Goal: Task Accomplishment & Management: Use online tool/utility

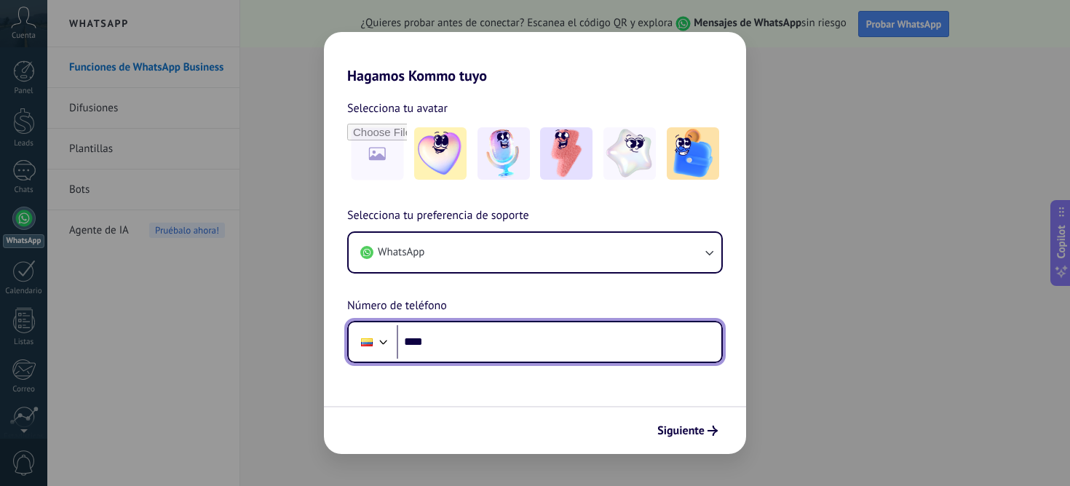
click at [532, 352] on input "****" at bounding box center [559, 341] width 325 height 33
type input "**********"
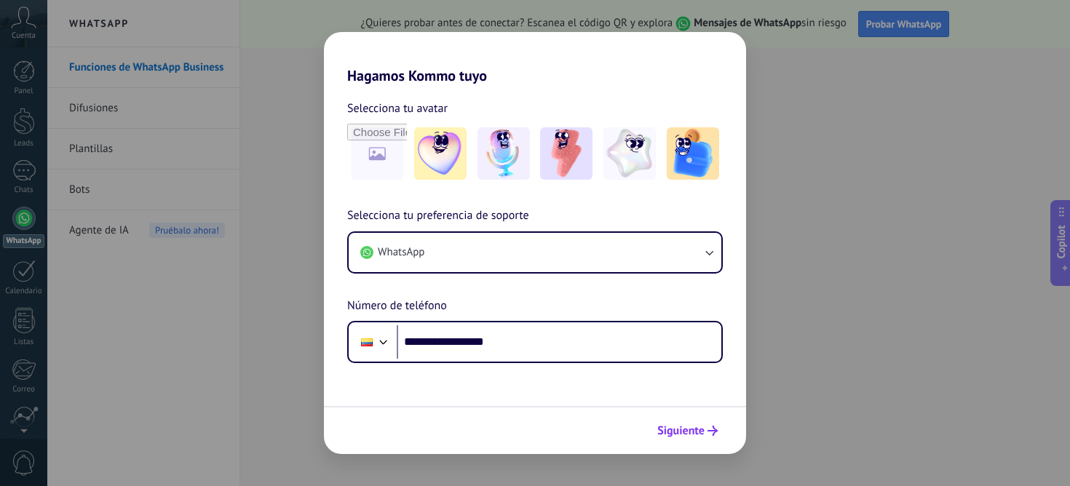
click at [710, 435] on icon "submit" at bounding box center [713, 431] width 10 height 10
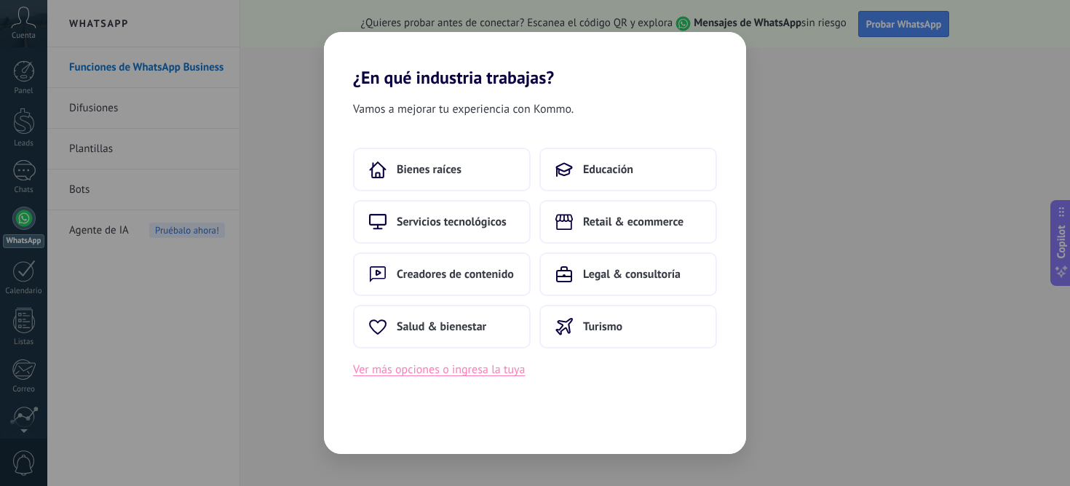
click at [479, 373] on button "Ver más opciones o ingresa la tuya" at bounding box center [439, 369] width 172 height 19
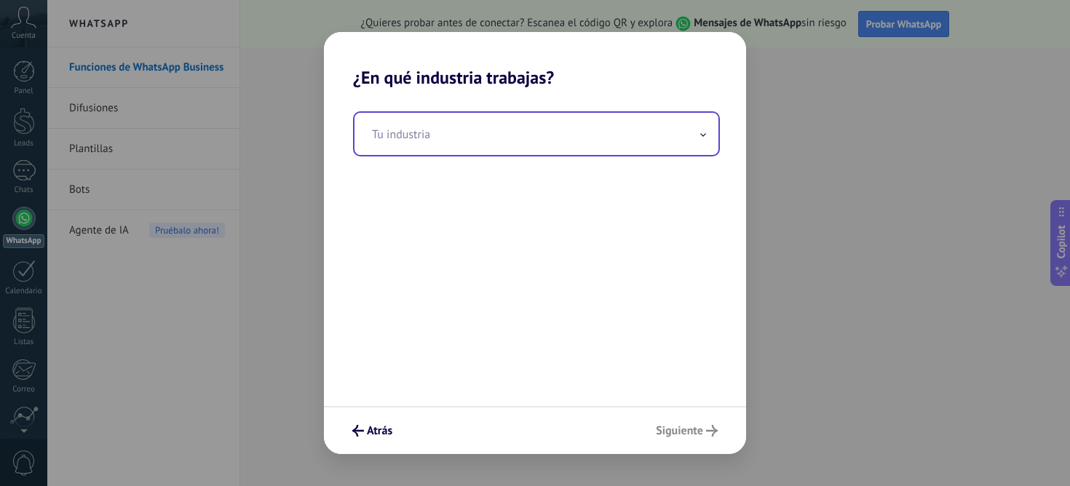
click at [462, 134] on input "text" at bounding box center [537, 134] width 364 height 42
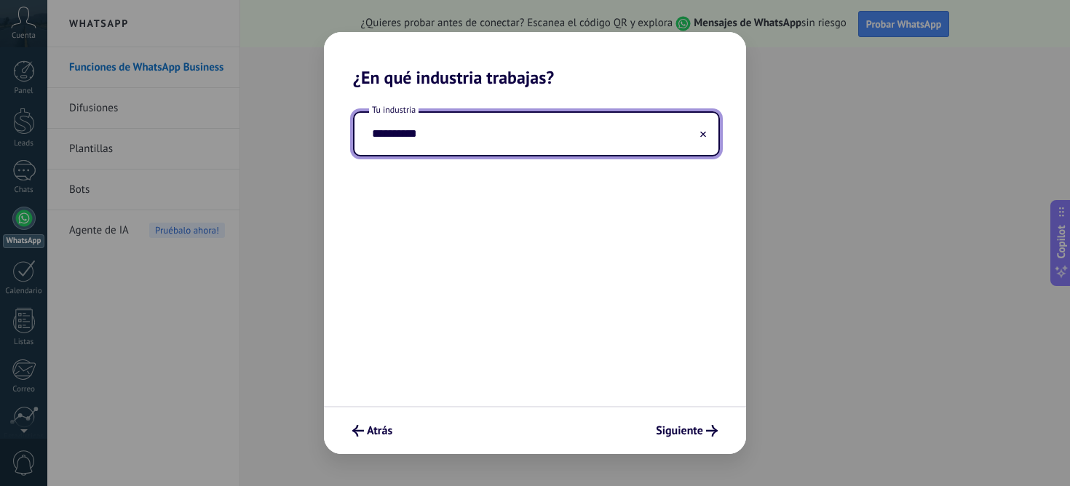
type input "**********"
click at [673, 442] on button "Siguiente" at bounding box center [686, 431] width 75 height 25
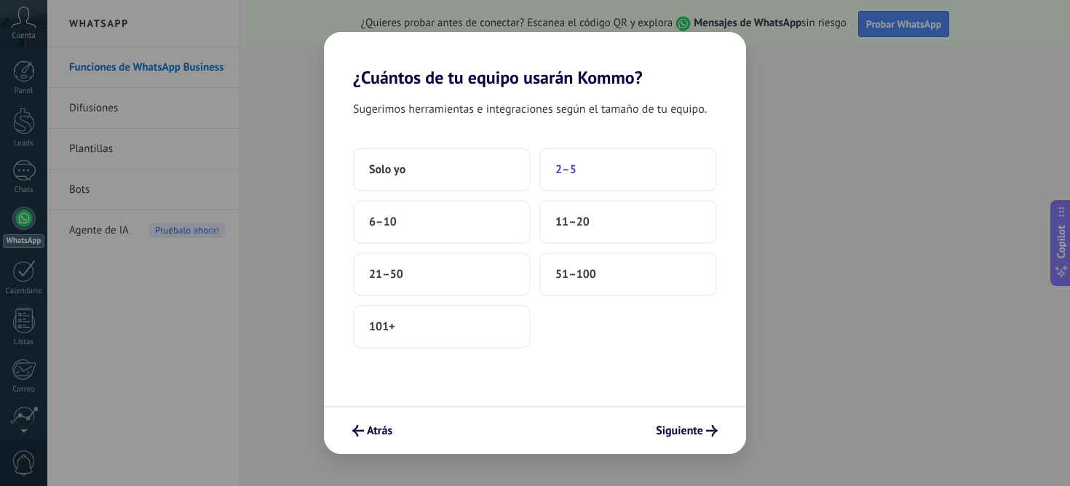
click at [552, 172] on button "2–5" at bounding box center [629, 170] width 178 height 44
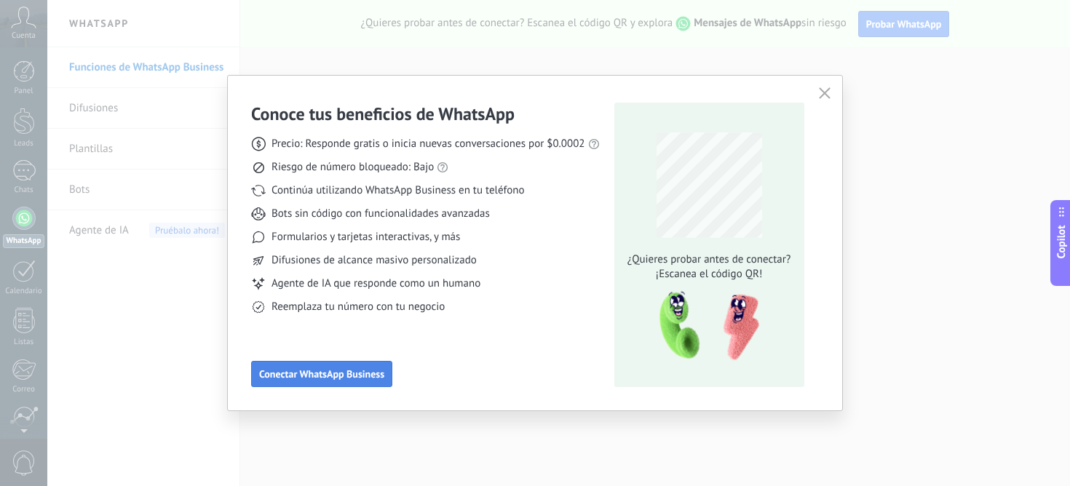
click at [369, 376] on span "Conectar WhatsApp Business" at bounding box center [321, 374] width 125 height 10
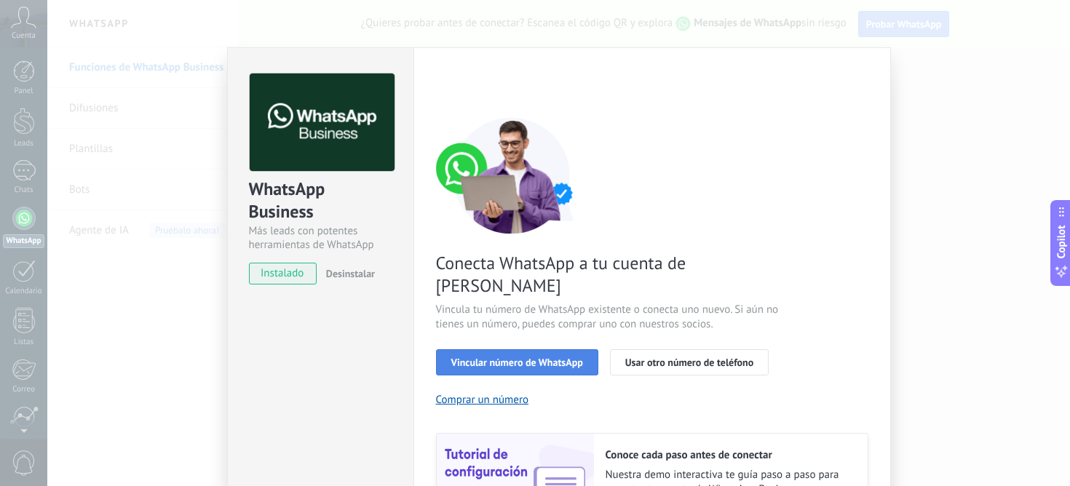
click at [557, 349] on button "Vincular número de WhatsApp" at bounding box center [517, 362] width 162 height 26
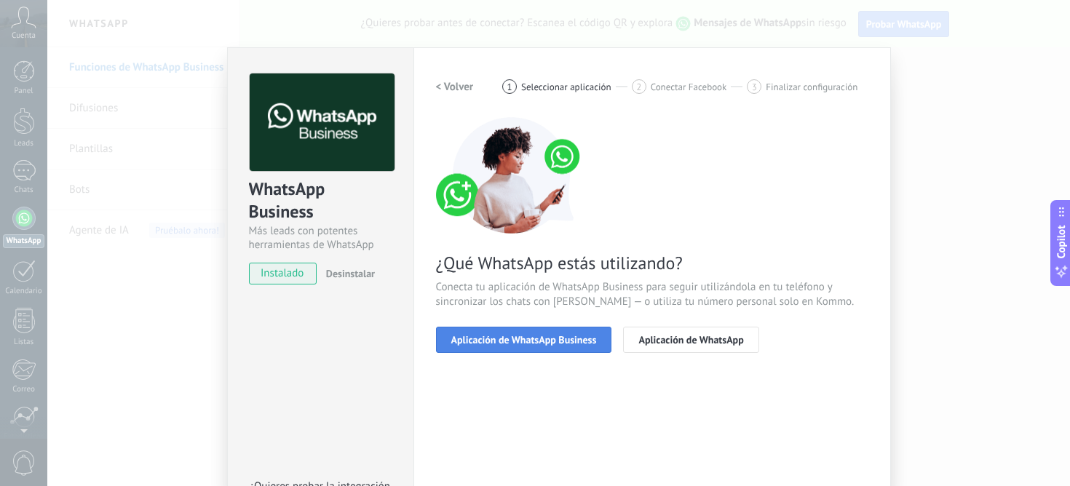
click at [540, 341] on span "Aplicación de WhatsApp Business" at bounding box center [524, 340] width 146 height 10
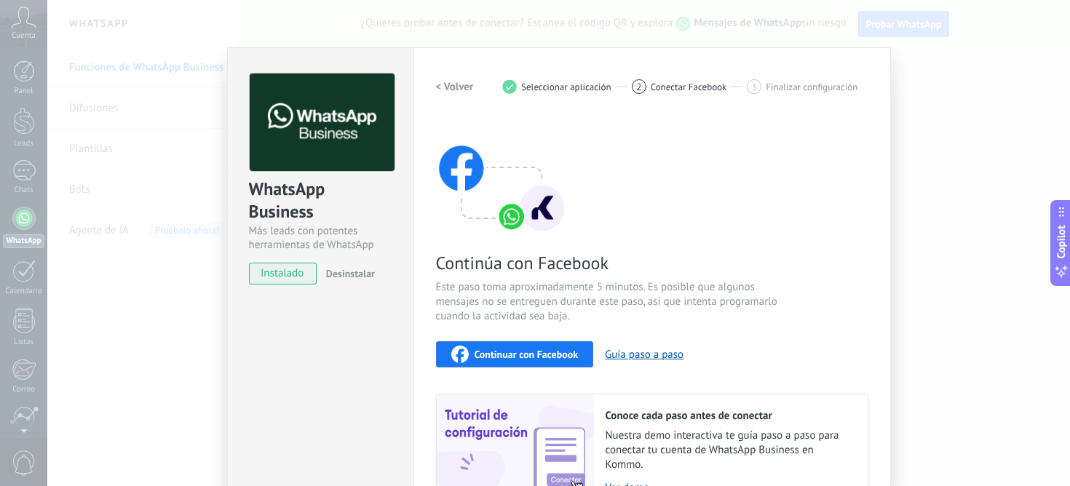
click at [290, 274] on span "instalado" at bounding box center [283, 274] width 66 height 22
click at [272, 285] on div "WhatsApp Business Más leads con potentes herramientas de WhatsApp instalado Des…" at bounding box center [321, 172] width 186 height 248
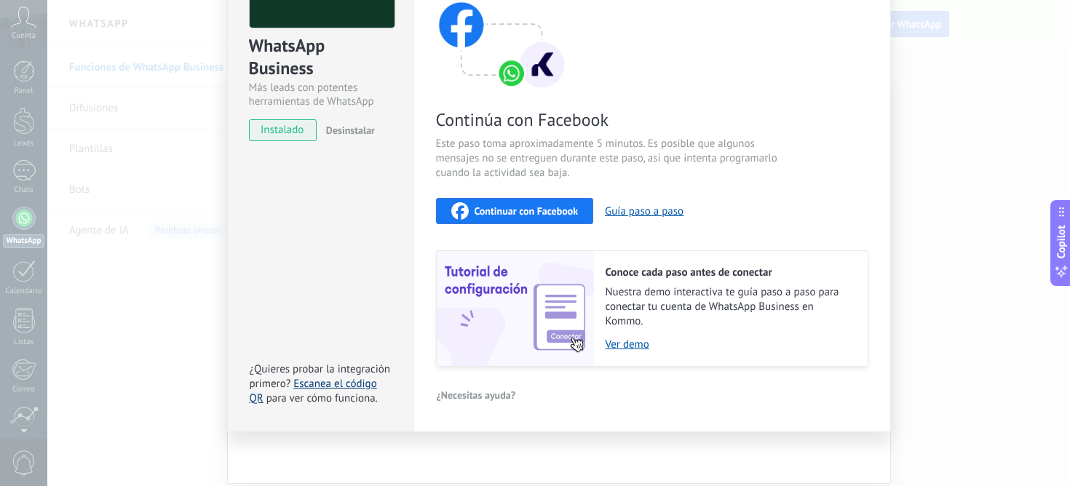
click at [333, 383] on link "Escanea el código QR" at bounding box center [313, 391] width 127 height 28
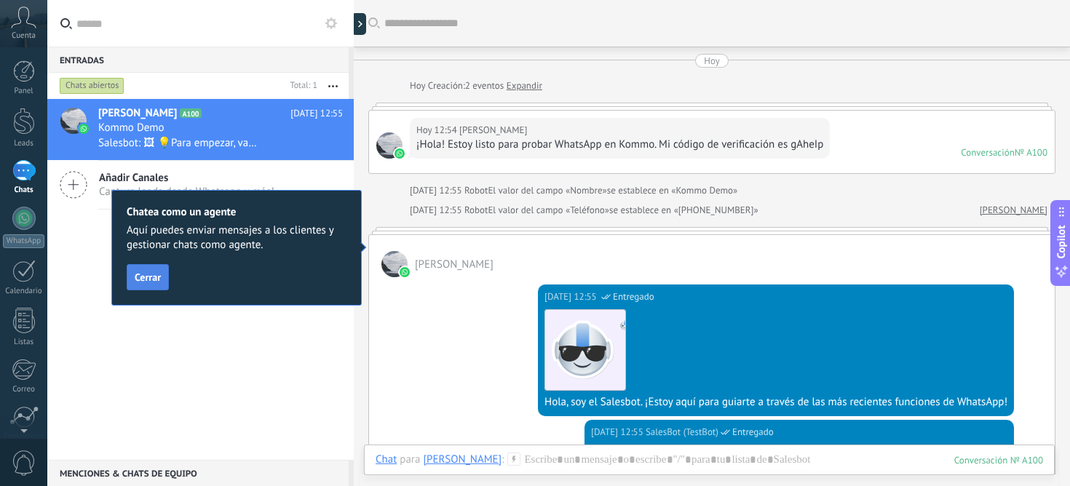
click at [141, 282] on span "Cerrar" at bounding box center [148, 277] width 26 height 10
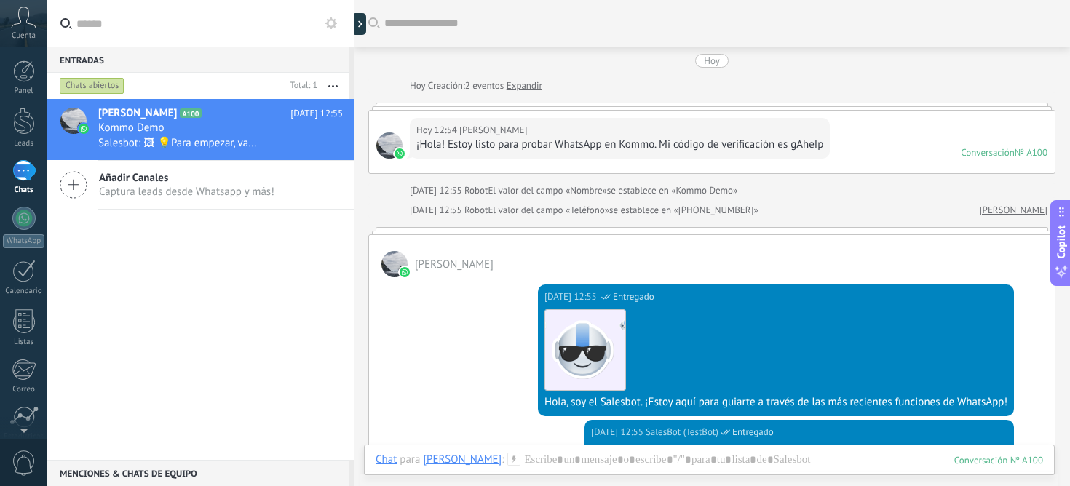
click at [858, 254] on div "[PERSON_NAME]" at bounding box center [712, 256] width 686 height 42
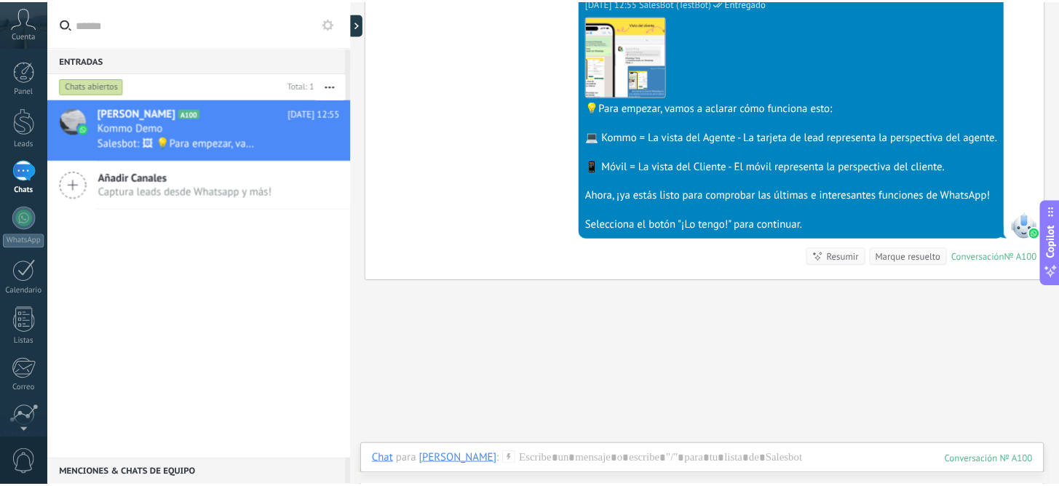
scroll to position [387, 0]
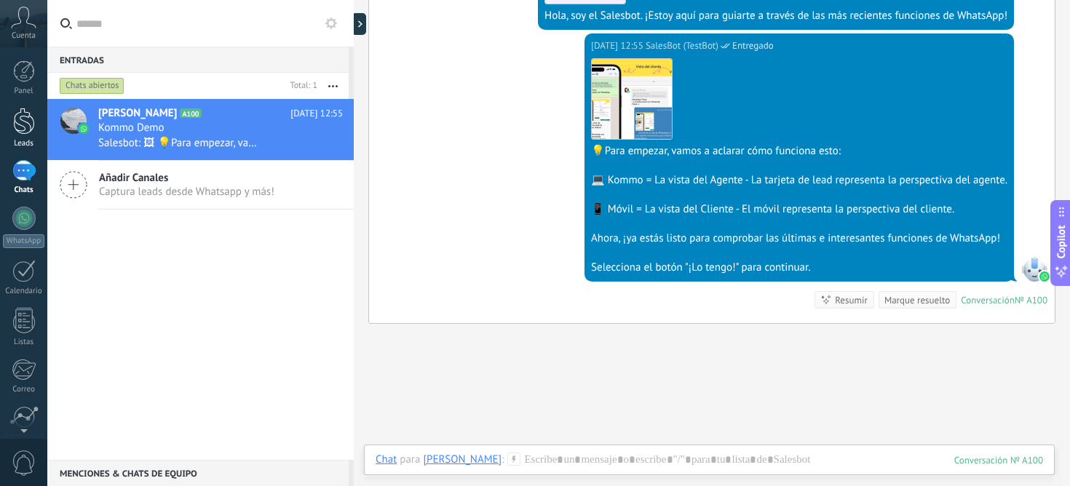
click at [26, 133] on div at bounding box center [24, 121] width 22 height 27
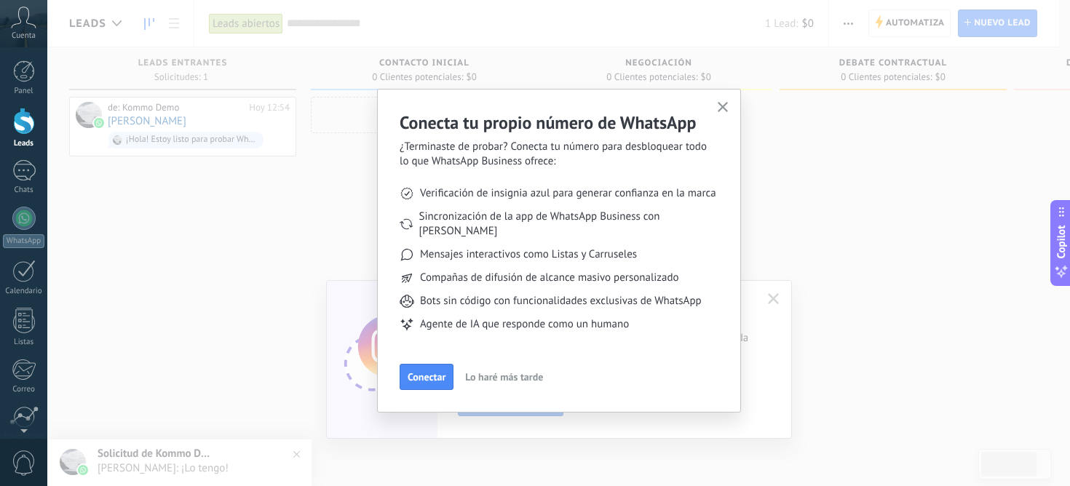
click at [721, 108] on use "button" at bounding box center [723, 107] width 11 height 11
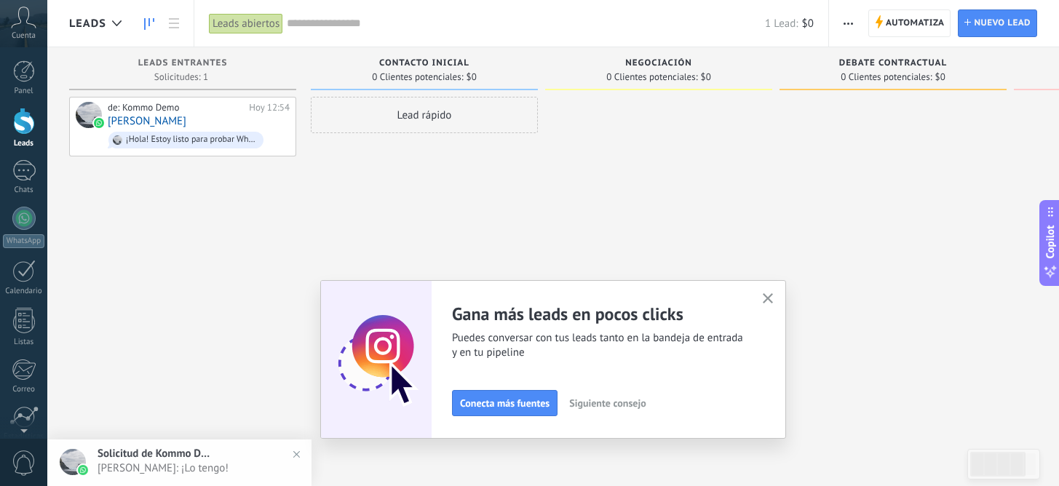
click at [778, 293] on button "button" at bounding box center [768, 300] width 18 height 20
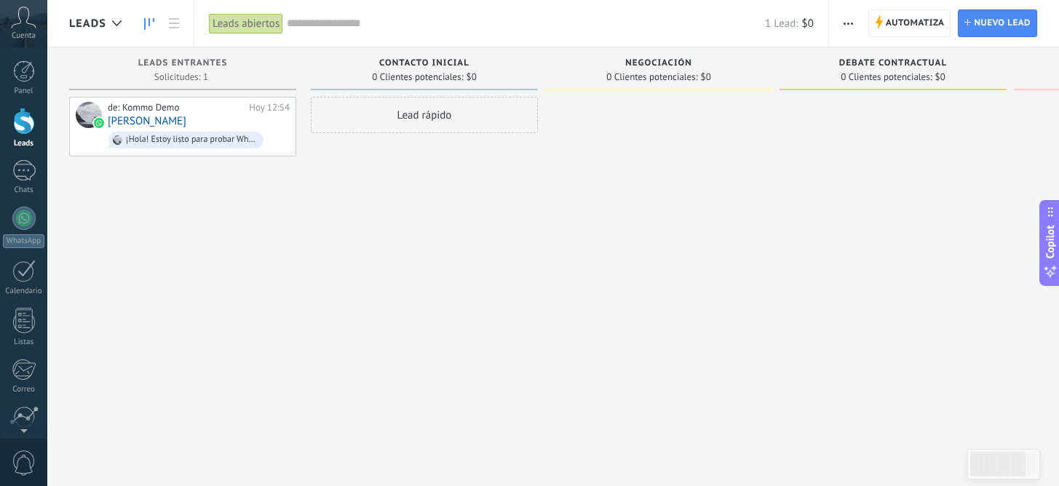
click at [15, 131] on div at bounding box center [24, 121] width 22 height 27
click at [28, 83] on link "Panel" at bounding box center [23, 78] width 47 height 36
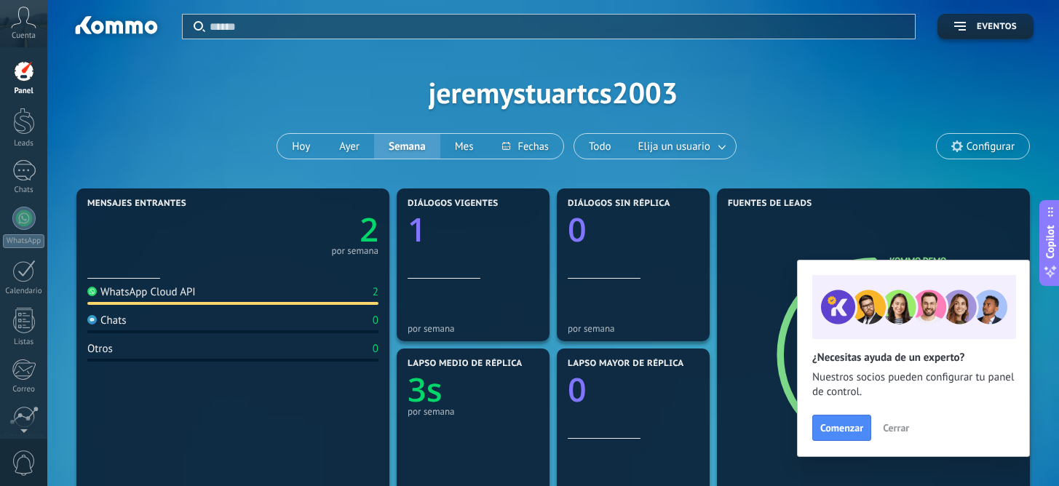
click at [872, 136] on div "Aplicar Eventos jeremystuartcs2003 [DATE] [DATE] Semana Mes Todo Elija un usuar…" at bounding box center [553, 92] width 968 height 185
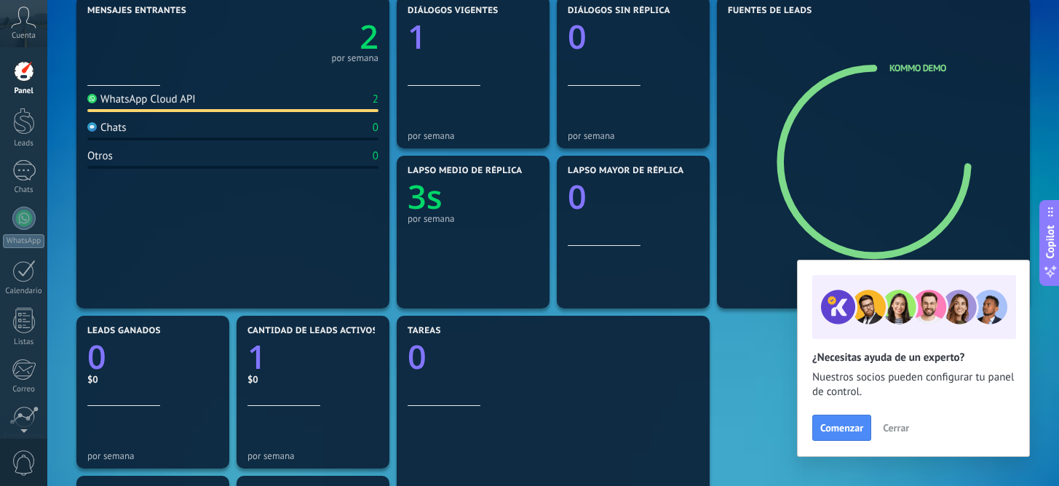
scroll to position [192, 0]
click at [903, 427] on span "Cerrar" at bounding box center [896, 428] width 26 height 10
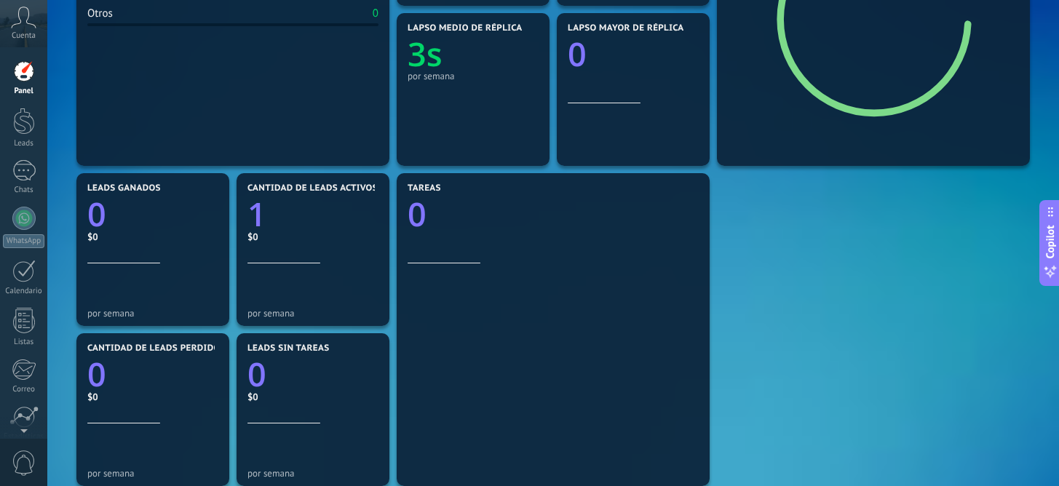
scroll to position [333, 0]
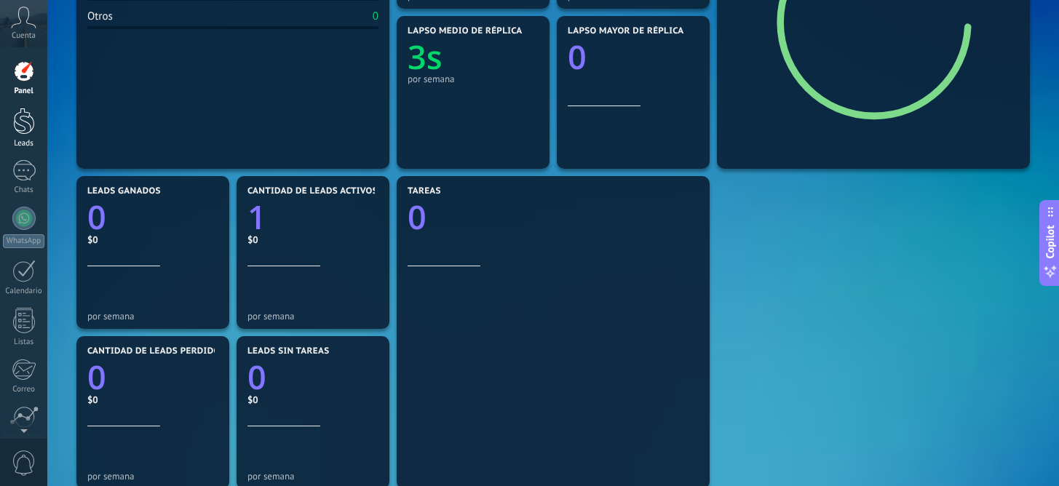
click at [15, 127] on div at bounding box center [24, 121] width 22 height 27
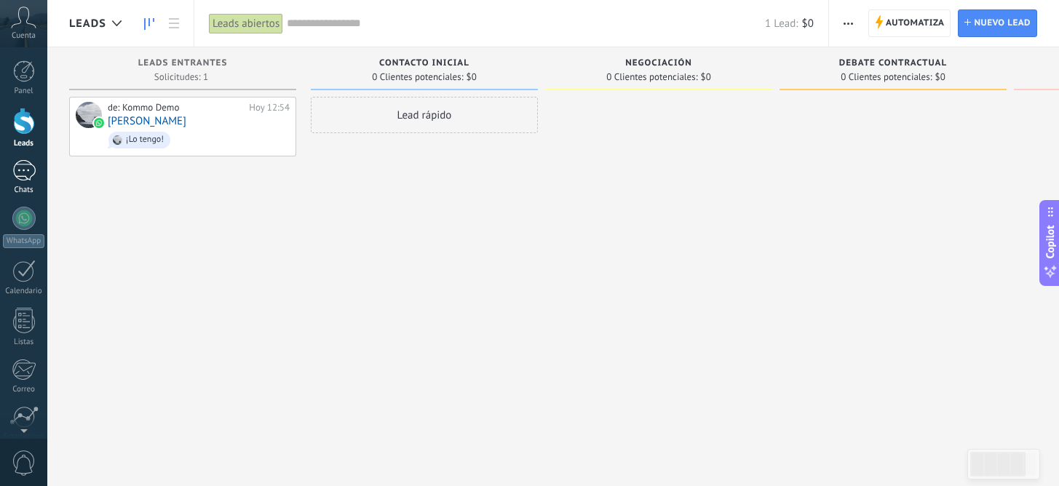
click at [22, 173] on div "1" at bounding box center [23, 170] width 23 height 21
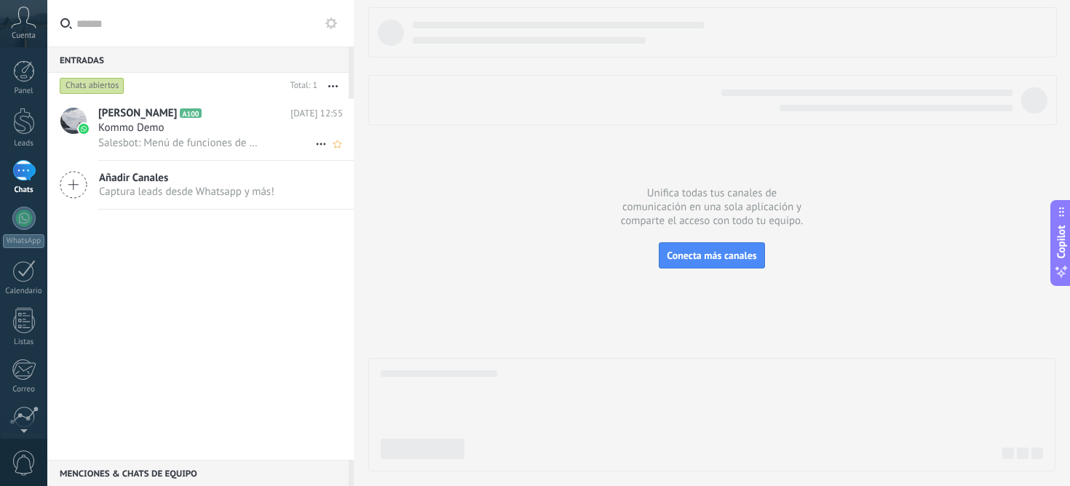
click at [175, 127] on div "Kommo Demo" at bounding box center [220, 128] width 245 height 15
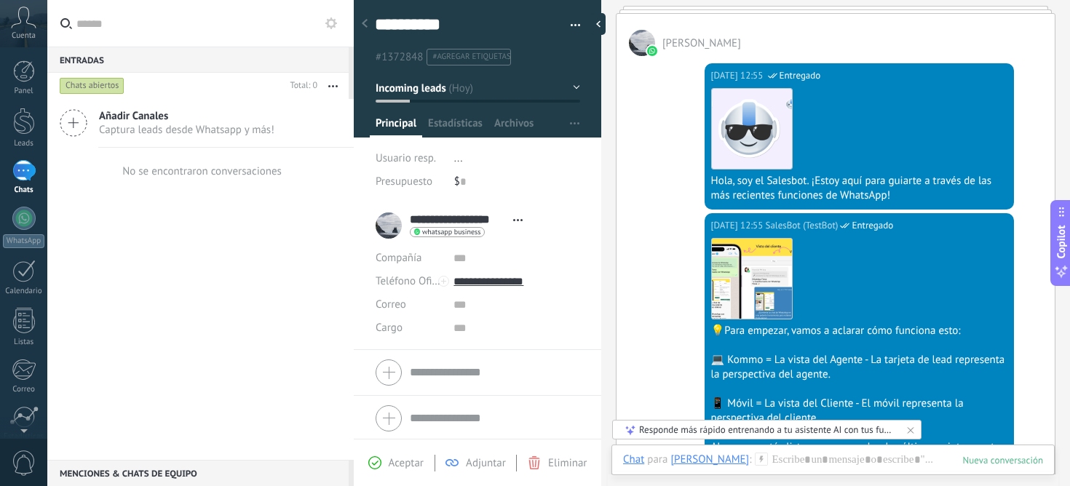
scroll to position [226, 0]
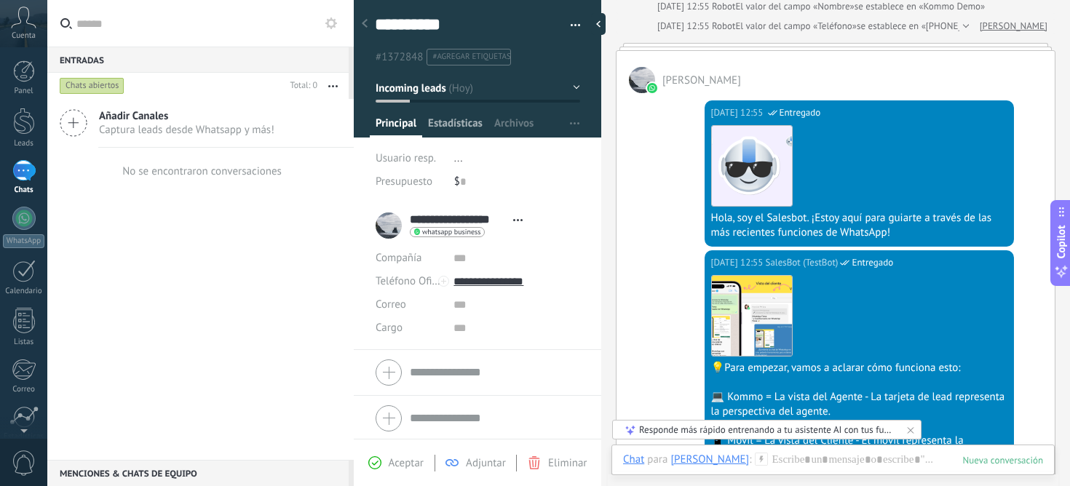
click at [442, 129] on span "Estadísticas" at bounding box center [455, 126] width 55 height 21
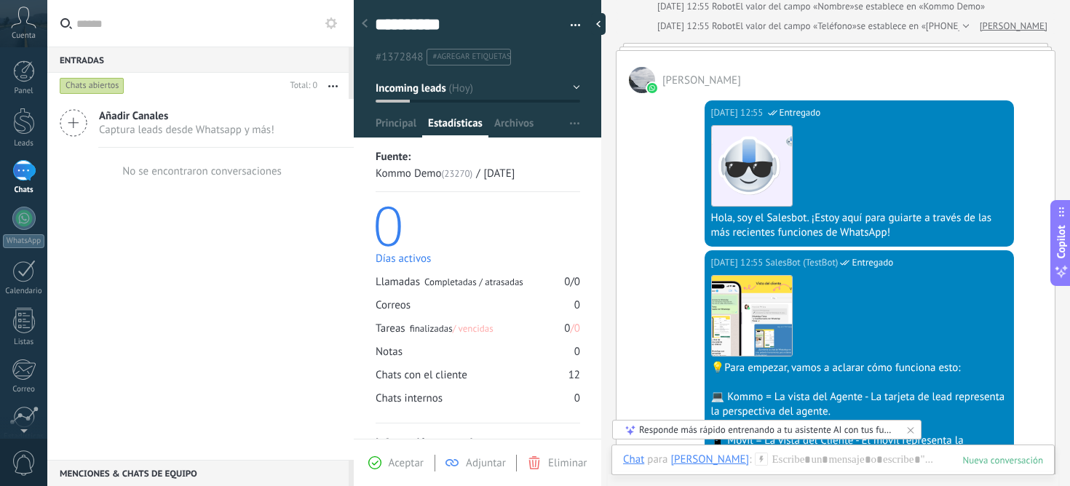
click at [470, 459] on span "Adjuntar" at bounding box center [486, 464] width 40 height 14
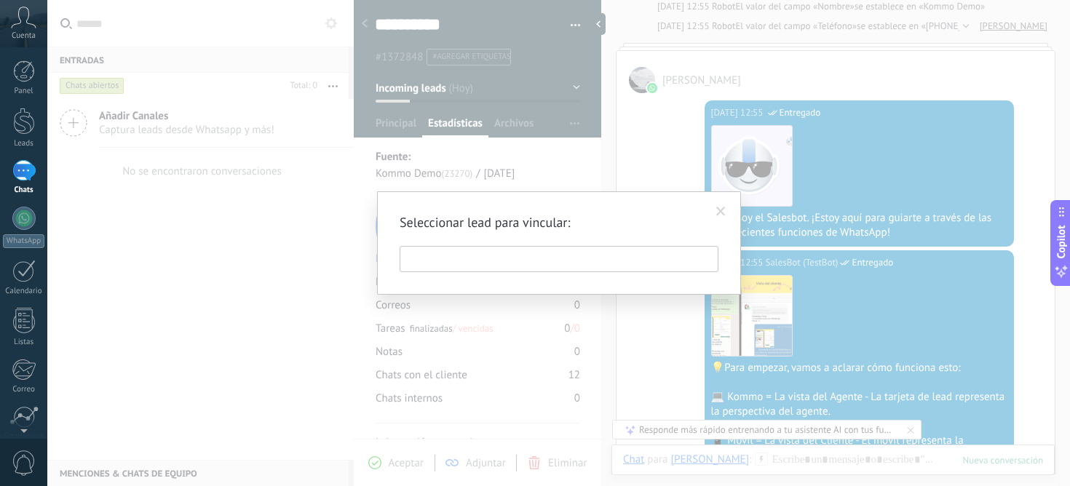
click at [715, 213] on span at bounding box center [721, 212] width 24 height 25
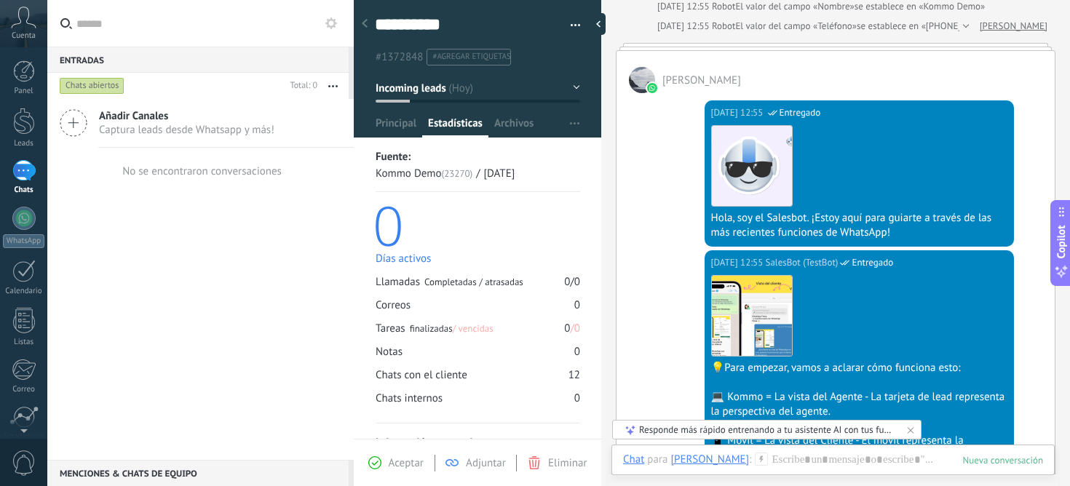
click at [403, 462] on span "Aceptar" at bounding box center [406, 464] width 35 height 14
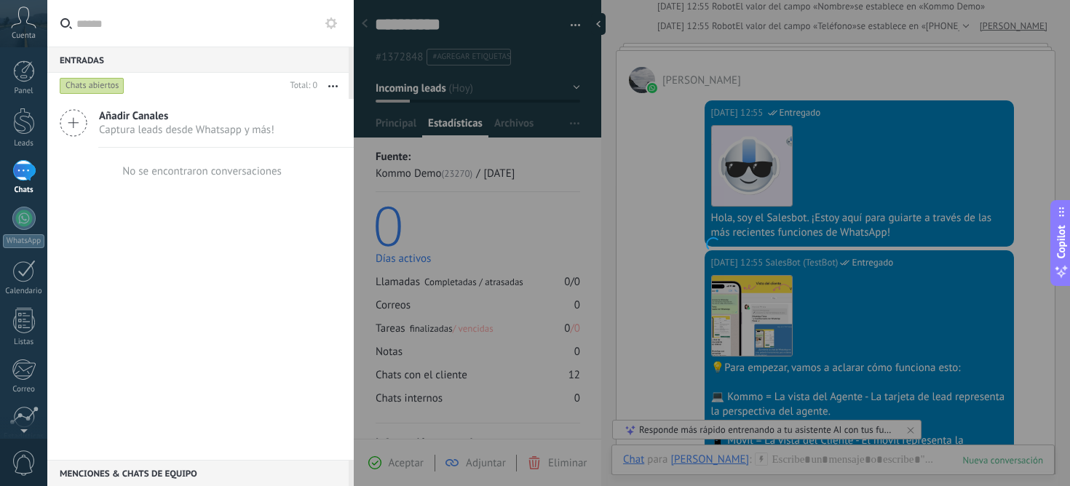
click at [403, 462] on div at bounding box center [712, 243] width 716 height 486
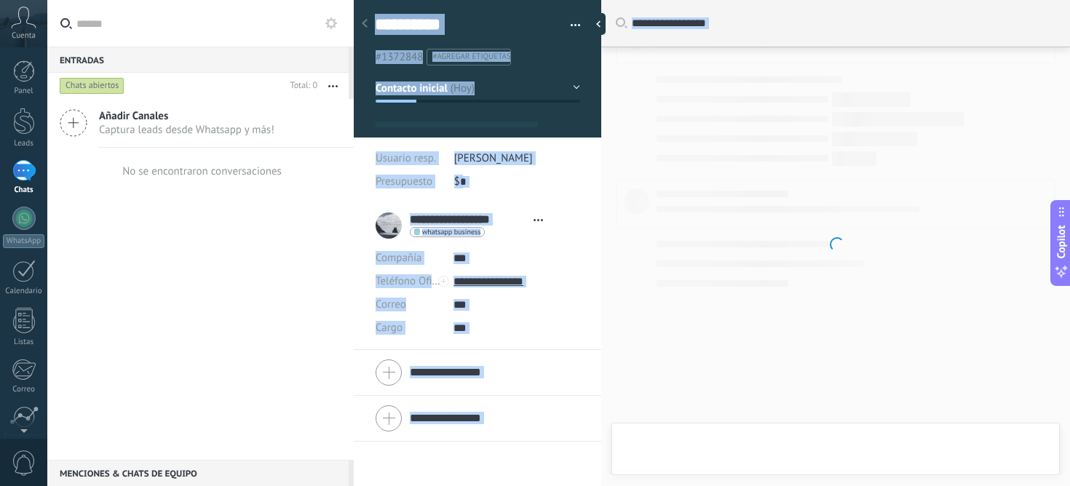
type textarea "**********"
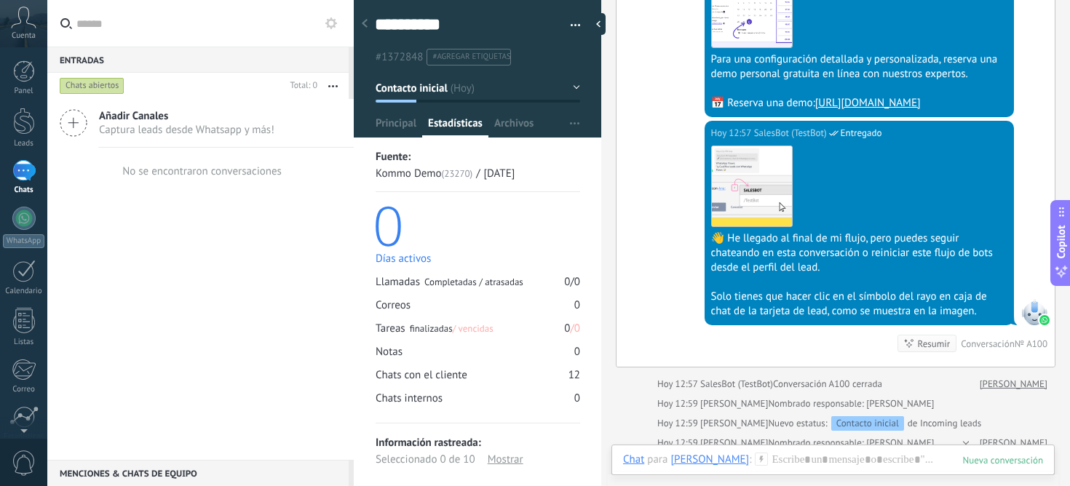
click at [253, 291] on div "Añadir Canales Captura leads desde Whatsapp y más! No se encontraron conversaci…" at bounding box center [200, 279] width 307 height 361
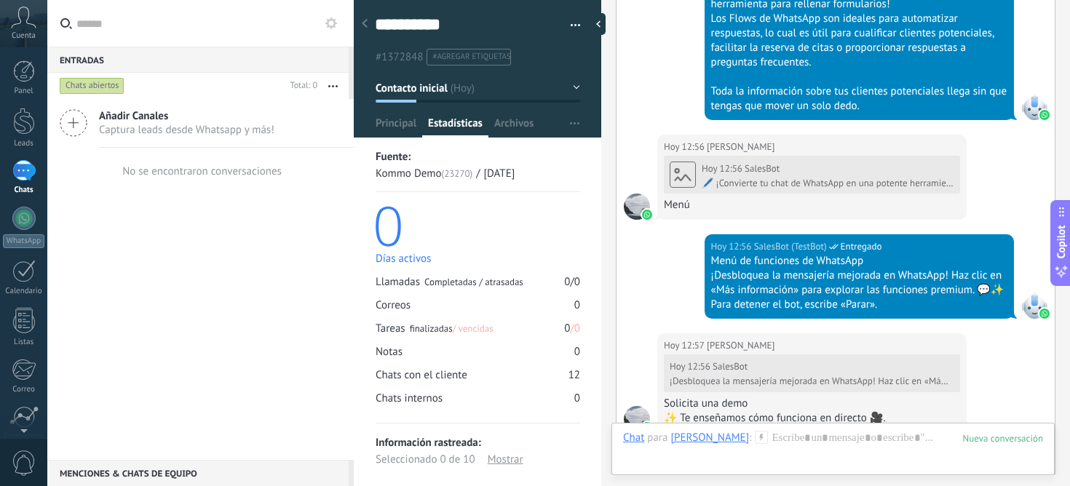
scroll to position [1035, 0]
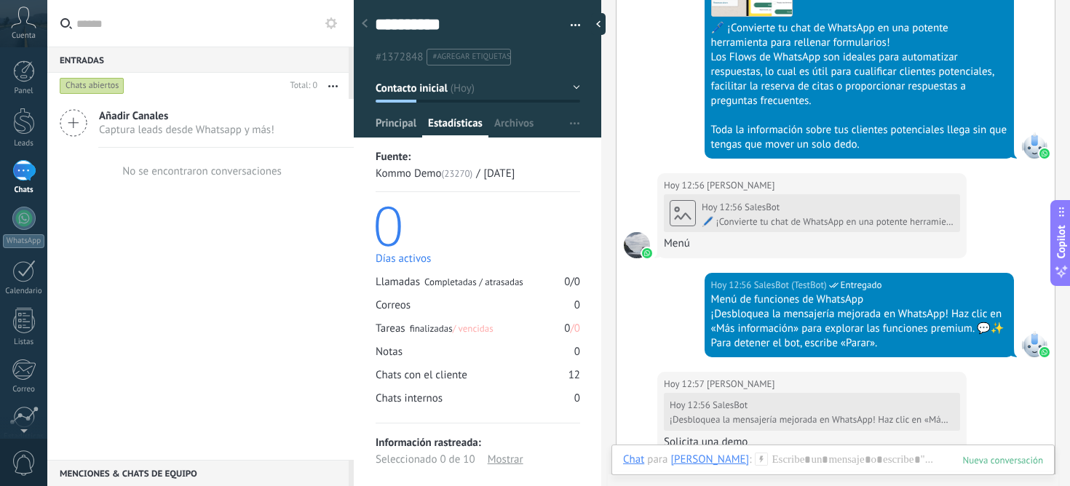
click at [384, 125] on span "Principal" at bounding box center [396, 126] width 41 height 21
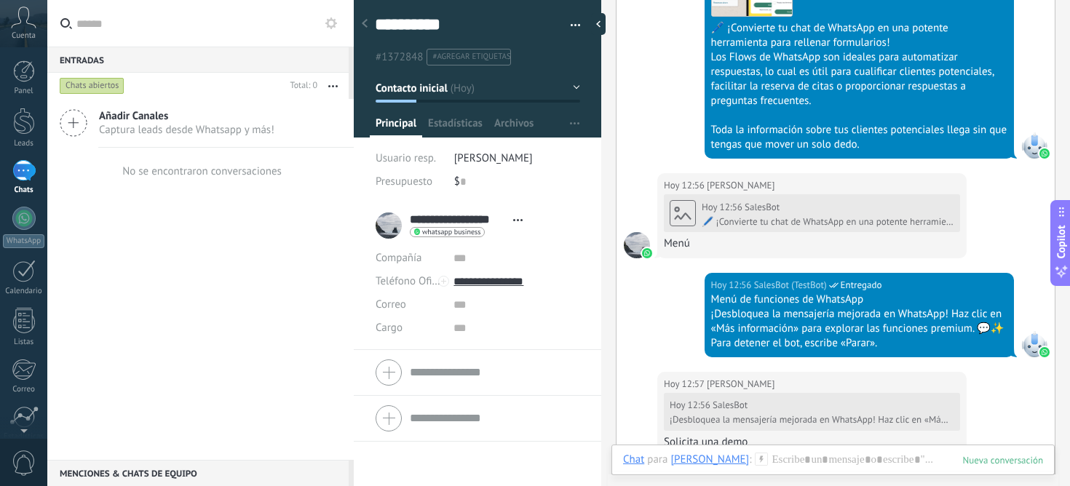
click at [387, 374] on div at bounding box center [478, 373] width 204 height 36
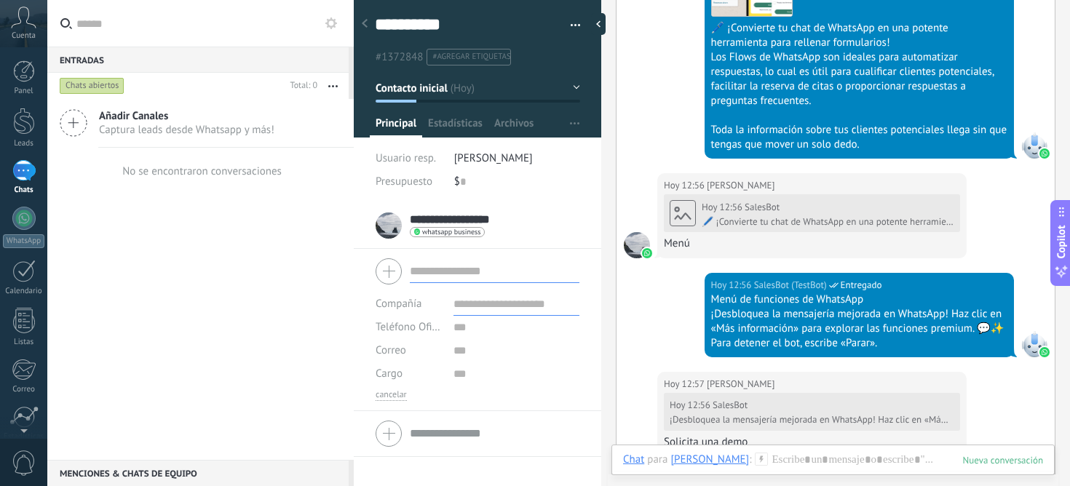
click at [439, 271] on input "text" at bounding box center [495, 271] width 170 height 23
type input "********"
click at [495, 300] on input "text" at bounding box center [517, 304] width 126 height 23
click at [491, 331] on input "text" at bounding box center [517, 327] width 126 height 23
click at [494, 306] on input "text" at bounding box center [517, 304] width 126 height 23
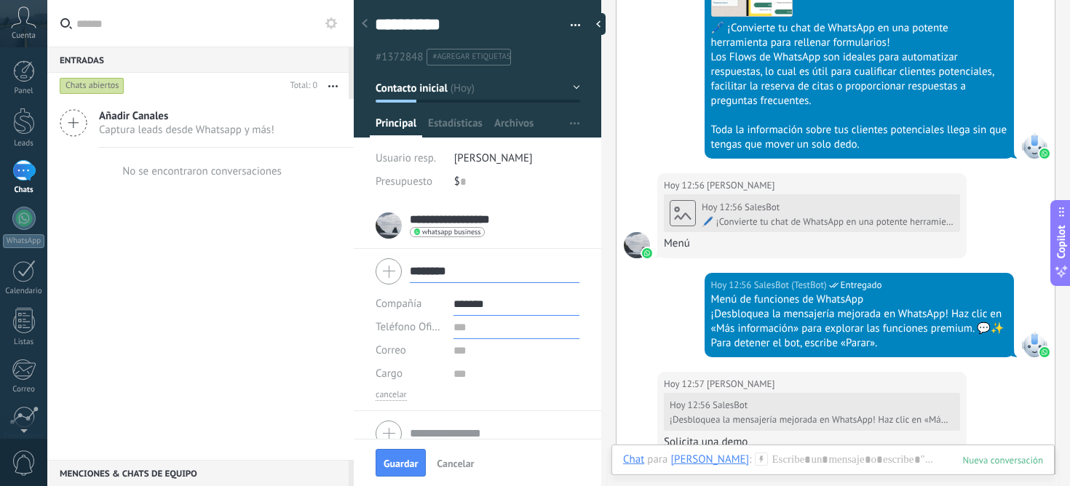
type input "*****"
click at [465, 331] on input "text" at bounding box center [517, 327] width 126 height 23
type input "*****"
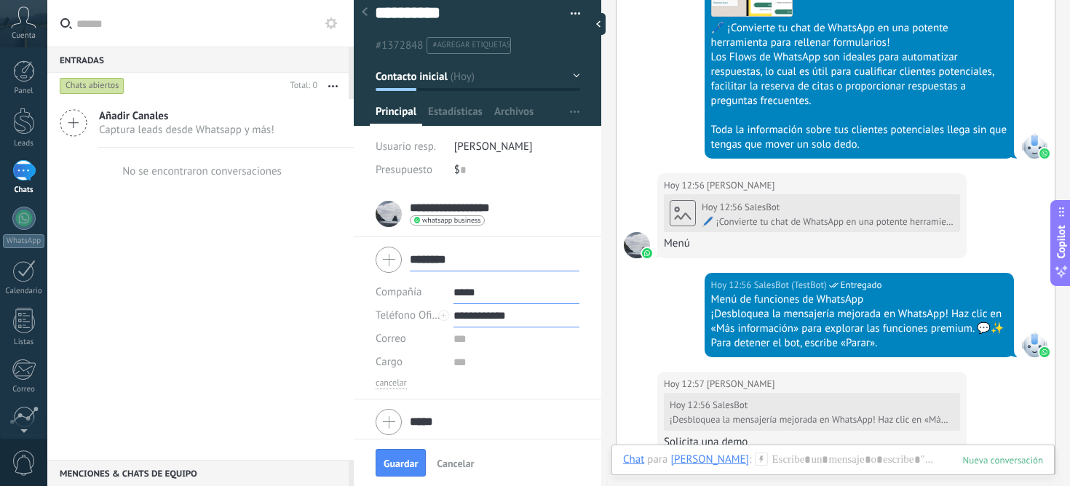
scroll to position [10, 0]
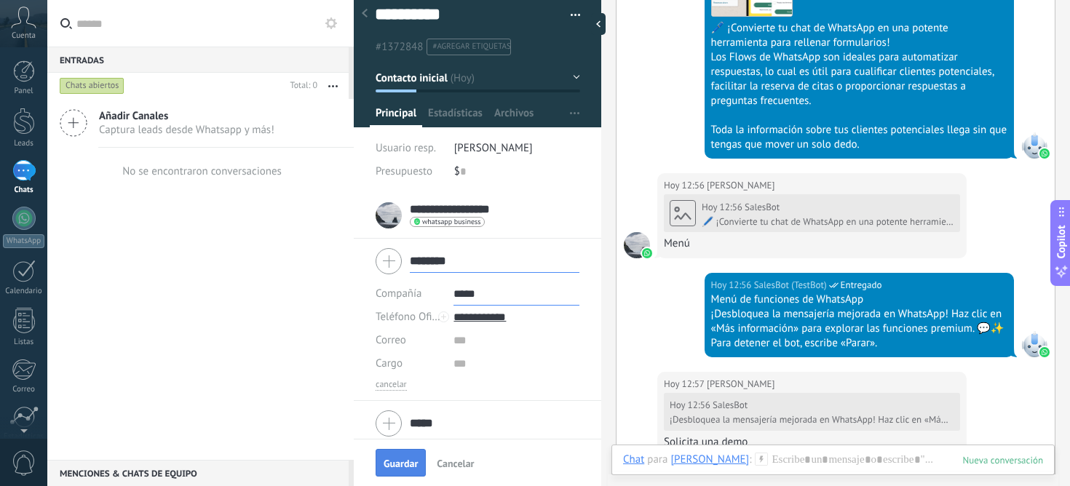
type input "**********"
click at [406, 457] on button "Guardar" at bounding box center [401, 463] width 50 height 28
type textarea "***"
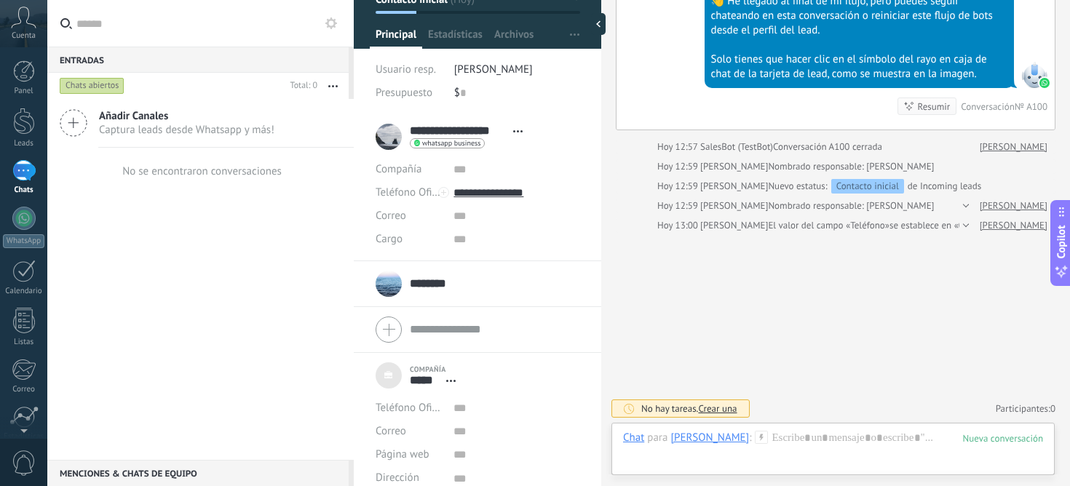
scroll to position [102, 0]
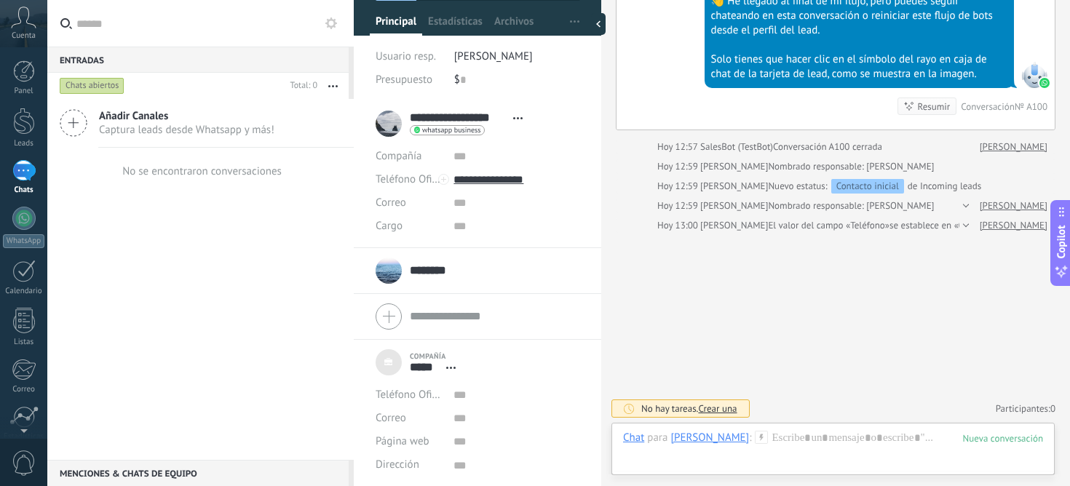
click at [502, 276] on div "******** [PERSON_NAME] ******** [PERSON_NAME] Abrir detalle Copie el nombre Des…" at bounding box center [478, 271] width 204 height 36
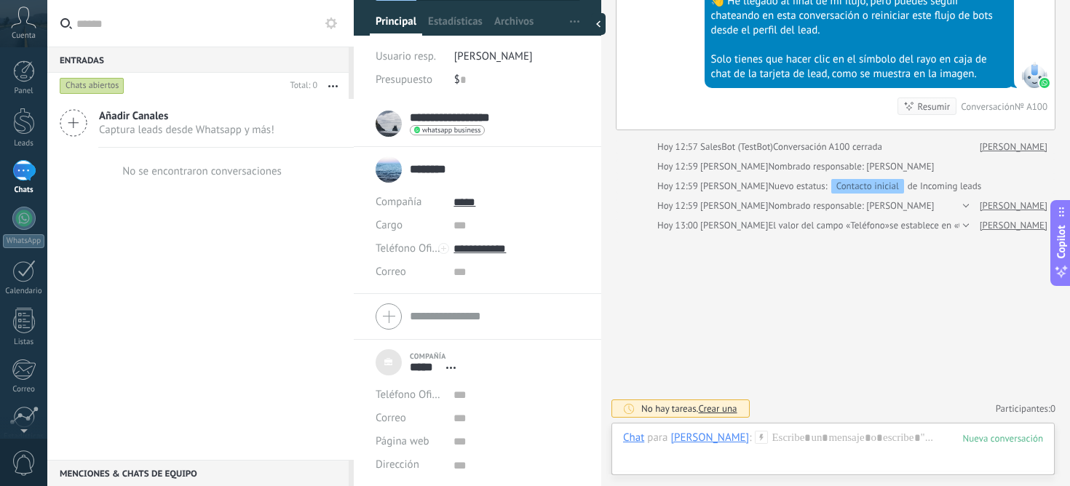
click at [426, 176] on input "********" at bounding box center [430, 169] width 41 height 15
click at [472, 175] on input "text" at bounding box center [495, 177] width 170 height 15
click at [390, 170] on div "******** [PERSON_NAME] ******** [PERSON_NAME] Abrir detalle Copie el nombre Des…" at bounding box center [478, 169] width 204 height 36
click at [390, 170] on div "******** [PERSON_NAME] ******** [PERSON_NAME] Abrir detalle Copie el nombre Des…" at bounding box center [425, 169] width 99 height 36
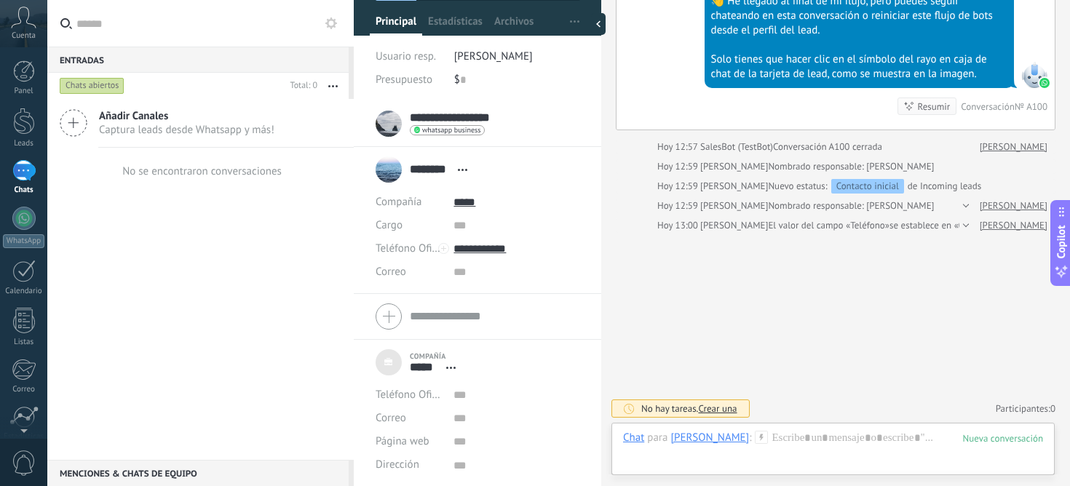
click at [430, 28] on span "Estadísticas" at bounding box center [455, 25] width 55 height 21
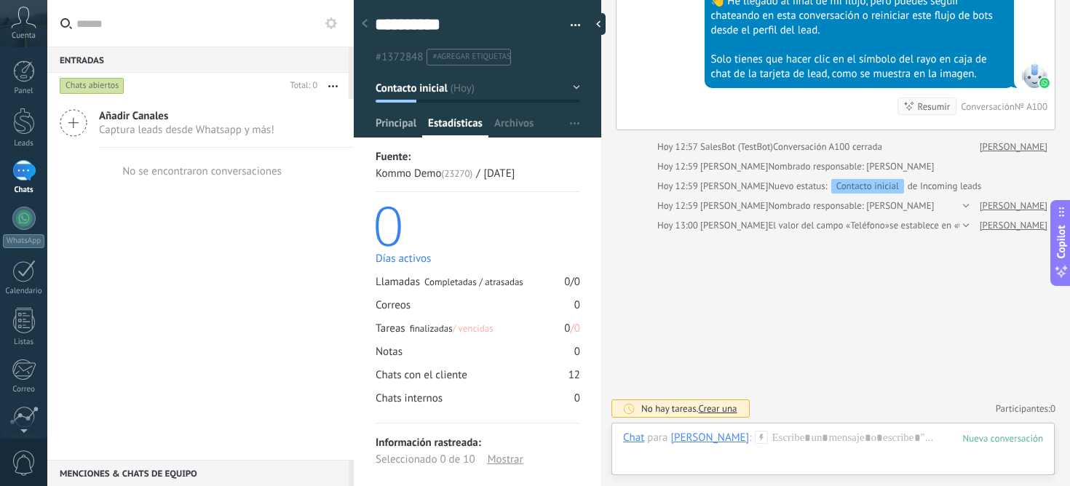
click at [376, 130] on span "Principal" at bounding box center [396, 126] width 41 height 21
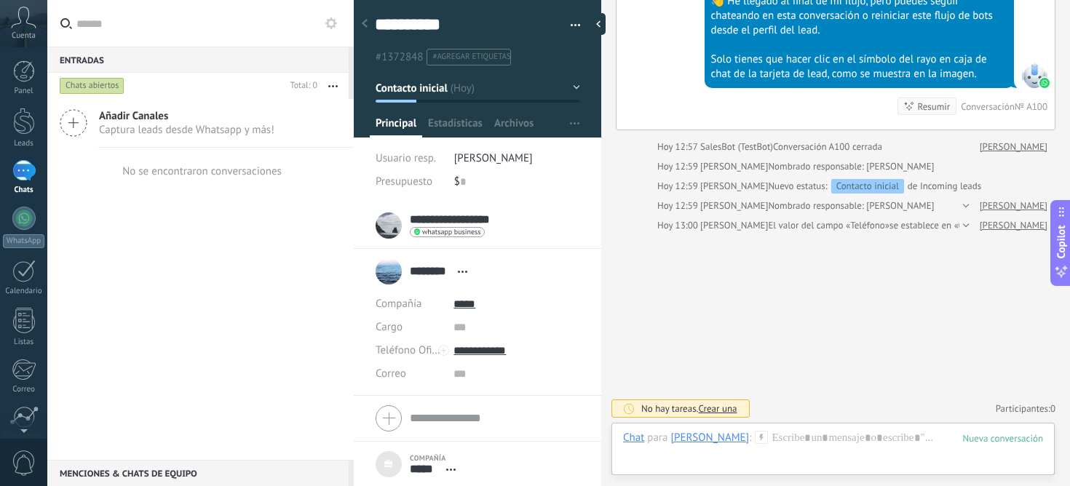
click at [25, 39] on span "Cuenta" at bounding box center [24, 35] width 24 height 9
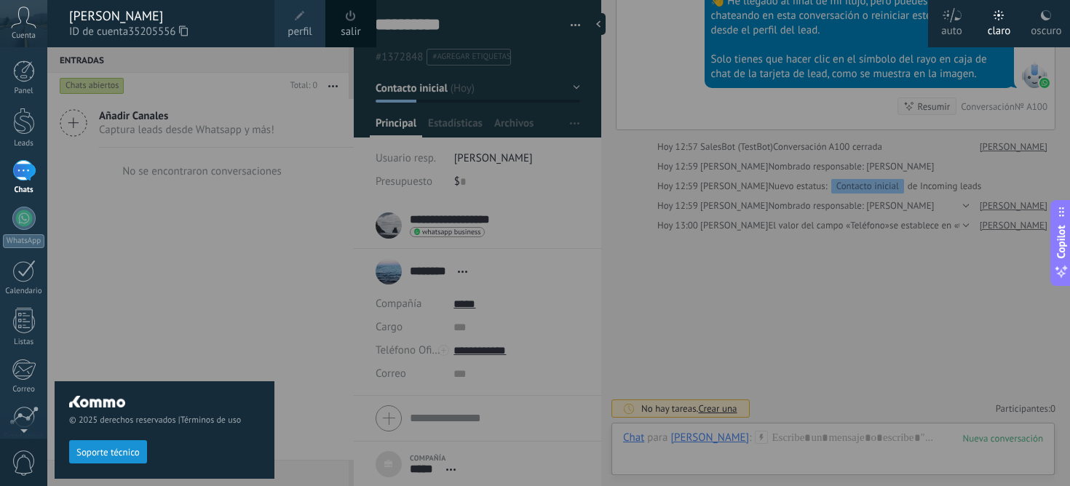
drag, startPoint x: 173, startPoint y: 269, endPoint x: 149, endPoint y: 256, distance: 27.4
click at [173, 269] on div "© 2025 derechos reservados | Términos de uso Soporte técnico" at bounding box center [165, 266] width 220 height 439
click at [21, 64] on div at bounding box center [24, 71] width 22 height 22
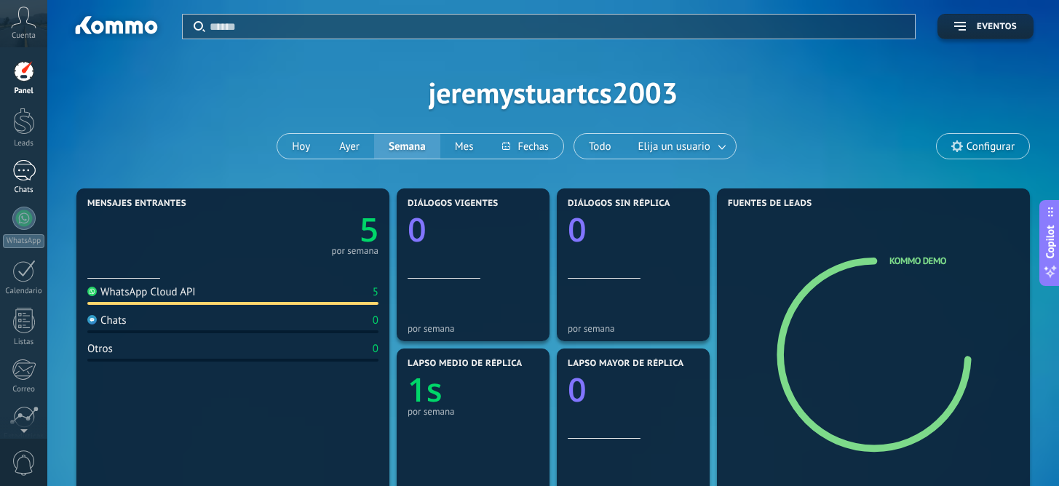
click at [16, 181] on div "1" at bounding box center [23, 170] width 23 height 21
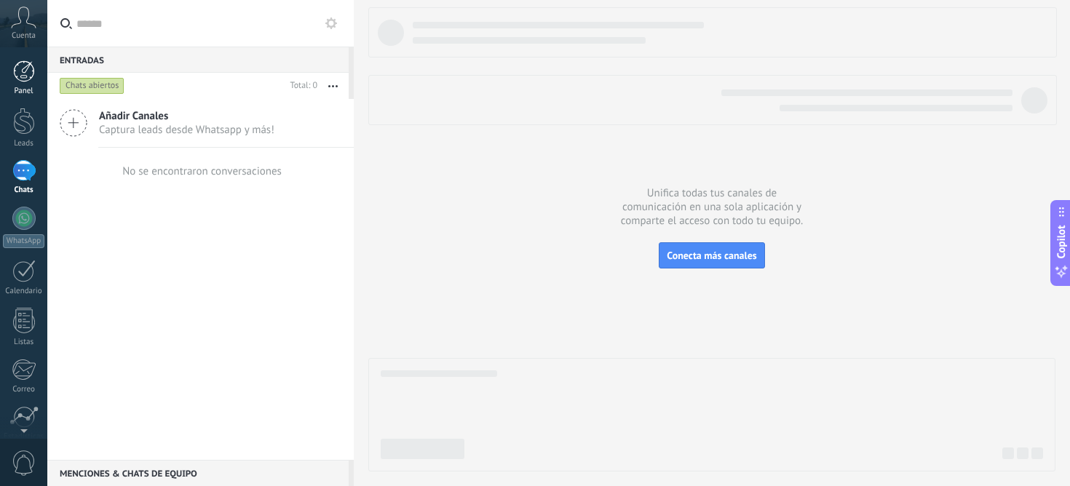
click at [17, 82] on div at bounding box center [24, 71] width 22 height 22
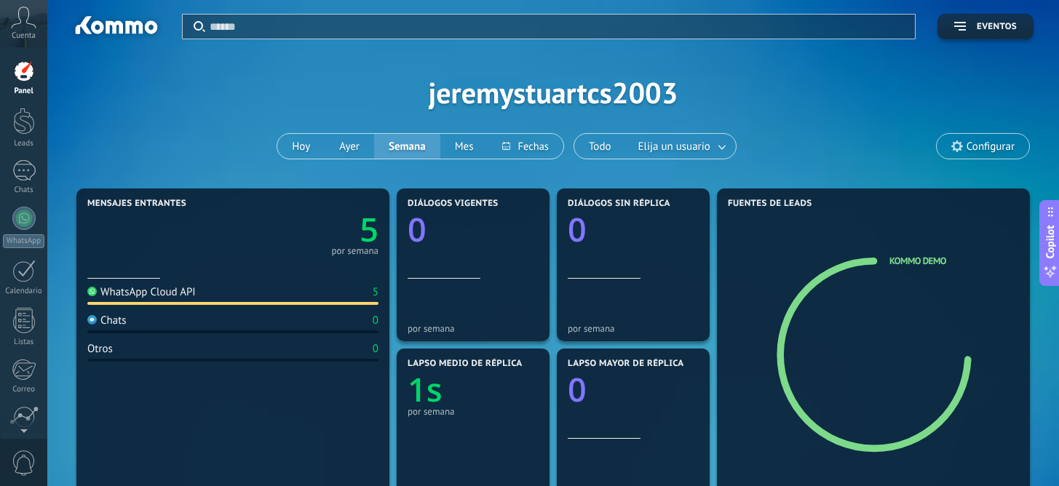
click at [21, 18] on icon at bounding box center [23, 18] width 25 height 22
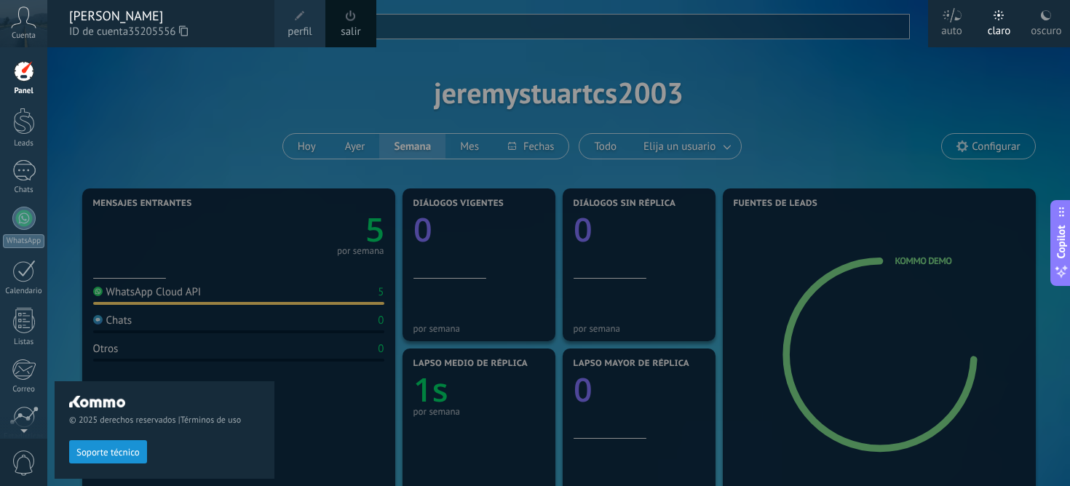
click at [25, 103] on div "Panel Leads 1 Chats WhatsApp Clientes" at bounding box center [23, 309] width 47 height 498
click at [28, 125] on div at bounding box center [24, 121] width 22 height 27
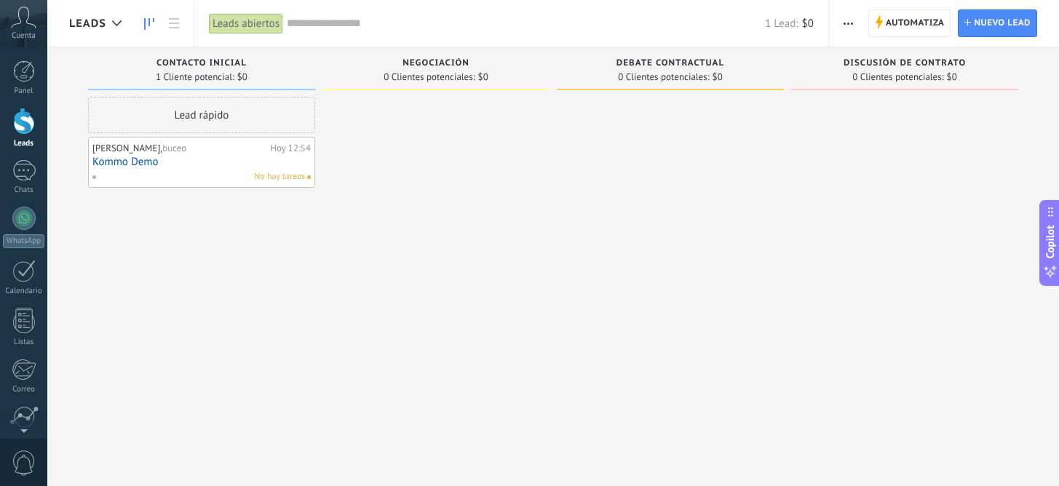
click at [191, 164] on link "Kommo Demo" at bounding box center [201, 162] width 218 height 12
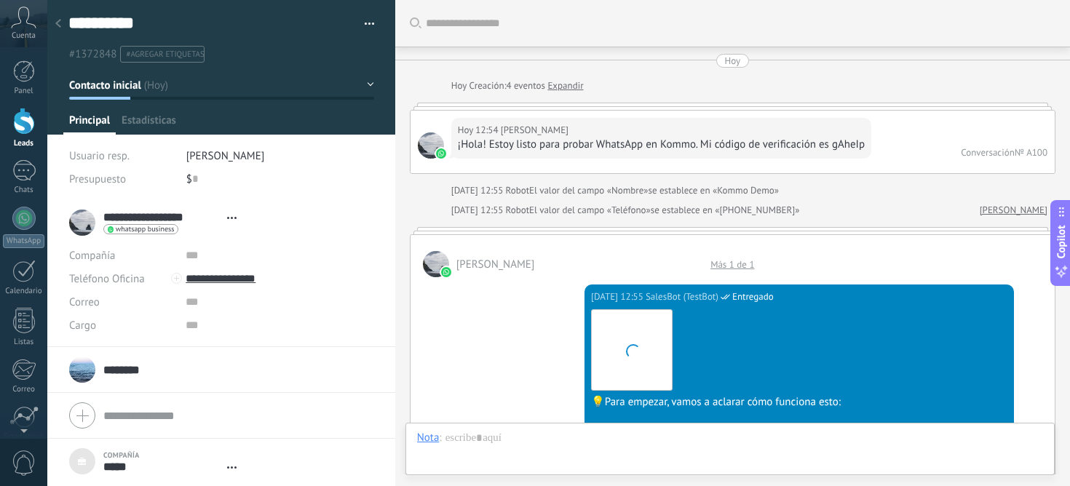
scroll to position [1687, 0]
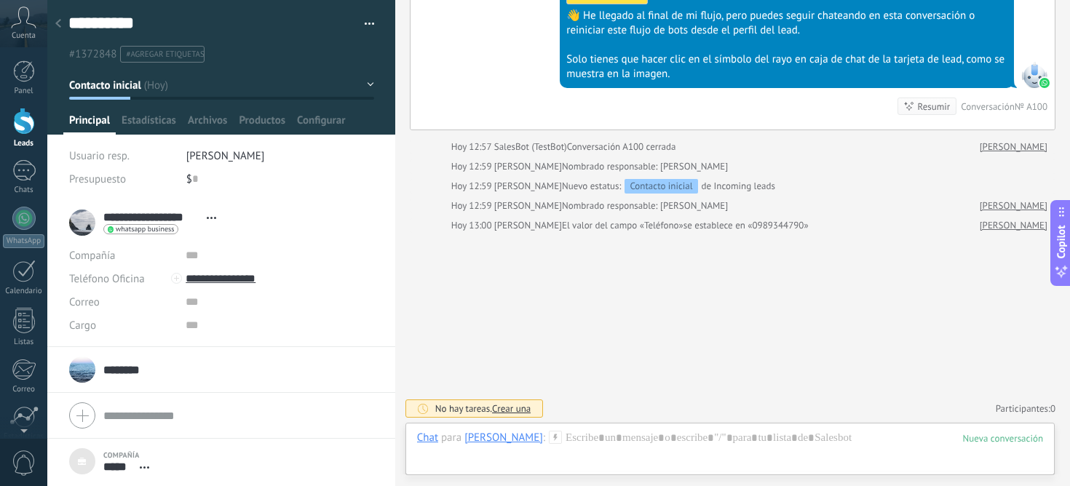
click at [132, 378] on div "******** [PERSON_NAME] ******** [PERSON_NAME] Abrir detalle Copie el nombre Des…" at bounding box center [106, 370] width 75 height 36
type textarea "***"
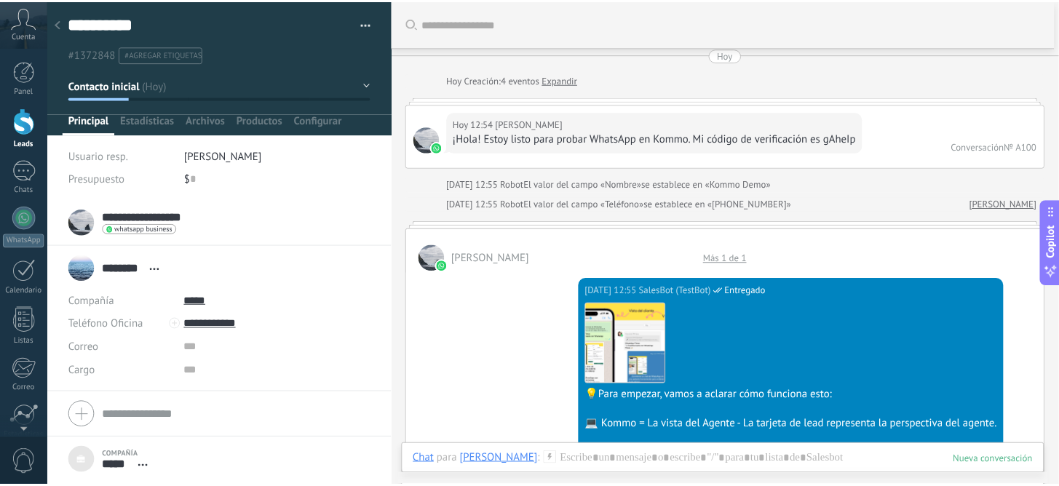
scroll to position [0, 0]
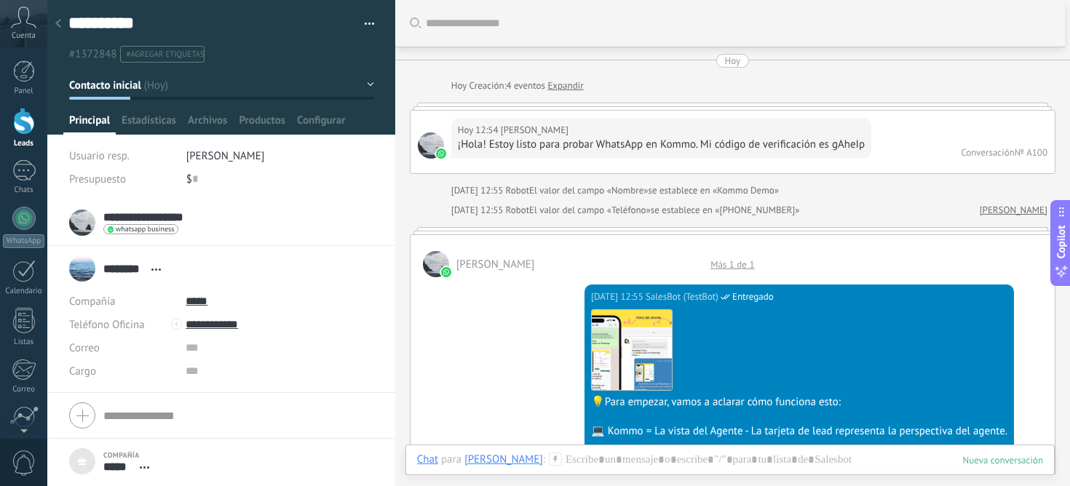
click at [63, 28] on div at bounding box center [58, 24] width 20 height 28
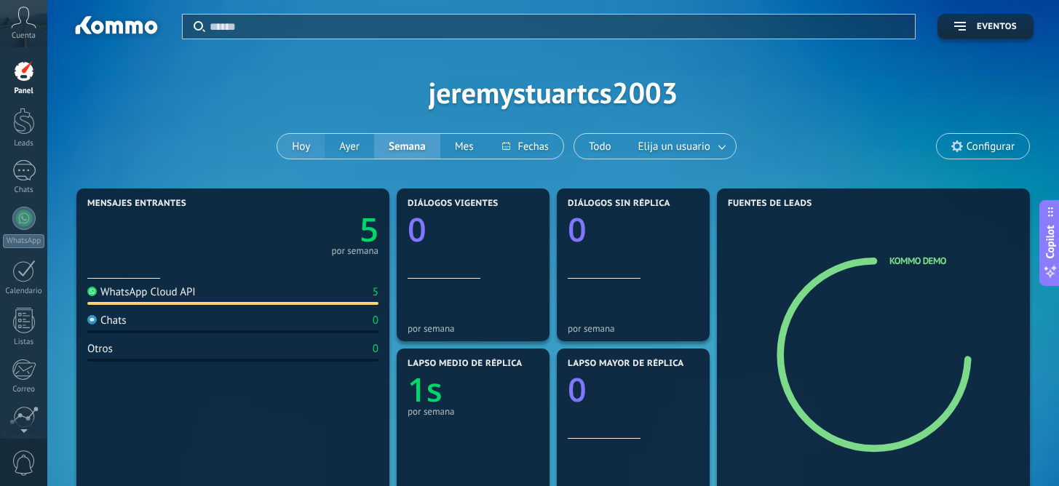
click at [303, 146] on button "Hoy" at bounding box center [300, 146] width 47 height 25
click at [675, 151] on span "Elija un usuario" at bounding box center [675, 147] width 78 height 20
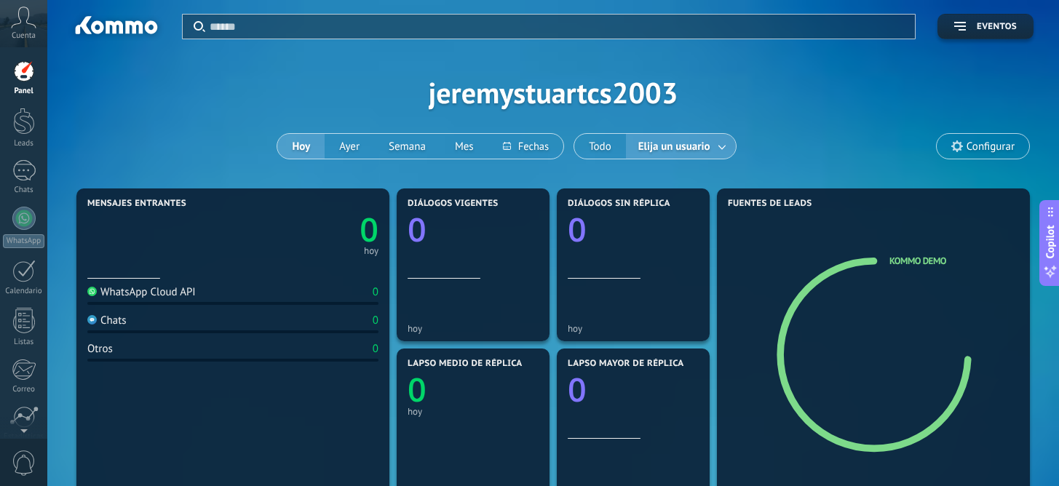
click at [16, 15] on icon at bounding box center [23, 18] width 25 height 22
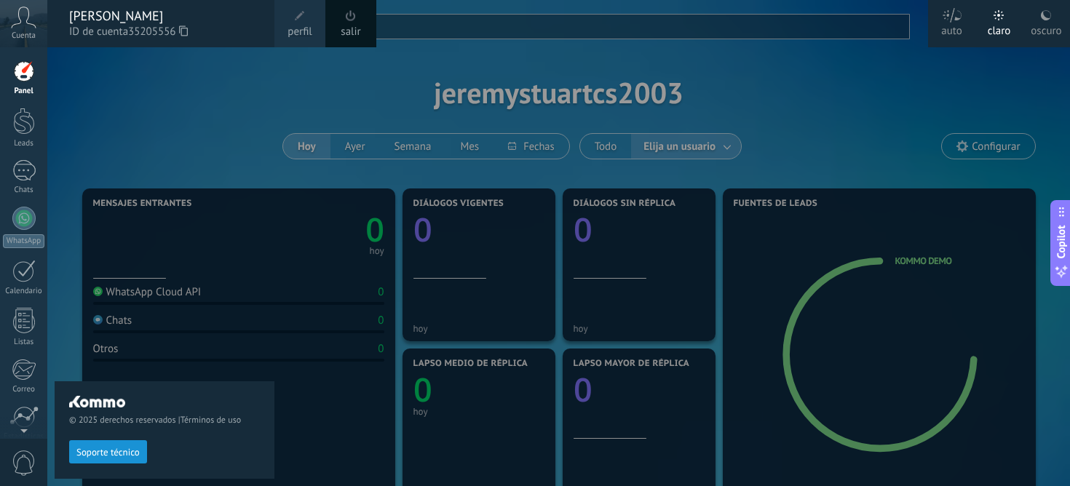
click at [263, 106] on div "© 2025 derechos reservados | Términos de uso Soporte técnico" at bounding box center [165, 266] width 220 height 439
click at [20, 111] on div at bounding box center [24, 121] width 22 height 27
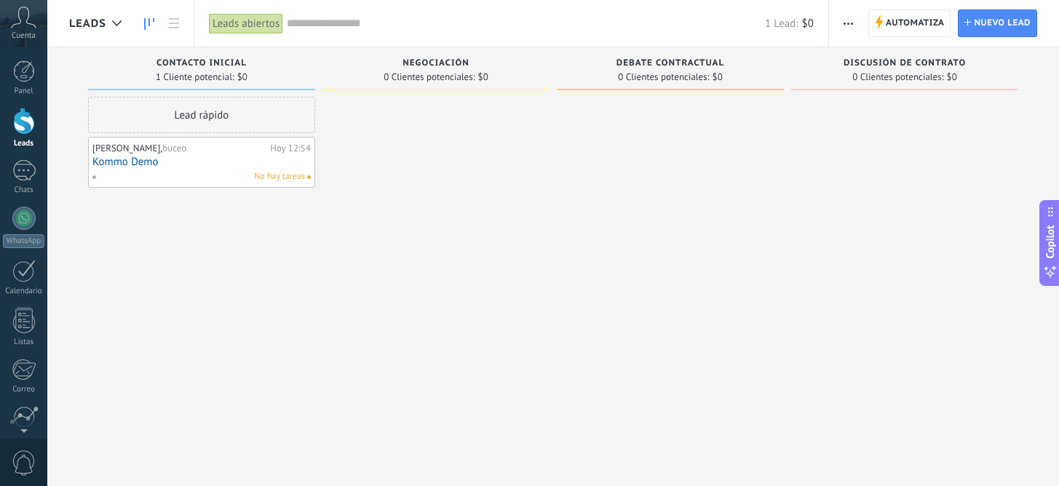
click at [414, 66] on span "Negociación" at bounding box center [436, 63] width 67 height 10
click at [970, 17] on link "Lead Nuevo lead" at bounding box center [997, 23] width 79 height 28
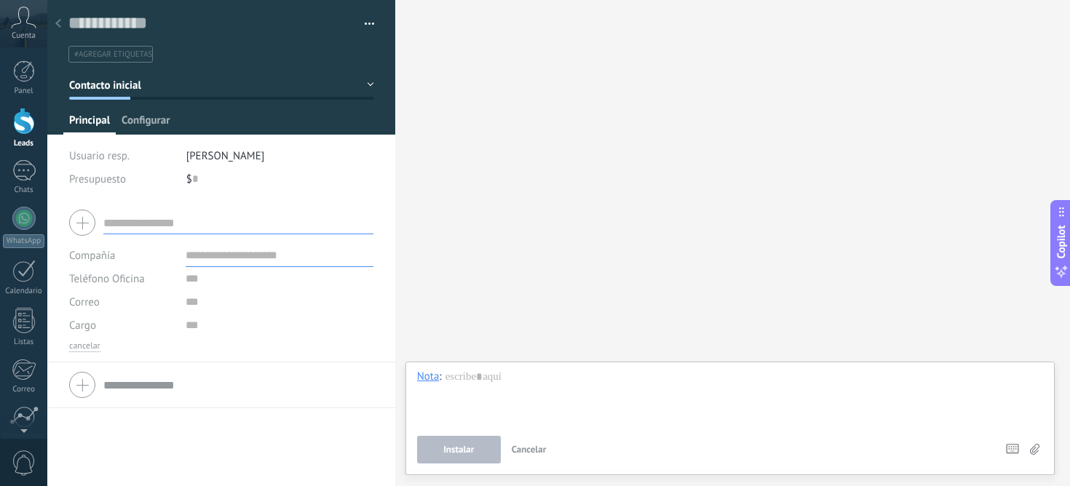
click at [135, 127] on span "Configurar" at bounding box center [146, 124] width 48 height 21
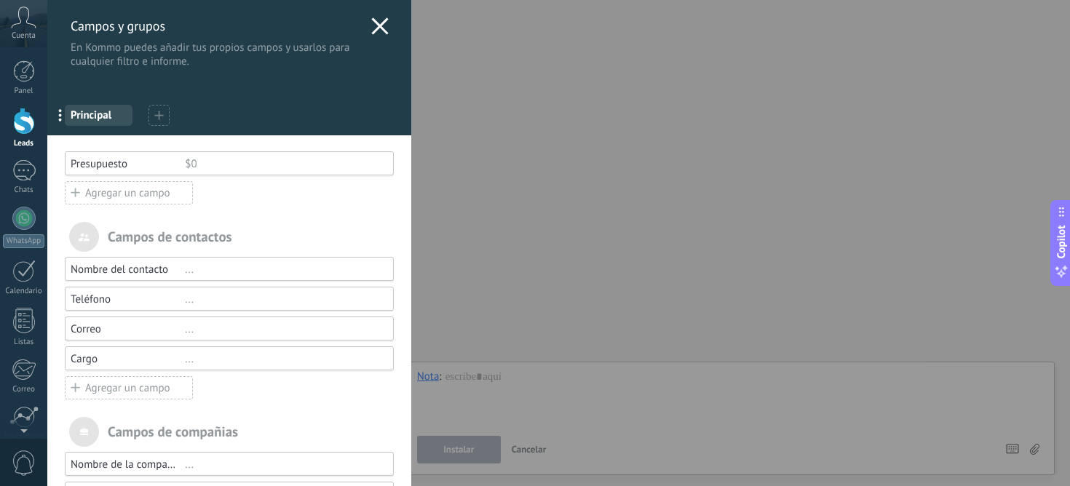
click at [221, 301] on div "..." at bounding box center [283, 300] width 196 height 14
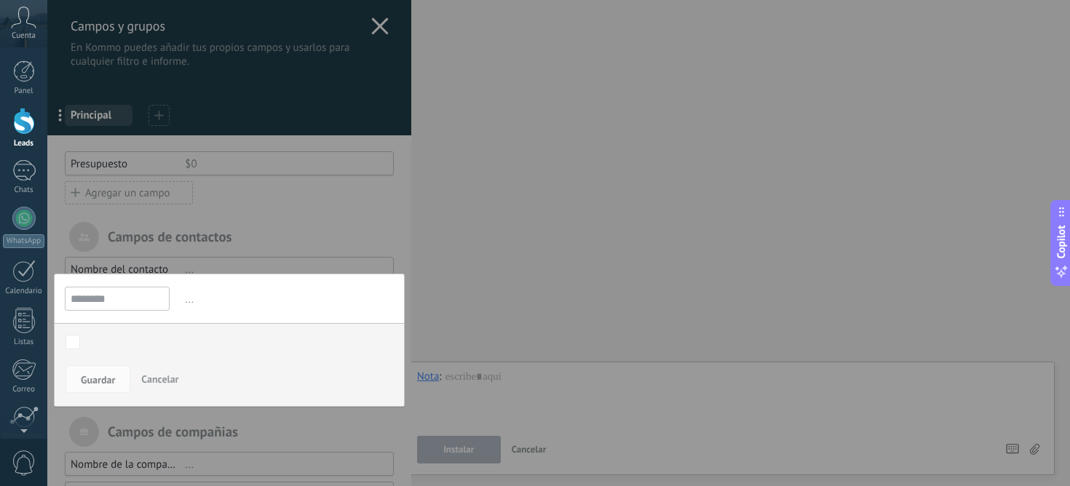
click at [146, 296] on input "********" at bounding box center [117, 299] width 105 height 24
click at [0, 0] on div "Contacto inicial Negociación Debate contractual Discusión de contrato Logrado c…" at bounding box center [0, 0] width 0 height 0
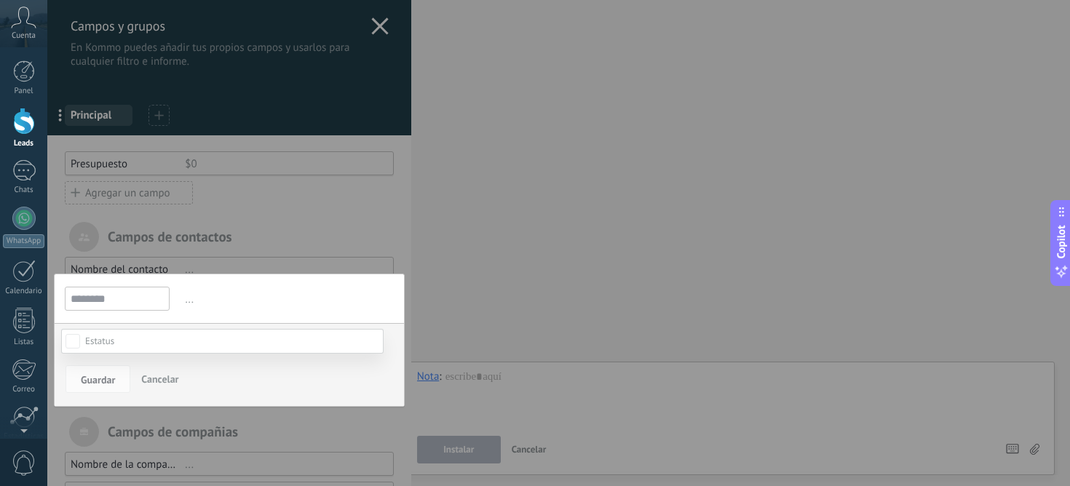
click at [0, 0] on label "Negociación" at bounding box center [0, 0] width 0 height 0
click at [255, 303] on div at bounding box center [558, 243] width 1023 height 486
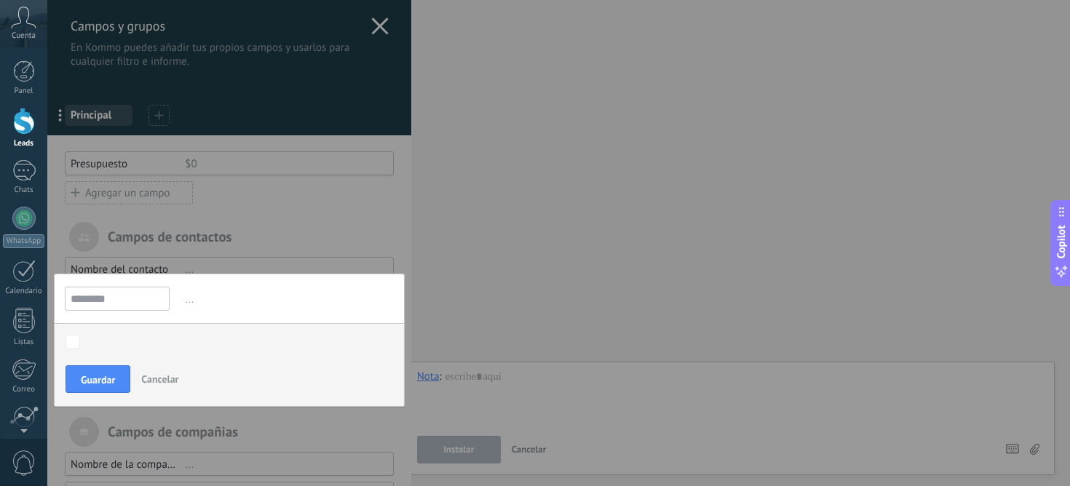
click at [127, 293] on input "********" at bounding box center [117, 299] width 105 height 24
click at [187, 301] on span "..." at bounding box center [288, 300] width 212 height 24
click at [119, 368] on button "Guardar" at bounding box center [98, 380] width 65 height 28
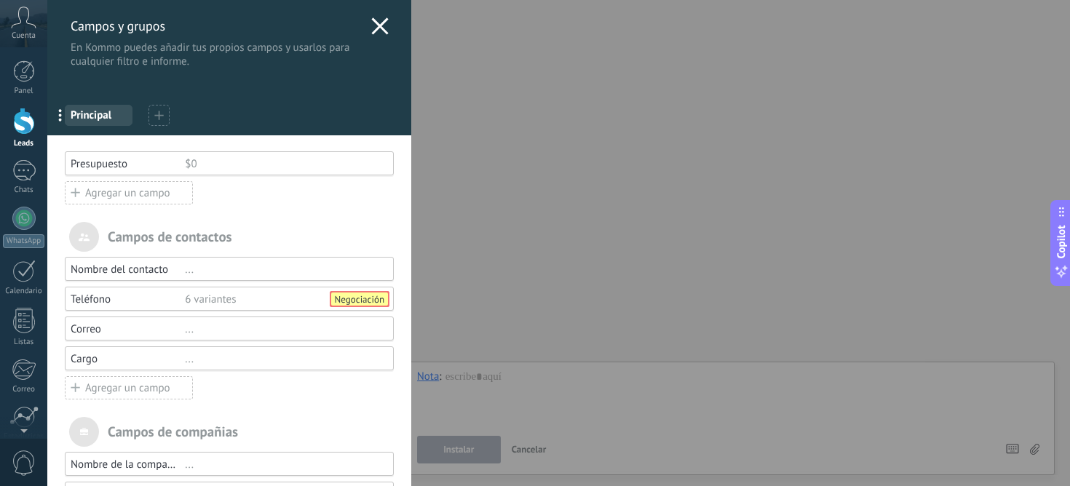
click at [222, 303] on div "6 variantes" at bounding box center [283, 300] width 196 height 14
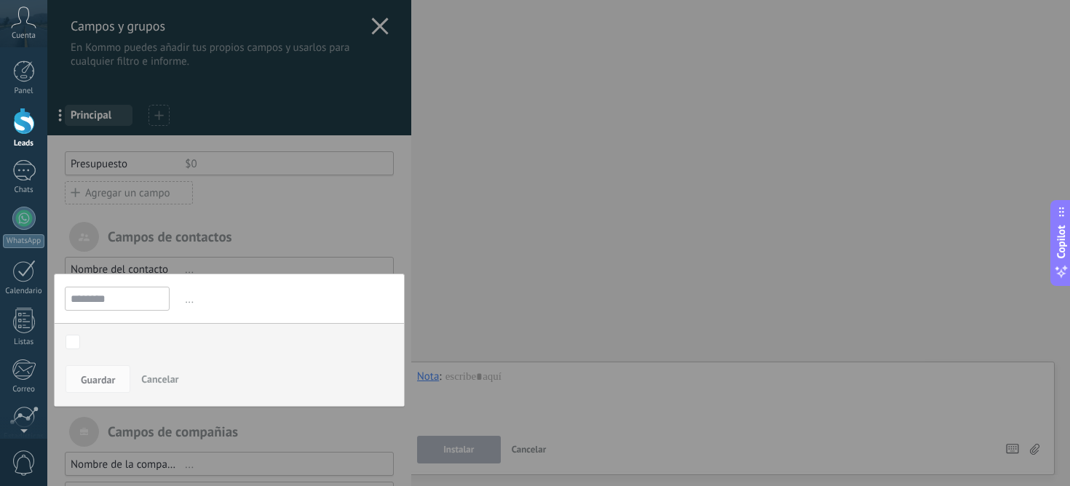
click at [179, 307] on div "..." at bounding box center [282, 299] width 224 height 24
click at [186, 301] on span "..." at bounding box center [288, 300] width 212 height 24
click at [106, 307] on input "********" at bounding box center [117, 299] width 105 height 24
click at [109, 299] on input "********" at bounding box center [117, 299] width 105 height 24
click at [110, 299] on input "********" at bounding box center [117, 299] width 105 height 24
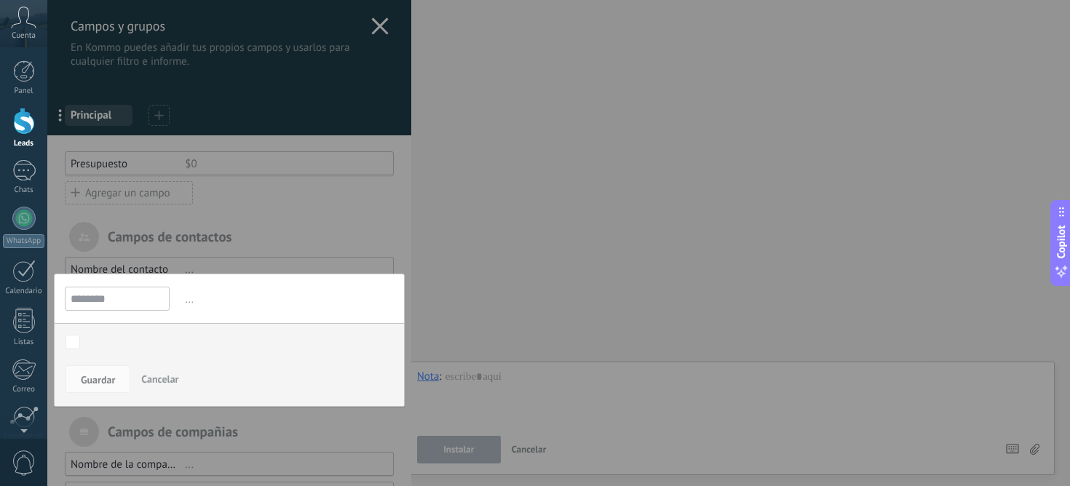
drag, startPoint x: 151, startPoint y: 344, endPoint x: 158, endPoint y: 333, distance: 12.1
click at [0, 0] on div "Contacto inicial Negociación Debate contractual Discusión de contrato Logrado c…" at bounding box center [0, 0] width 0 height 0
click at [186, 307] on div at bounding box center [558, 243] width 1023 height 486
click at [112, 378] on span "Guardar" at bounding box center [98, 380] width 34 height 10
click at [146, 379] on span "Cancelar" at bounding box center [159, 379] width 37 height 13
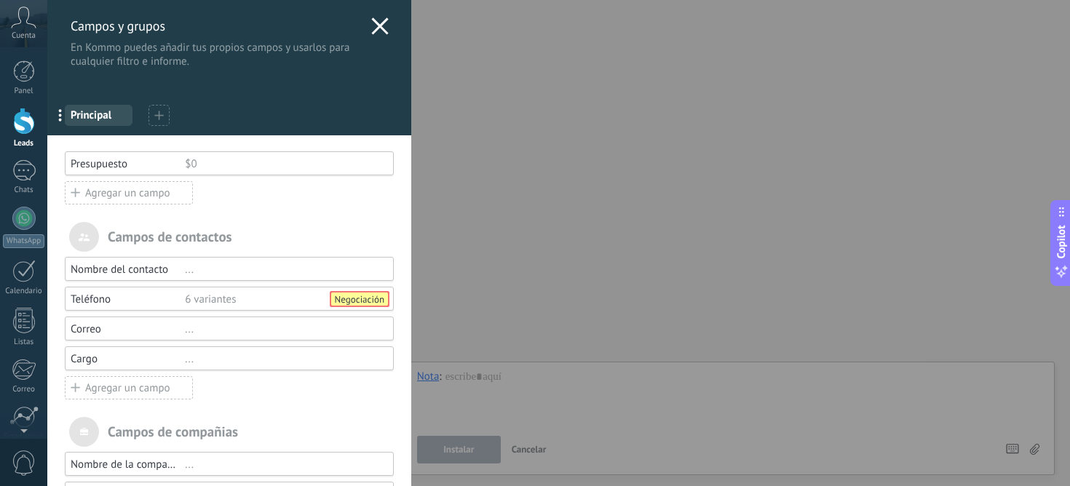
click at [202, 269] on div "..." at bounding box center [283, 270] width 196 height 14
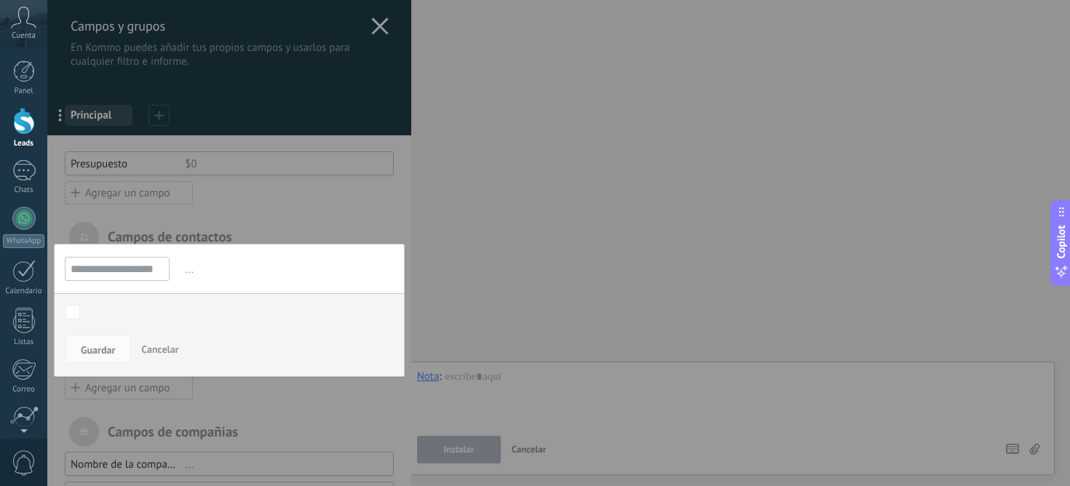
click at [133, 265] on input "**********" at bounding box center [117, 269] width 105 height 24
click at [133, 266] on input "**********" at bounding box center [117, 269] width 105 height 24
click at [269, 242] on div at bounding box center [558, 243] width 1023 height 486
click at [284, 226] on div at bounding box center [229, 326] width 364 height 652
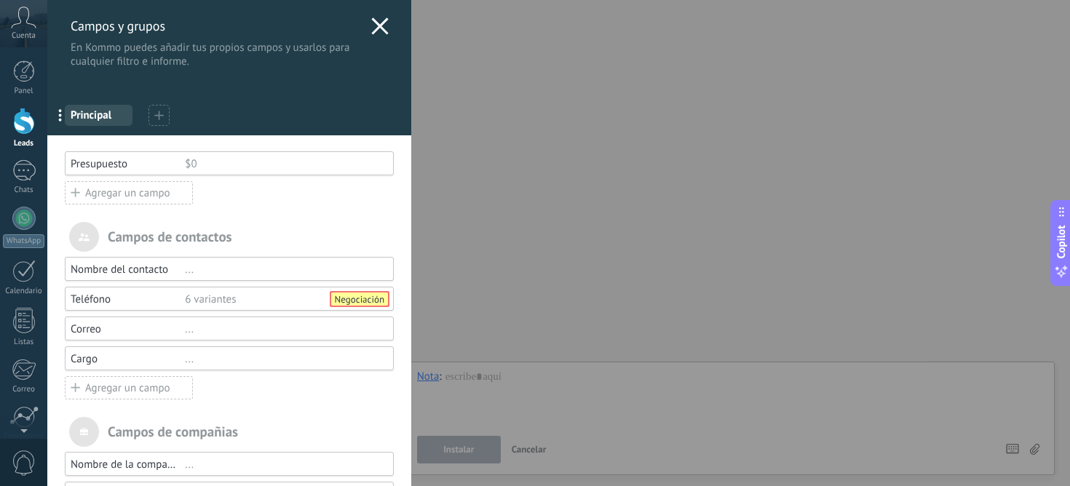
click at [287, 212] on div "Usted ha alcanzado la cantidad máxima de los campos añadidos en la tarifa Perio…" at bounding box center [229, 393] width 364 height 516
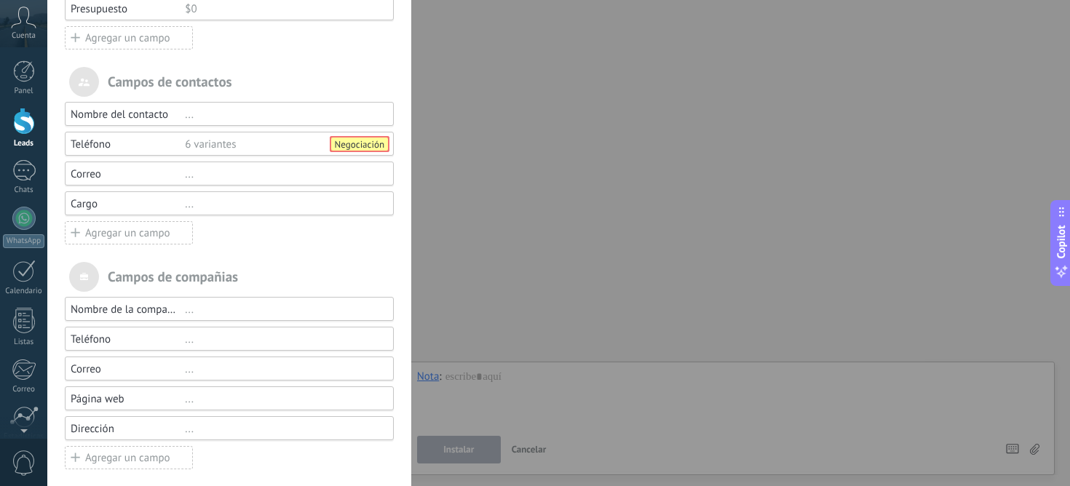
scroll to position [163, 0]
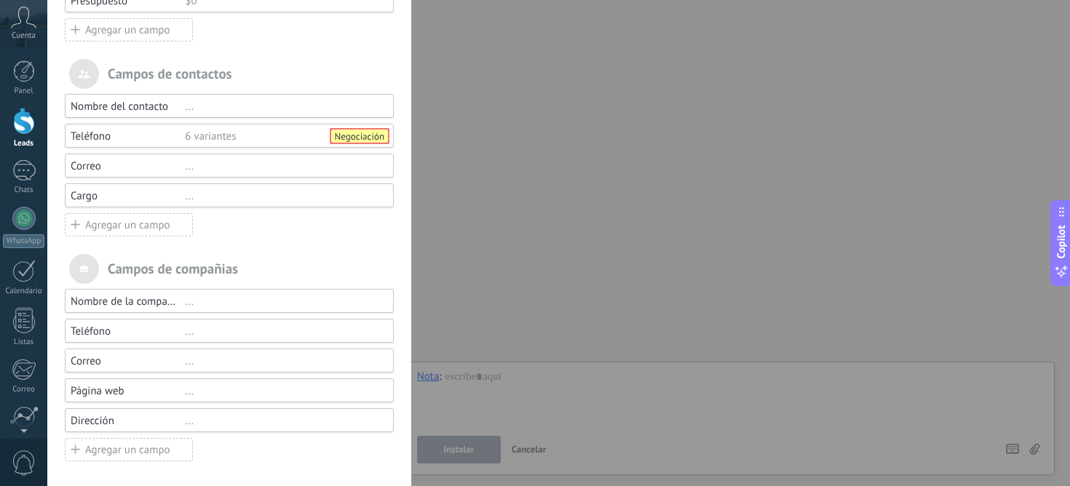
click at [200, 331] on div "..." at bounding box center [283, 332] width 196 height 14
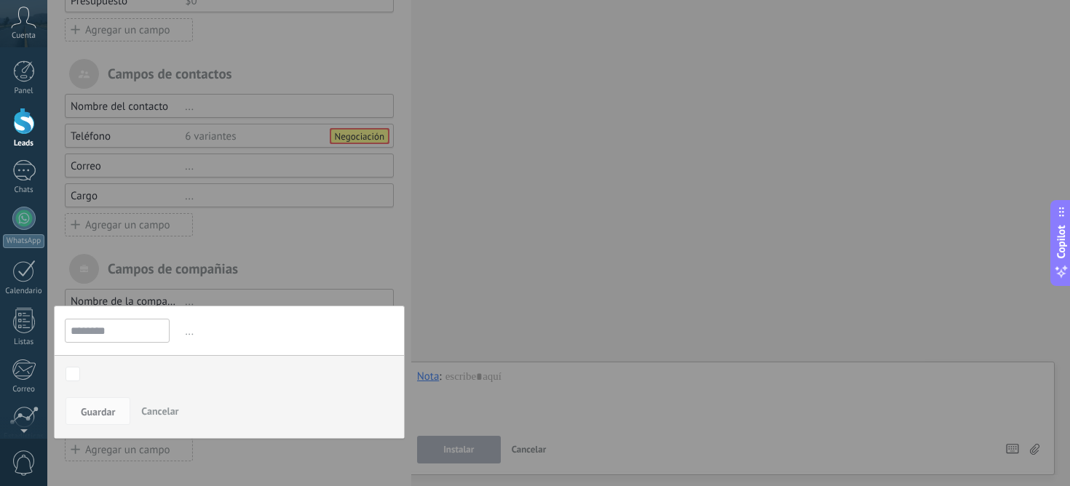
click at [116, 333] on input "********" at bounding box center [117, 331] width 105 height 24
click at [0, 0] on div "Contacto inicial Negociación Debate contractual Discusión de contrato Logrado c…" at bounding box center [0, 0] width 0 height 0
click at [0, 0] on div "Contacto inicial" at bounding box center [0, 0] width 0 height 0
click at [276, 357] on div at bounding box center [558, 243] width 1023 height 486
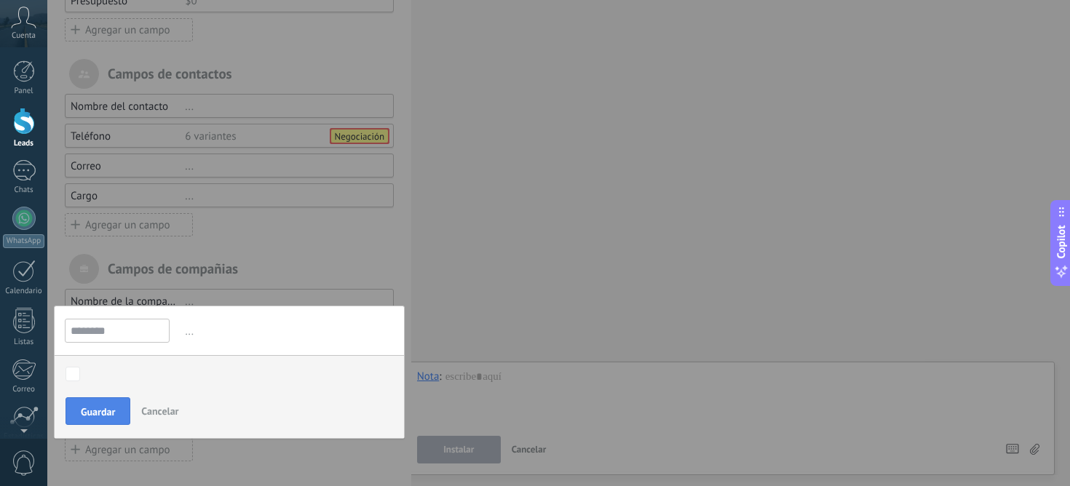
click at [84, 411] on span "Guardar" at bounding box center [98, 412] width 34 height 10
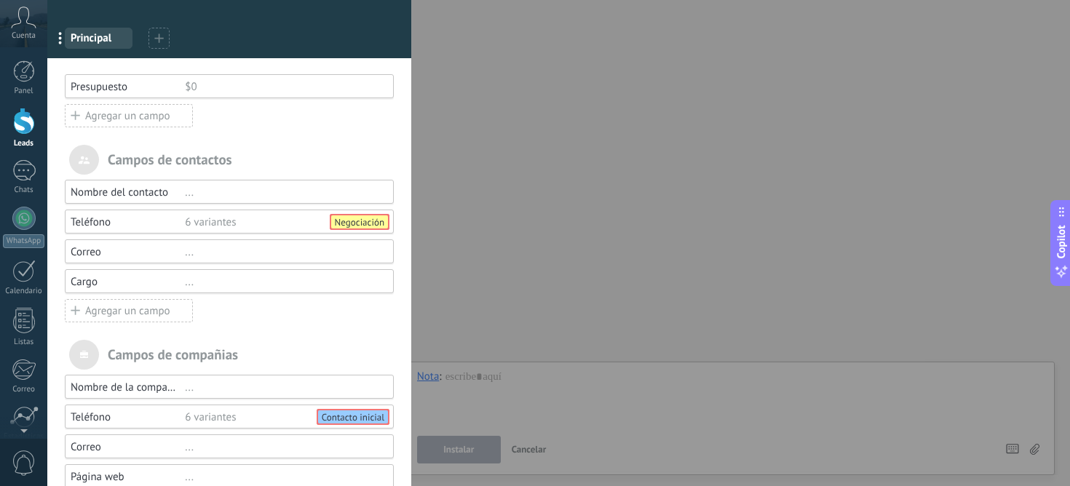
scroll to position [0, 0]
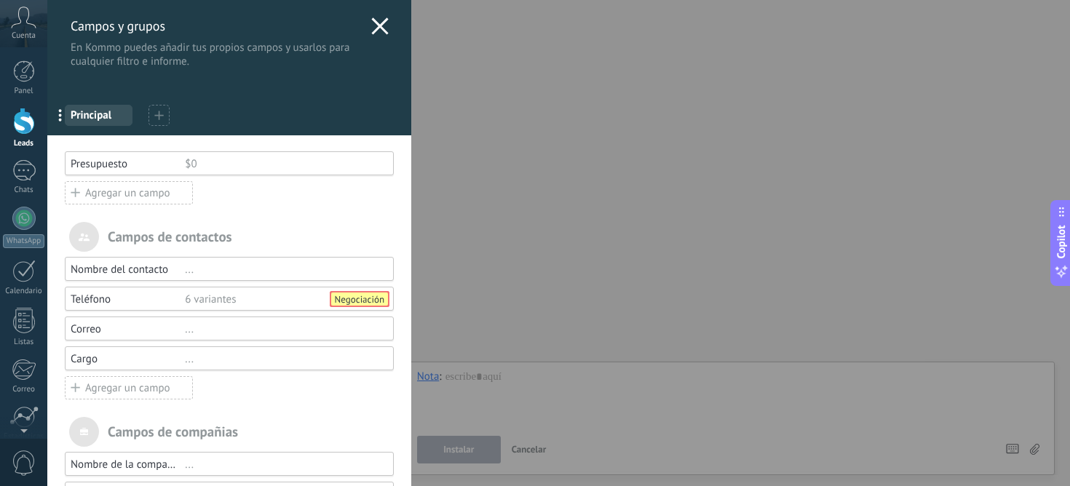
click at [376, 28] on use at bounding box center [379, 25] width 17 height 17
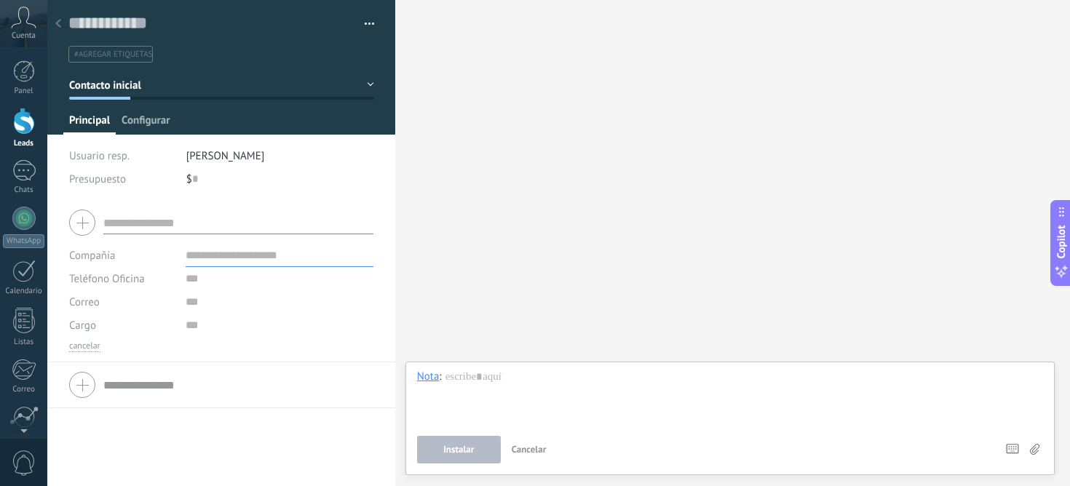
click at [128, 121] on span "Configurar" at bounding box center [146, 124] width 48 height 21
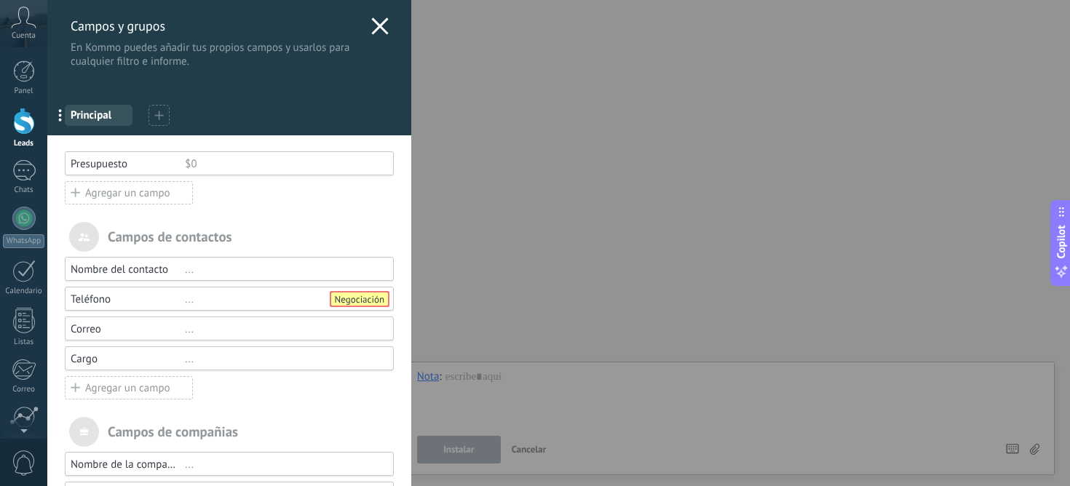
click at [363, 25] on div "Campos y grupos En Kommo puedes añadir tus propios campos y usarlos para cualqu…" at bounding box center [229, 34] width 364 height 68
click at [378, 27] on icon at bounding box center [379, 25] width 17 height 17
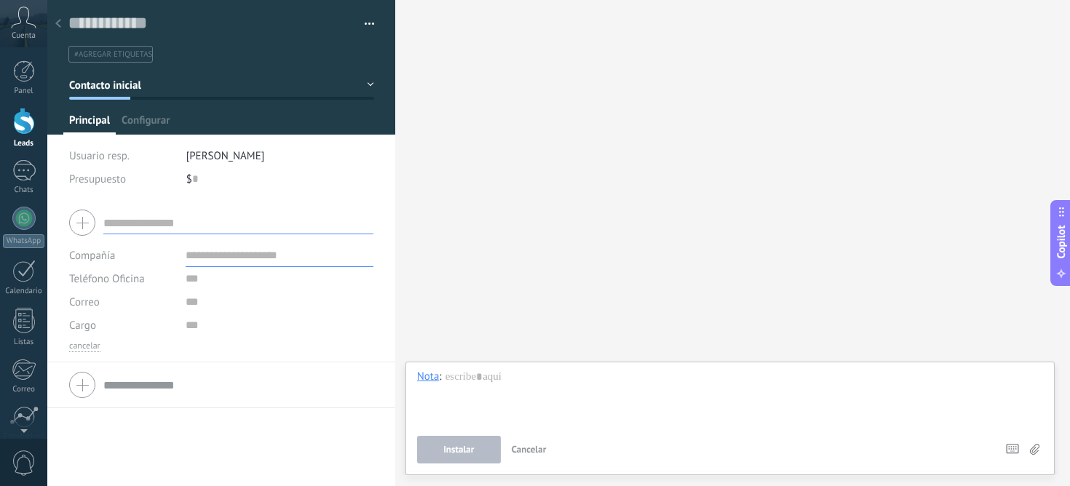
click at [498, 154] on div "Buscar Carga más Participantes: 0 Agregar usuario Bots: 0" at bounding box center [732, 243] width 675 height 486
click at [60, 26] on icon at bounding box center [58, 23] width 6 height 9
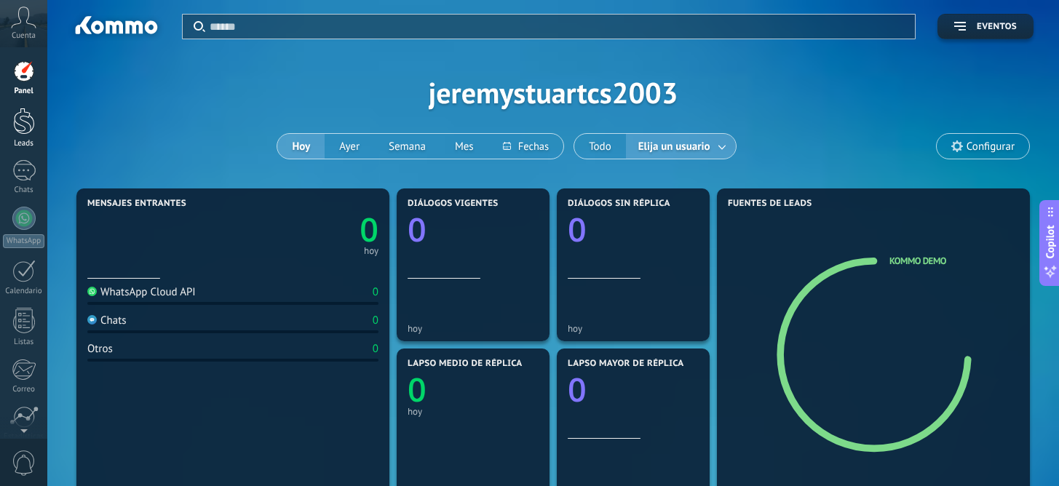
click at [23, 126] on div at bounding box center [24, 121] width 22 height 27
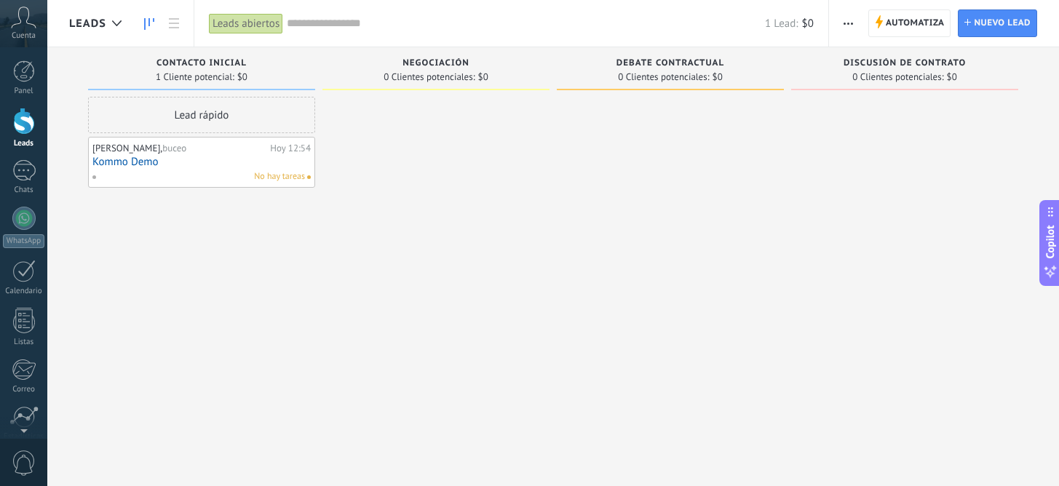
click at [376, 219] on div at bounding box center [436, 245] width 227 height 296
click at [170, 28] on use at bounding box center [174, 23] width 10 height 10
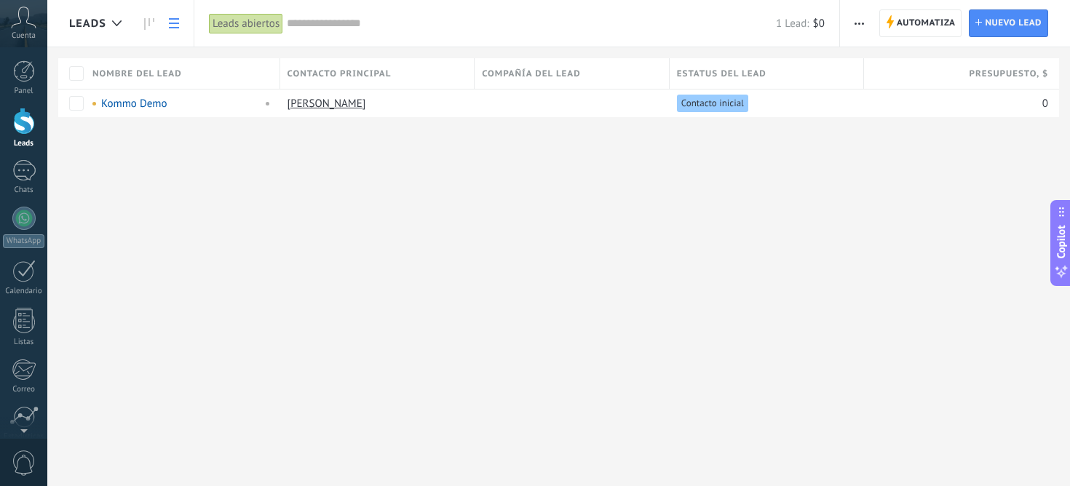
click at [89, 140] on div "Leads Automatiza Nueva difusión Editar embudo Imprimir Ajustes de la lista Impo…" at bounding box center [558, 82] width 1023 height 165
click at [16, 181] on div "1" at bounding box center [23, 170] width 23 height 21
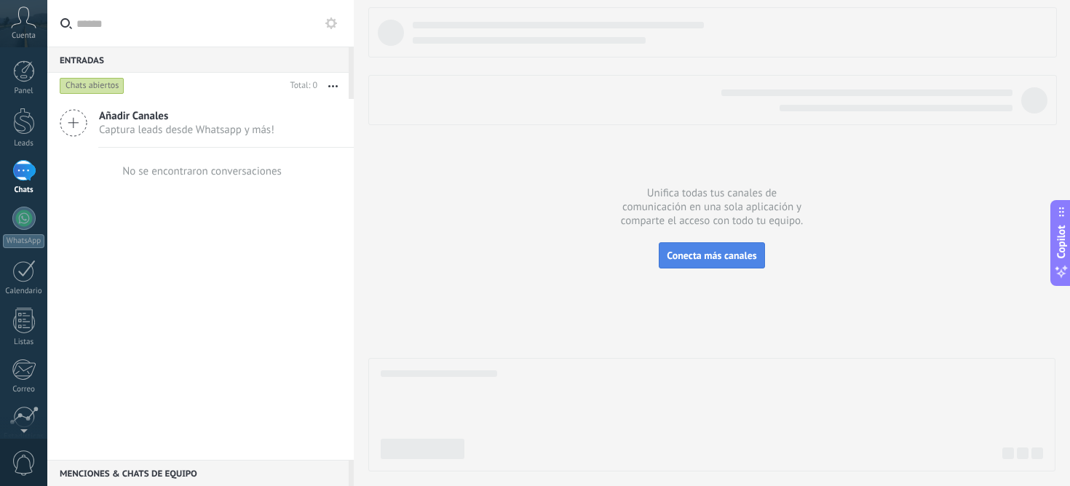
click at [747, 256] on span "Conecta más canales" at bounding box center [712, 255] width 90 height 13
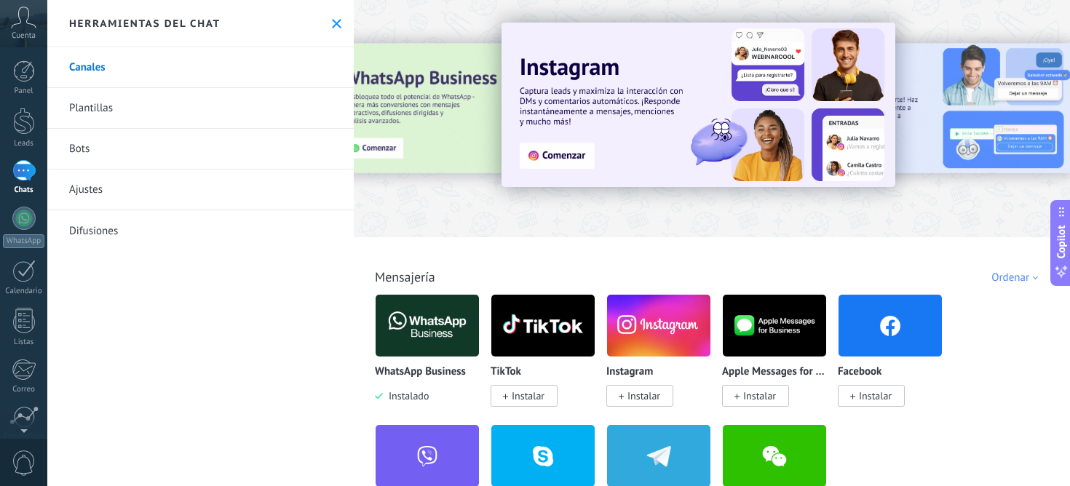
click at [426, 324] on img at bounding box center [427, 326] width 103 height 71
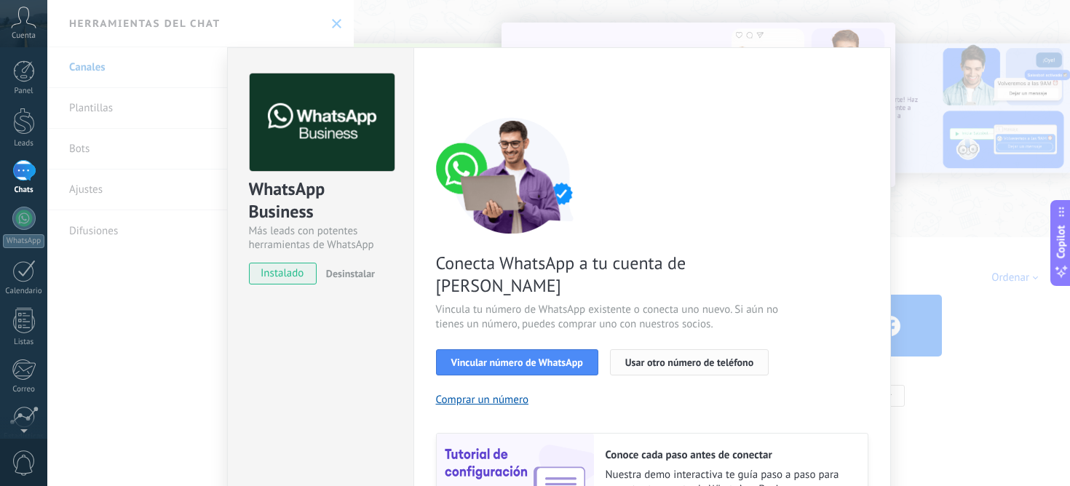
click at [654, 357] on span "Usar otro número de teléfono" at bounding box center [689, 362] width 128 height 10
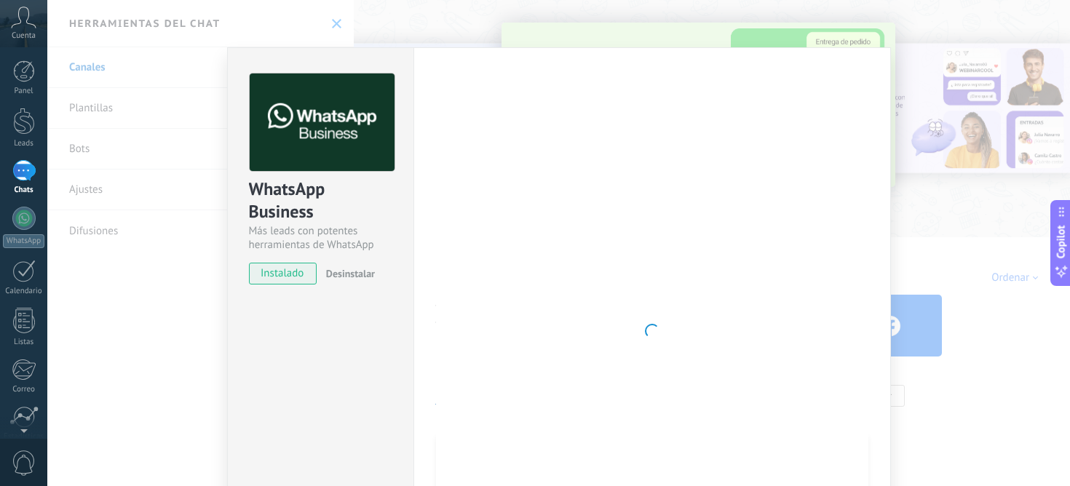
click at [658, 175] on div at bounding box center [652, 331] width 432 height 515
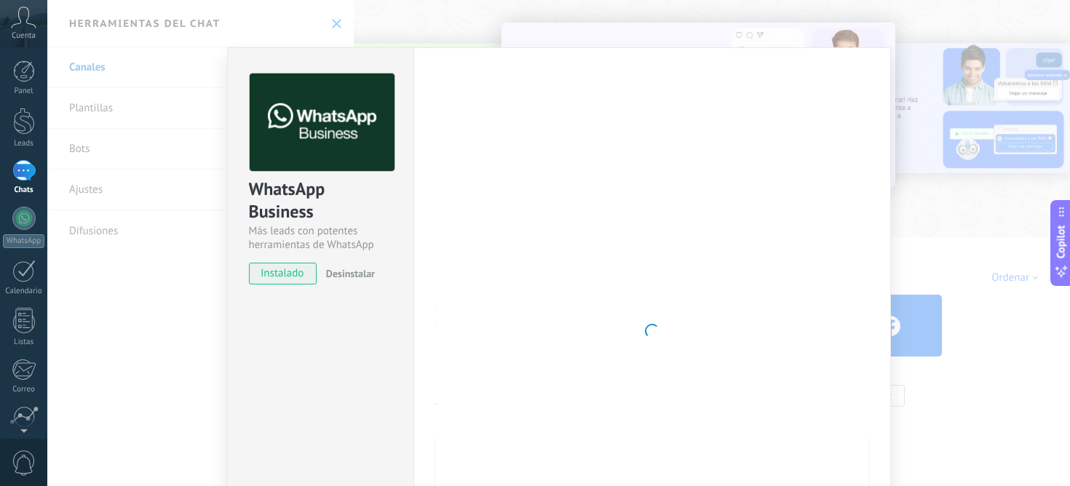
click at [315, 26] on div "WhatsApp Business Más leads con potentes herramientas de WhatsApp instalado Des…" at bounding box center [558, 243] width 1023 height 486
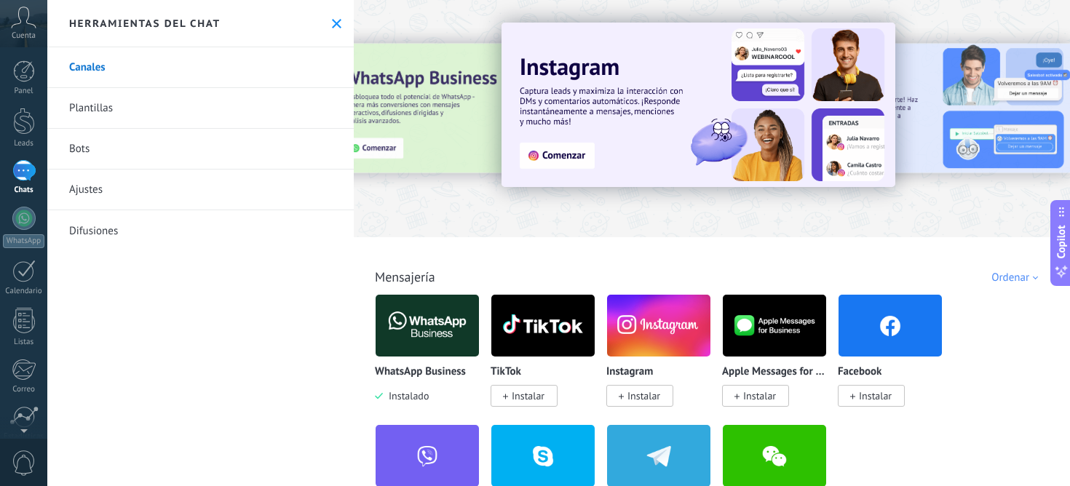
click at [224, 110] on link "Plantillas" at bounding box center [200, 108] width 307 height 41
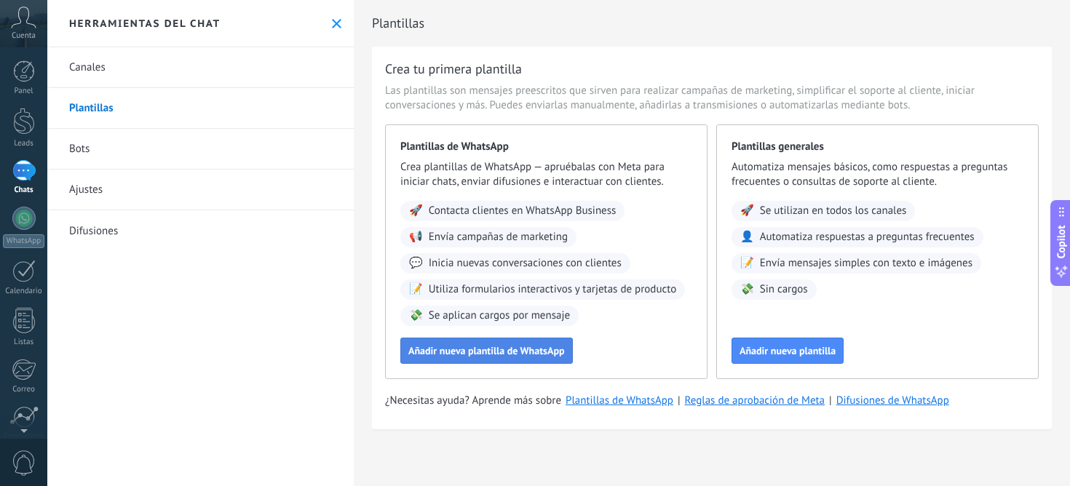
click at [489, 346] on span "Añadir nueva plantilla de WhatsApp" at bounding box center [486, 351] width 157 height 10
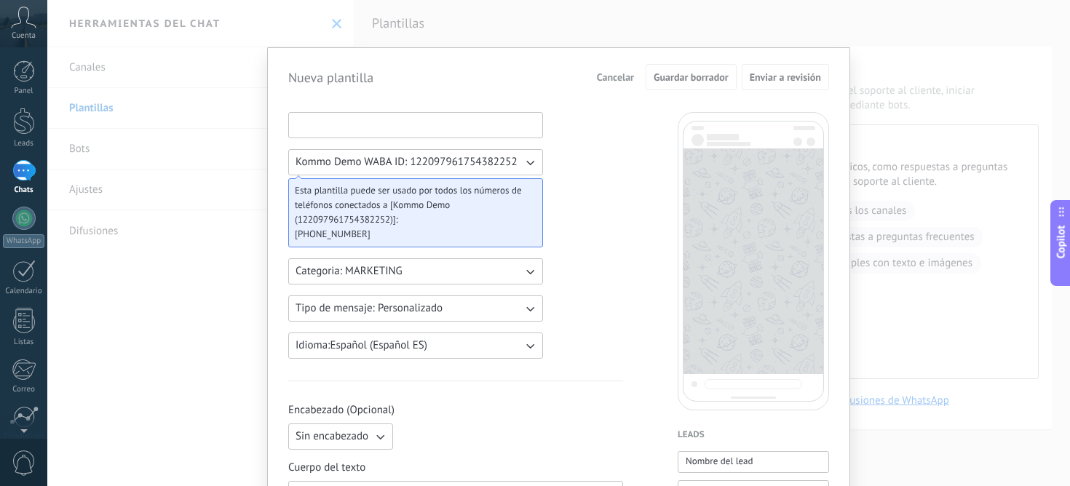
click at [368, 130] on input at bounding box center [415, 124] width 253 height 23
click at [518, 304] on button "Tipo de mensaje: Personalizado" at bounding box center [415, 309] width 255 height 26
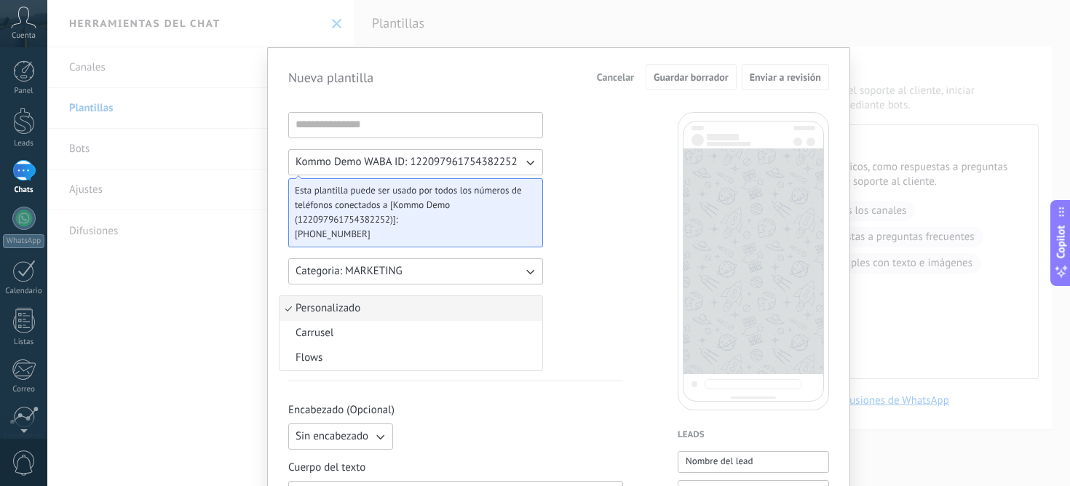
click at [520, 312] on li "Personalizado" at bounding box center [411, 308] width 263 height 25
click at [523, 312] on icon "button" at bounding box center [530, 308] width 15 height 15
click at [486, 353] on li "Flows" at bounding box center [411, 358] width 263 height 25
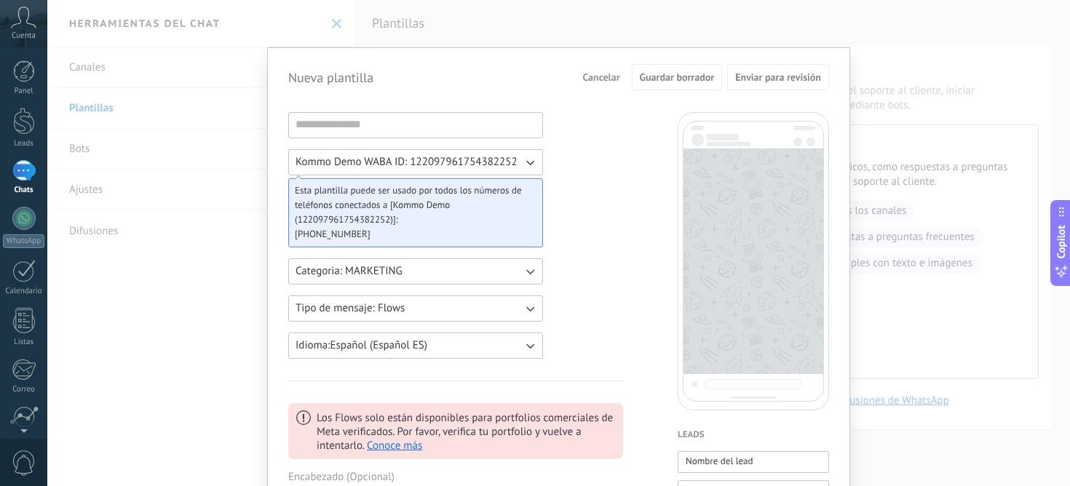
click at [516, 348] on button "Idioma: Español (Español ES)" at bounding box center [415, 346] width 255 height 26
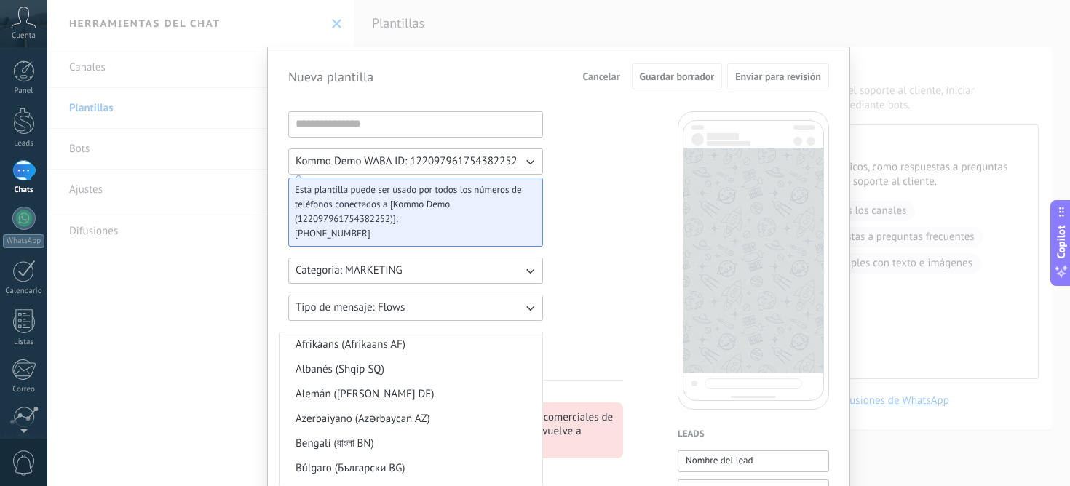
scroll to position [356, 0]
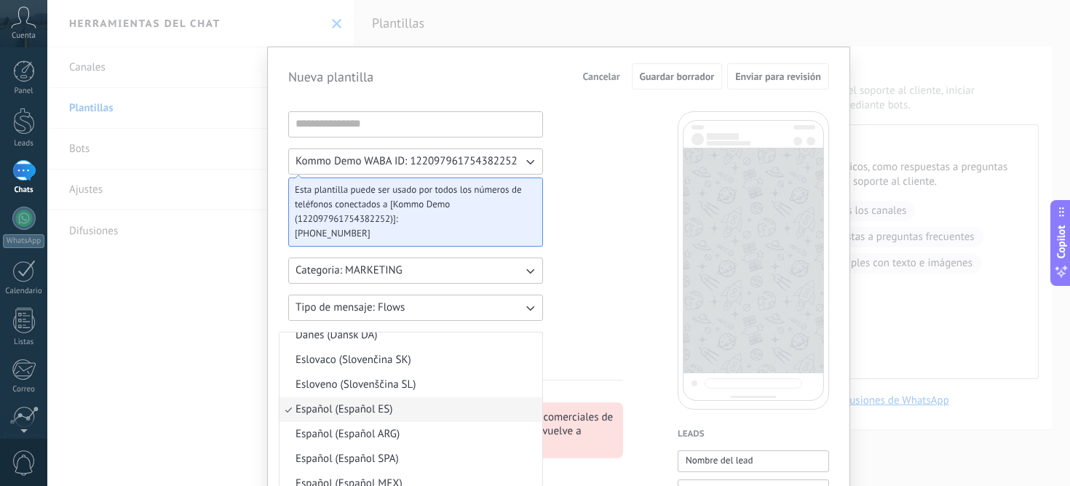
click at [451, 413] on li "Español (Español ES)" at bounding box center [411, 410] width 263 height 25
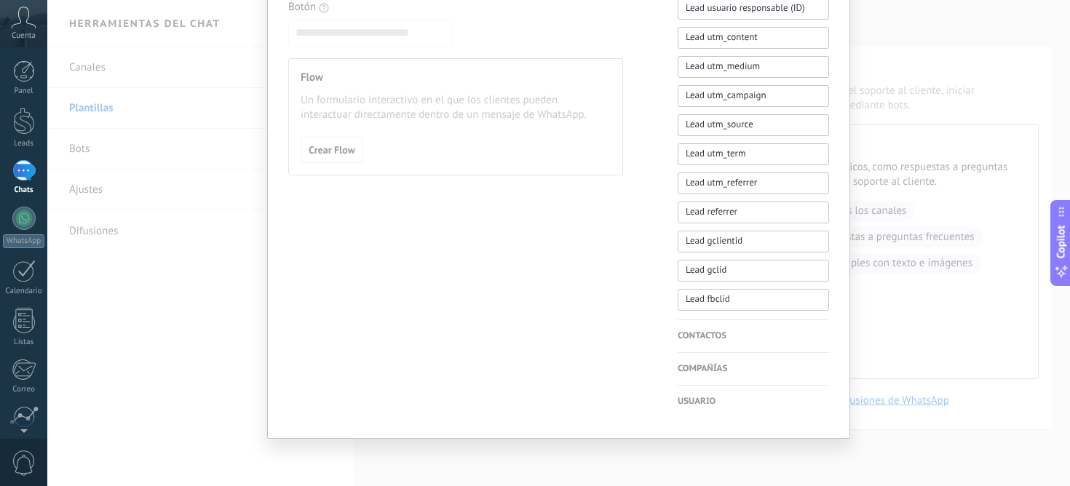
scroll to position [0, 0]
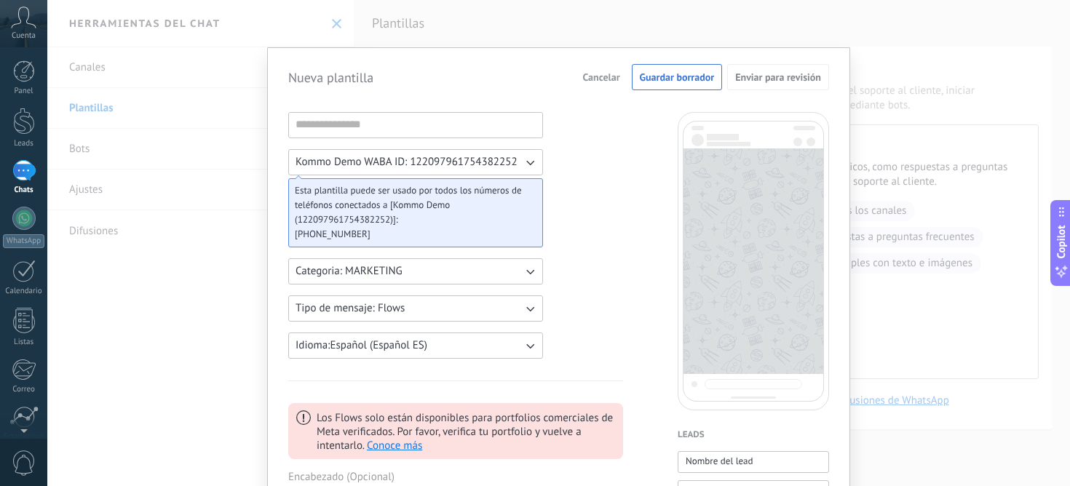
click at [524, 308] on icon "button" at bounding box center [530, 308] width 15 height 15
click at [475, 312] on li "Personalizado" at bounding box center [411, 308] width 263 height 25
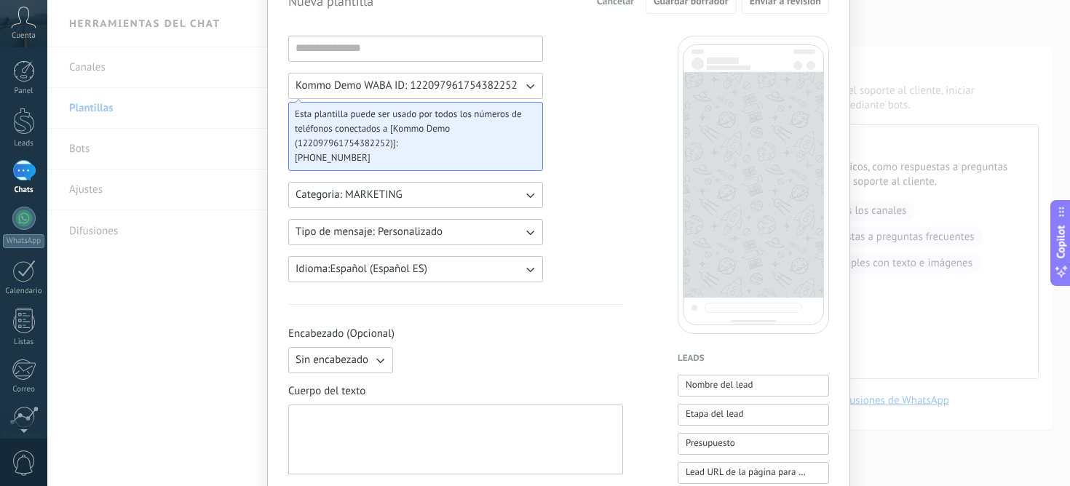
scroll to position [83, 0]
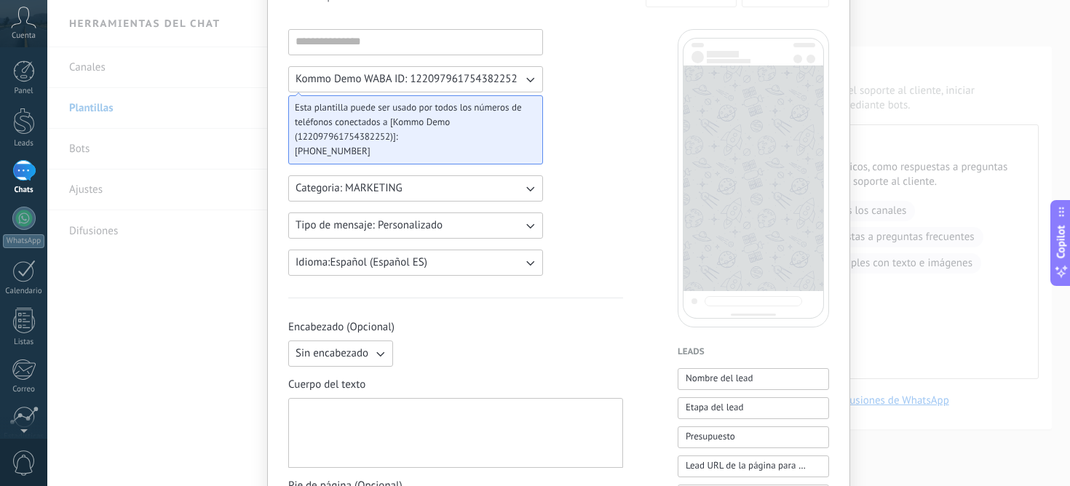
click at [400, 414] on div at bounding box center [456, 434] width 320 height 58
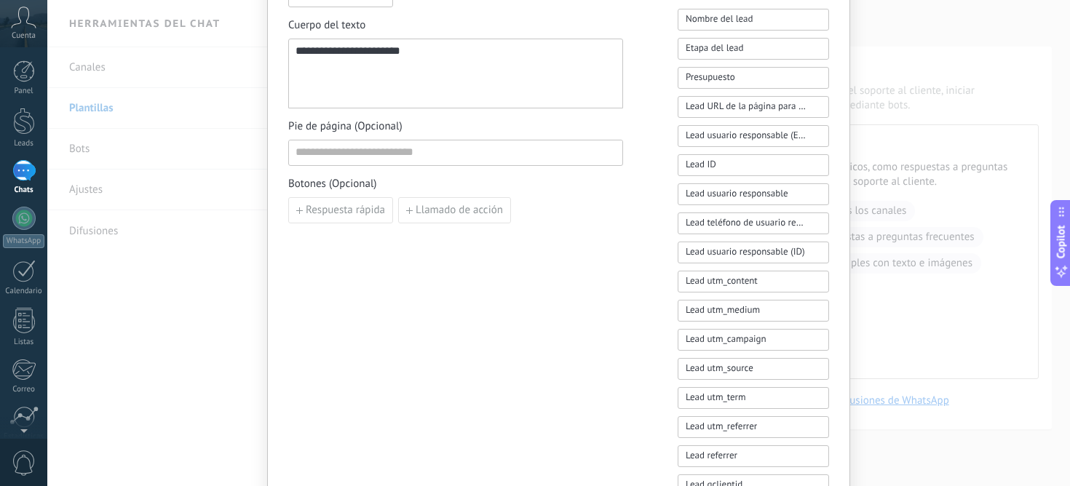
scroll to position [202, 0]
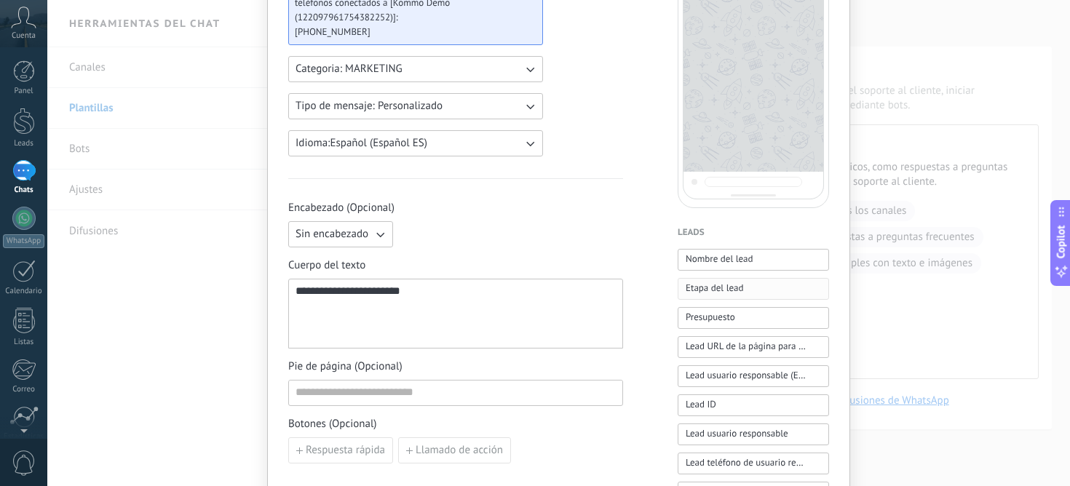
click at [753, 287] on button "Etapa del lead" at bounding box center [753, 289] width 151 height 22
click at [736, 312] on button "Presupuesto" at bounding box center [753, 318] width 151 height 22
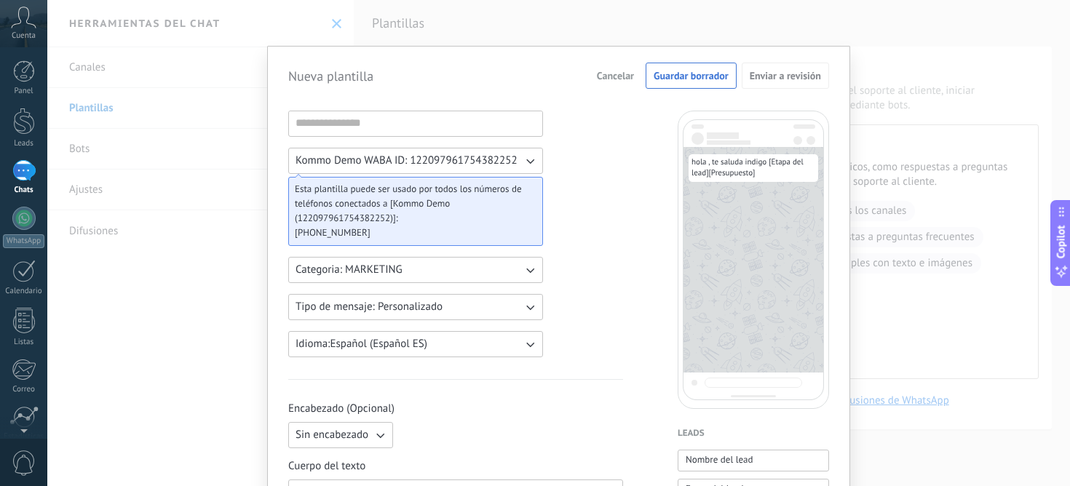
scroll to position [0, 0]
click at [441, 129] on input at bounding box center [415, 124] width 253 height 23
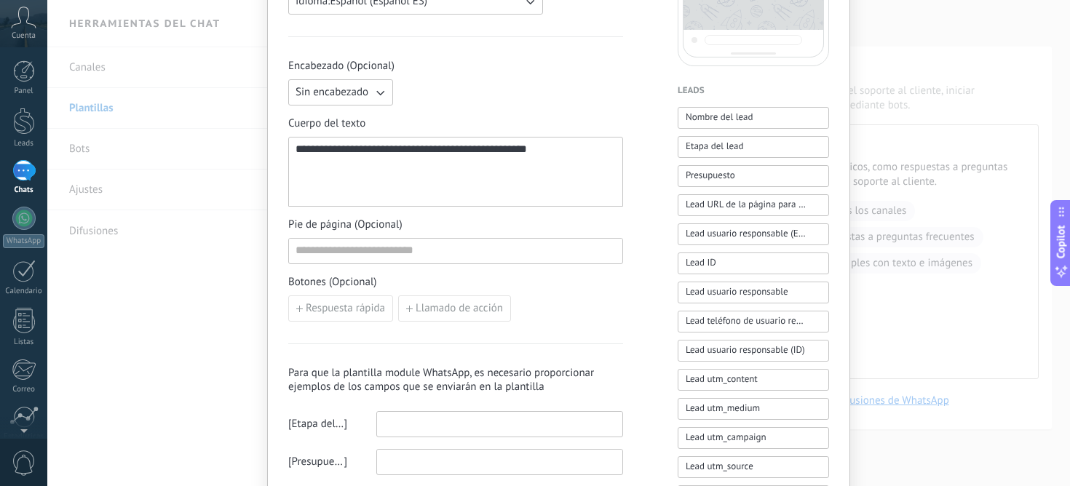
scroll to position [335, 0]
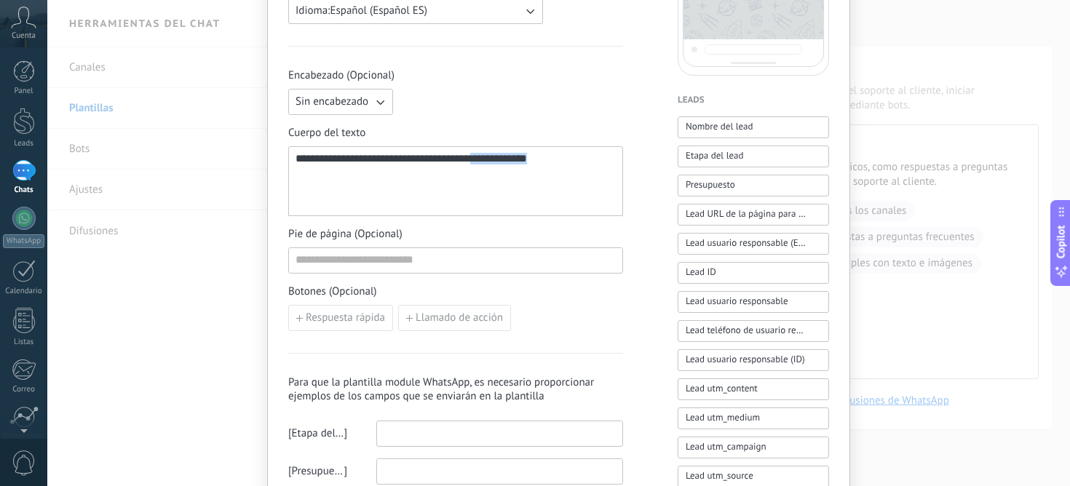
drag, startPoint x: 556, startPoint y: 163, endPoint x: 399, endPoint y: 160, distance: 156.6
click at [399, 160] on div "**********" at bounding box center [456, 182] width 320 height 58
drag, startPoint x: 400, startPoint y: 160, endPoint x: 532, endPoint y: 161, distance: 131.8
click at [518, 161] on div "**********" at bounding box center [456, 182] width 320 height 58
click at [527, 160] on span "**********" at bounding box center [498, 158] width 57 height 11
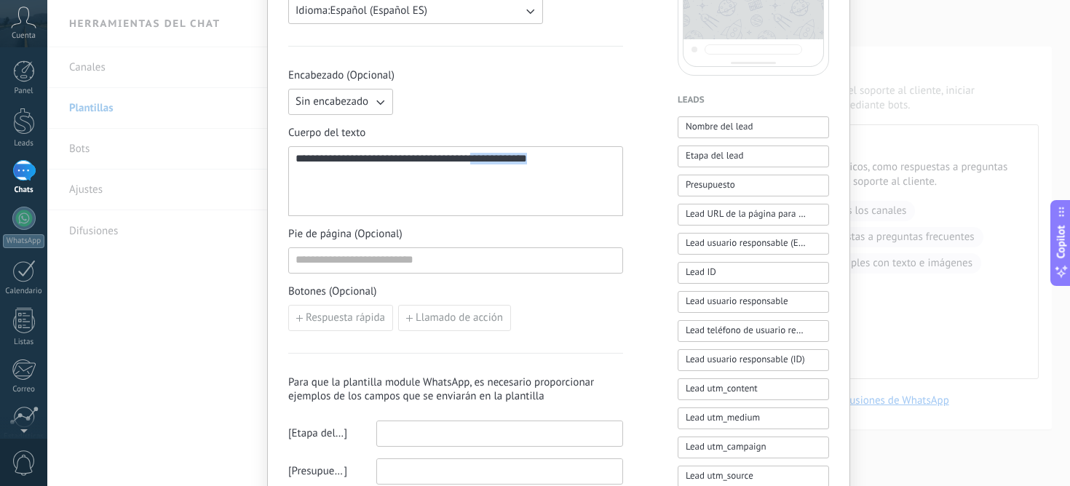
drag, startPoint x: 542, startPoint y: 159, endPoint x: 400, endPoint y: 159, distance: 142.0
click at [400, 159] on div "**********" at bounding box center [456, 182] width 320 height 58
click at [400, 159] on span "**********" at bounding box center [435, 158] width 70 height 11
drag, startPoint x: 402, startPoint y: 161, endPoint x: 539, endPoint y: 162, distance: 136.9
click at [539, 162] on div "**********" at bounding box center [456, 182] width 320 height 58
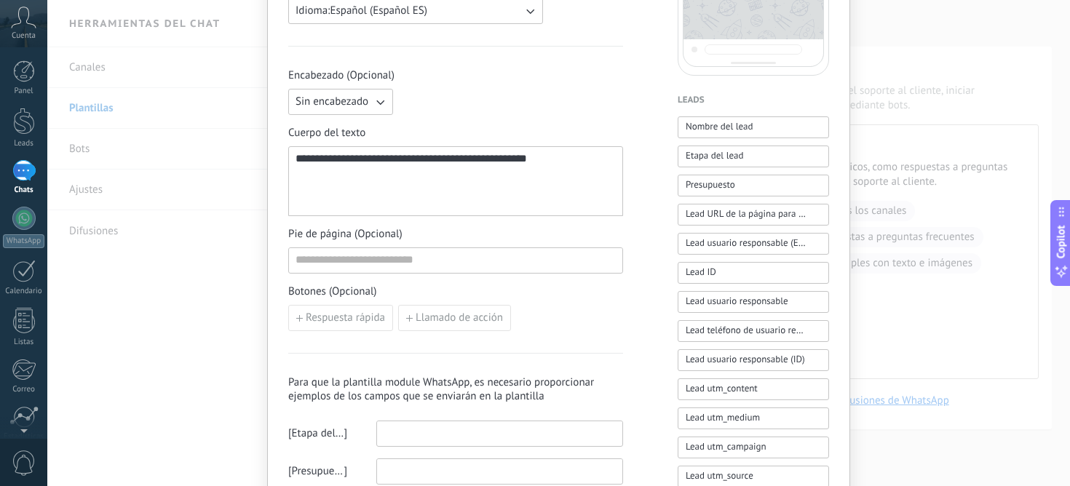
click at [551, 159] on div "**********" at bounding box center [456, 182] width 320 height 58
click at [550, 161] on div "**********" at bounding box center [456, 182] width 320 height 58
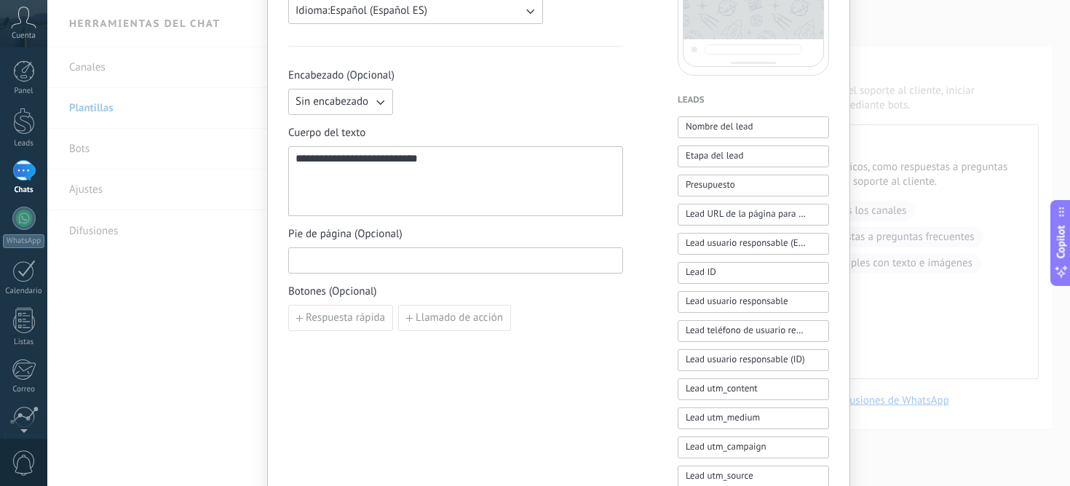
click at [467, 260] on input at bounding box center [455, 259] width 333 height 23
type input "*"
type input "**********"
click at [331, 315] on span "Respuesta rápida" at bounding box center [345, 318] width 79 height 10
click at [382, 320] on input at bounding box center [370, 317] width 162 height 23
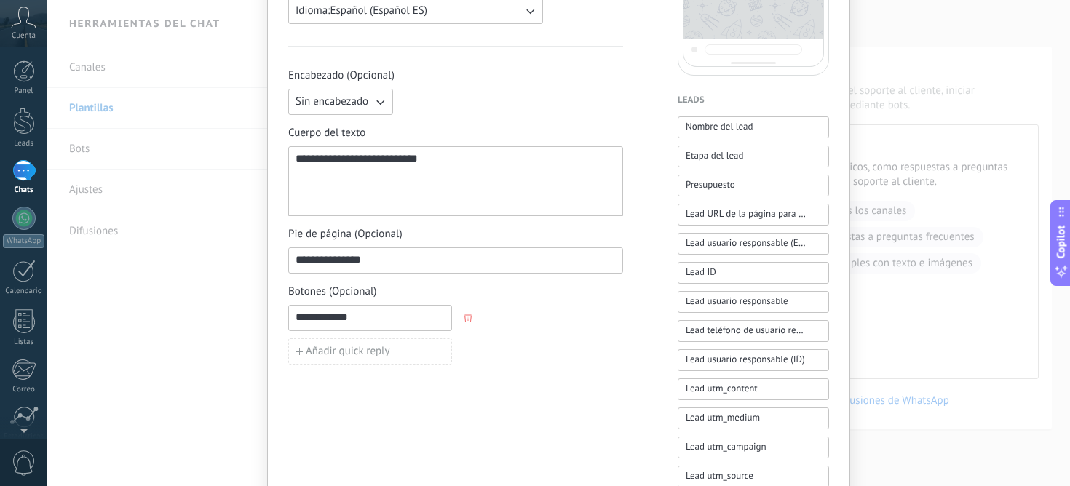
click at [321, 317] on input "**********" at bounding box center [370, 317] width 162 height 23
type input "**********"
click at [329, 339] on button "Añadir quick reply" at bounding box center [370, 352] width 164 height 26
click at [467, 352] on icon "button" at bounding box center [468, 351] width 7 height 9
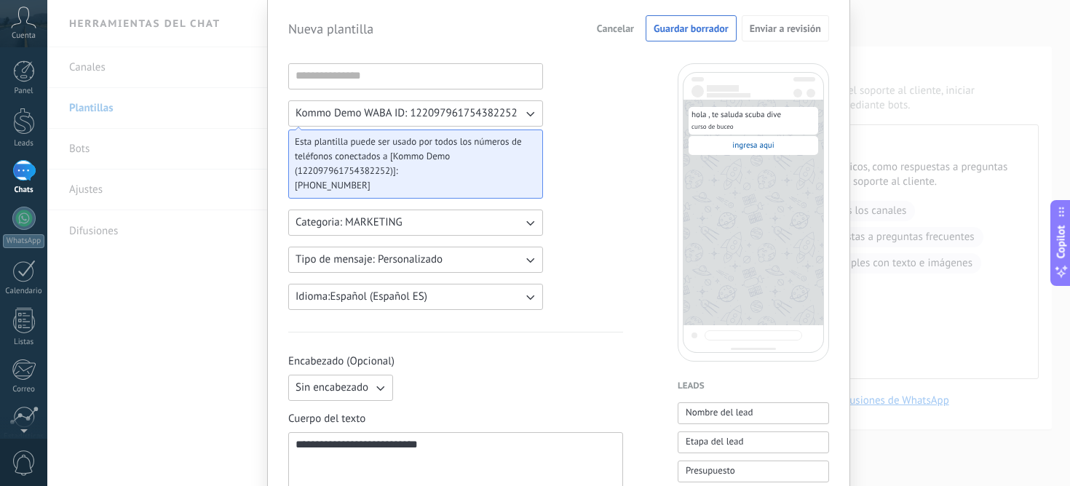
scroll to position [47, 0]
click at [442, 68] on input at bounding box center [415, 77] width 253 height 23
type input "*"
type input "**********"
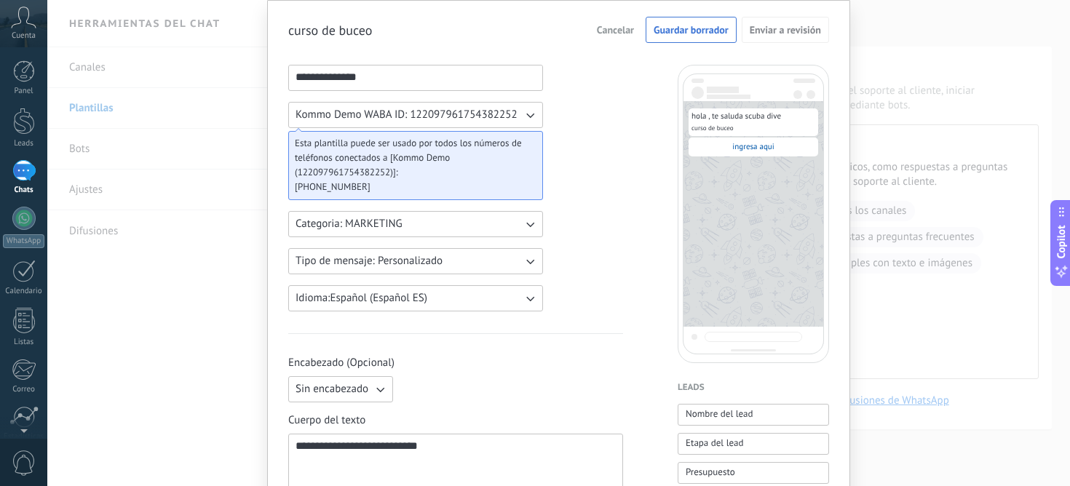
click at [446, 124] on button "Kommo Demo WABA ID: 122097961754382252" at bounding box center [415, 115] width 255 height 26
click at [462, 113] on span "Kommo Demo WABA ID: 122097961754382252" at bounding box center [407, 115] width 222 height 15
click at [463, 113] on span "Kommo Demo WABA ID: 122097961754382252" at bounding box center [407, 115] width 222 height 15
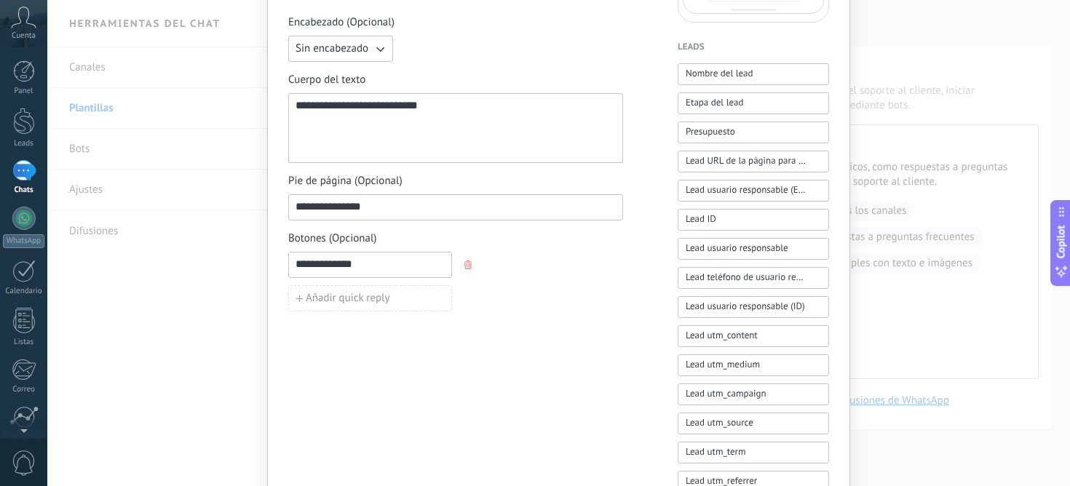
scroll to position [0, 0]
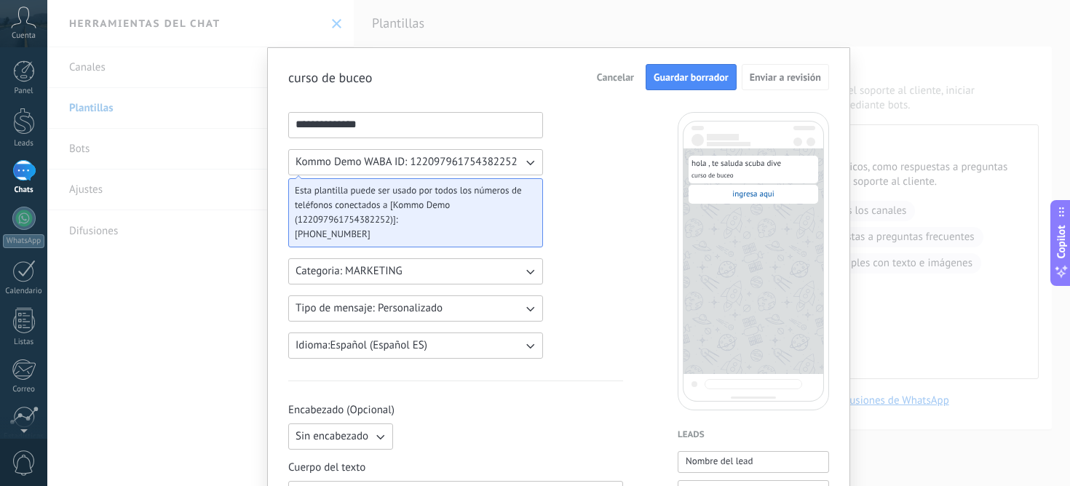
click at [706, 74] on span "Guardar borrador" at bounding box center [691, 77] width 75 height 10
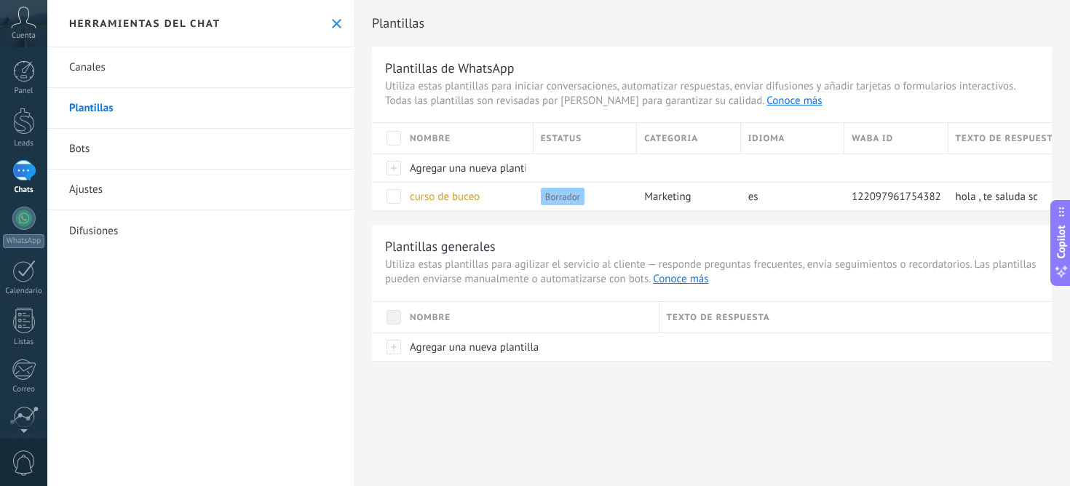
click at [673, 416] on div "Plantillas Plantillas de WhatsApp Utiliza estas plantillas para iniciar convers…" at bounding box center [712, 243] width 716 height 486
click at [488, 170] on span "Agregar una nueva plantilla" at bounding box center [474, 169] width 129 height 14
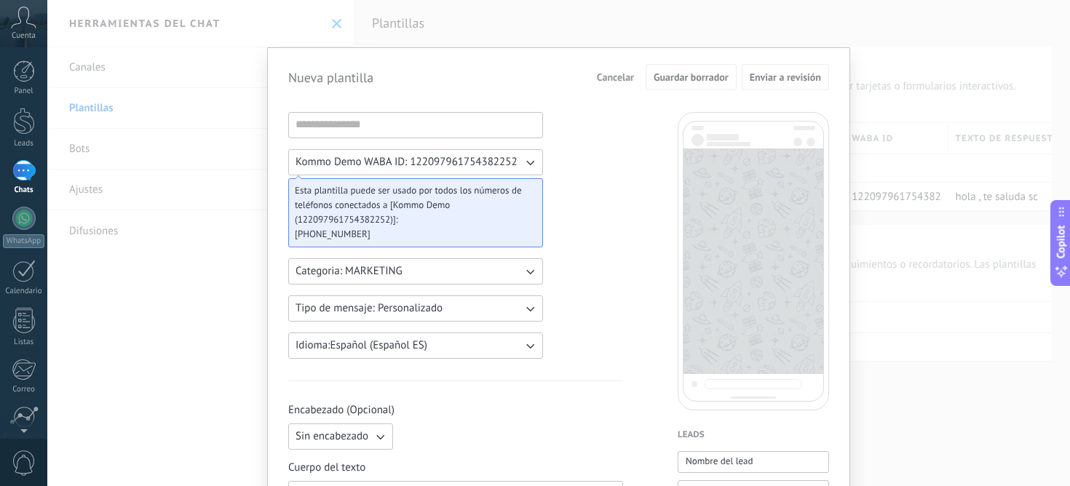
drag, startPoint x: 985, startPoint y: 342, endPoint x: 973, endPoint y: 332, distance: 15.5
click at [984, 342] on div "Nueva plantilla Cancelar Guardar borrador Enviar a revisión Kommo Demo WABA ID:…" at bounding box center [558, 243] width 1023 height 486
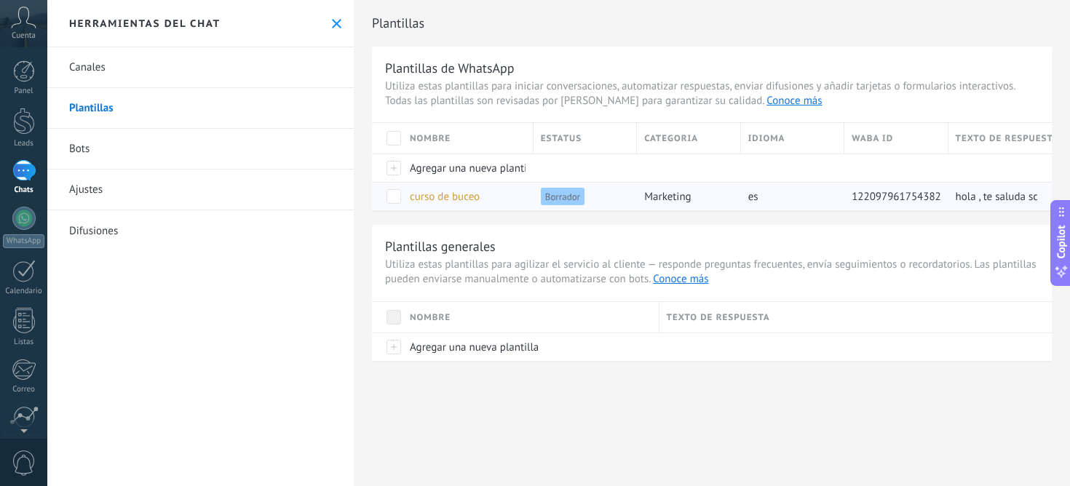
click at [724, 197] on div "marketing" at bounding box center [685, 197] width 96 height 28
click at [392, 197] on span at bounding box center [394, 196] width 15 height 15
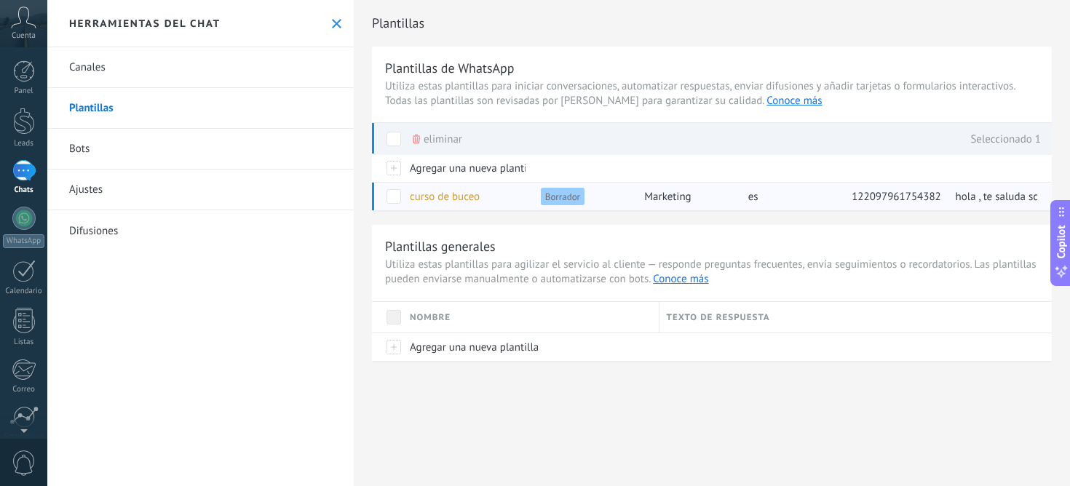
click at [949, 201] on div "hola , te saluda scuba dive" at bounding box center [993, 197] width 89 height 28
click at [411, 139] on div "eliminar" at bounding box center [417, 139] width 90 height 32
click at [420, 140] on div "eliminar" at bounding box center [438, 139] width 50 height 32
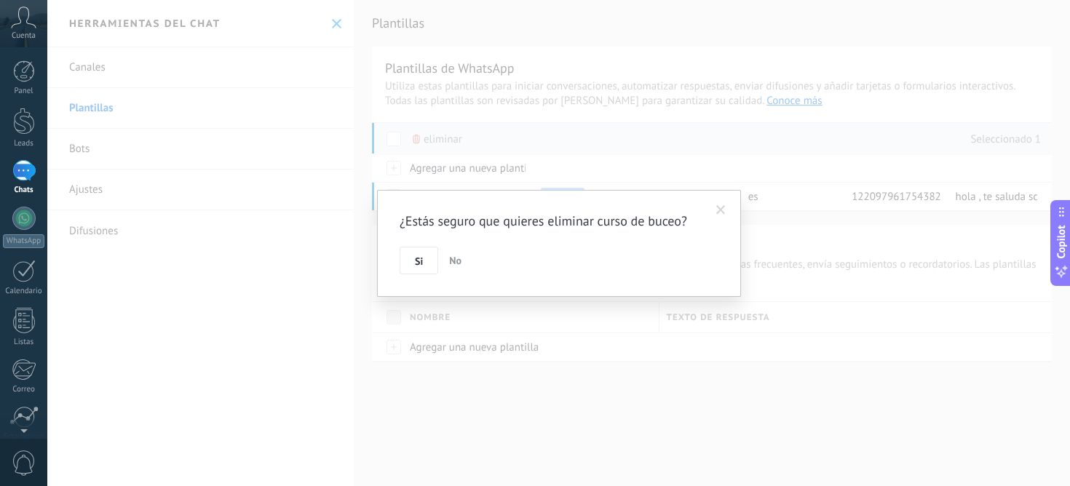
drag, startPoint x: 423, startPoint y: 266, endPoint x: 439, endPoint y: 273, distance: 17.3
click at [439, 273] on div "Si No" at bounding box center [559, 261] width 319 height 28
click at [721, 206] on span at bounding box center [720, 210] width 9 height 10
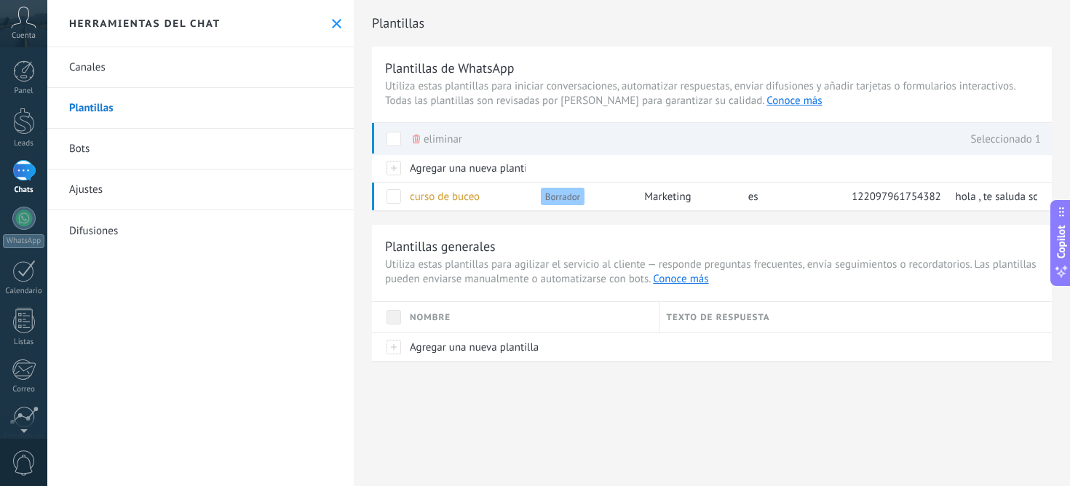
click at [574, 419] on div "Plantillas Plantillas de WhatsApp Utiliza estas plantillas para iniciar convers…" at bounding box center [712, 243] width 716 height 486
click at [1012, 194] on span "hola , te saluda scuba dive" at bounding box center [1017, 197] width 122 height 14
click at [149, 149] on link "Bots" at bounding box center [200, 149] width 307 height 41
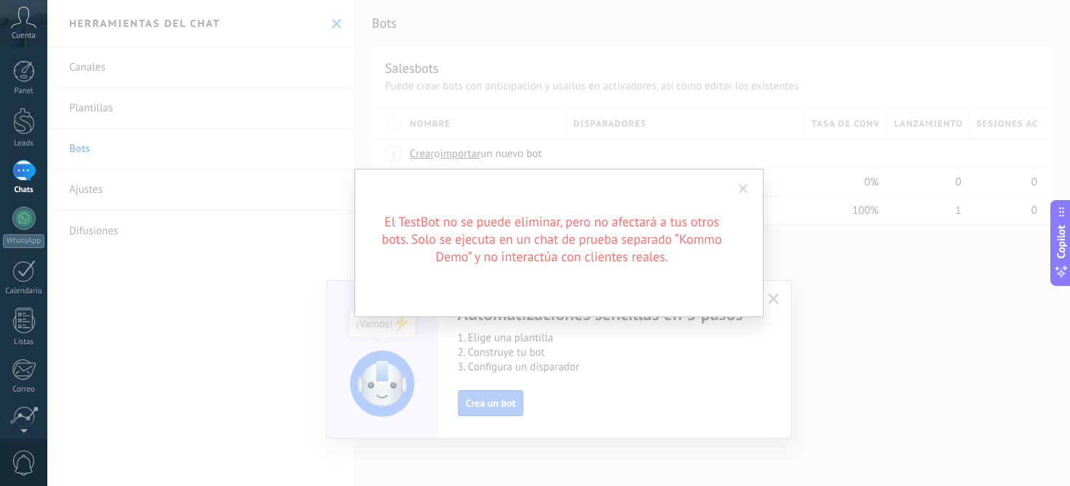
click at [745, 189] on span at bounding box center [743, 189] width 9 height 10
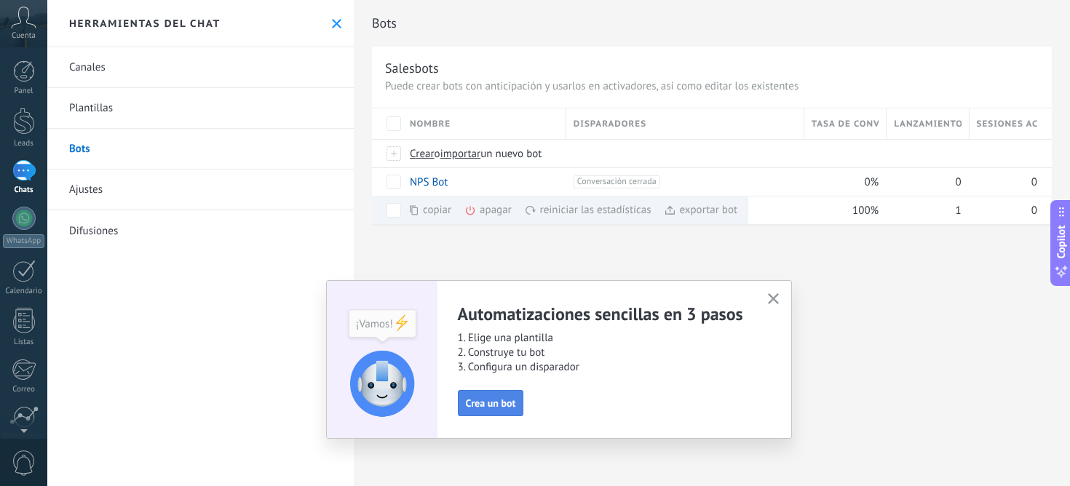
click at [501, 404] on span "Crea un bot" at bounding box center [491, 403] width 50 height 10
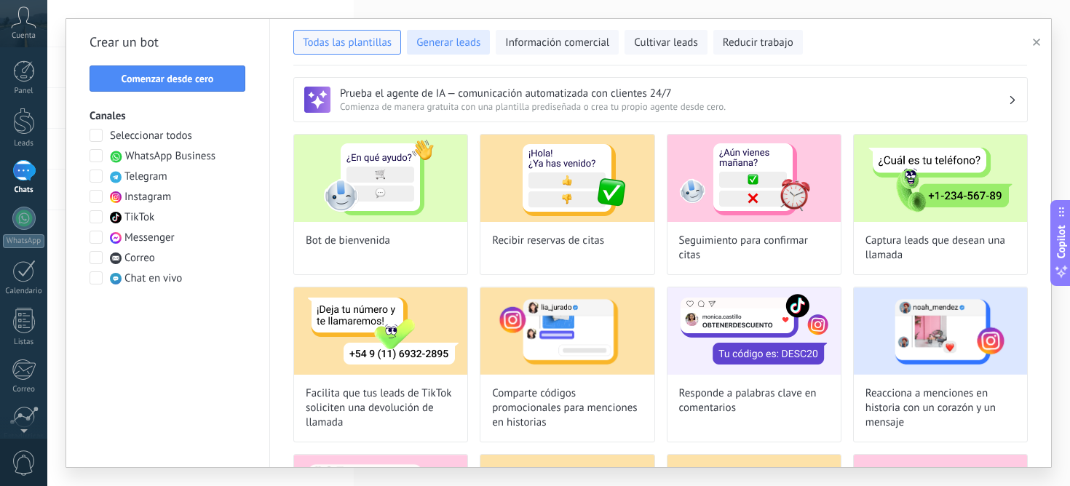
click at [459, 47] on span "Generar leads" at bounding box center [448, 43] width 64 height 15
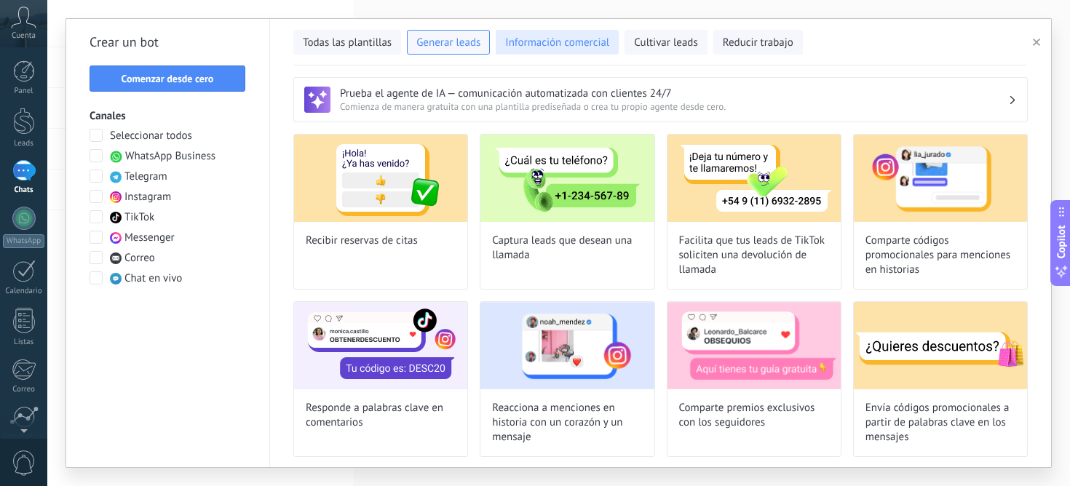
click at [561, 47] on span "Información comercial" at bounding box center [557, 43] width 104 height 15
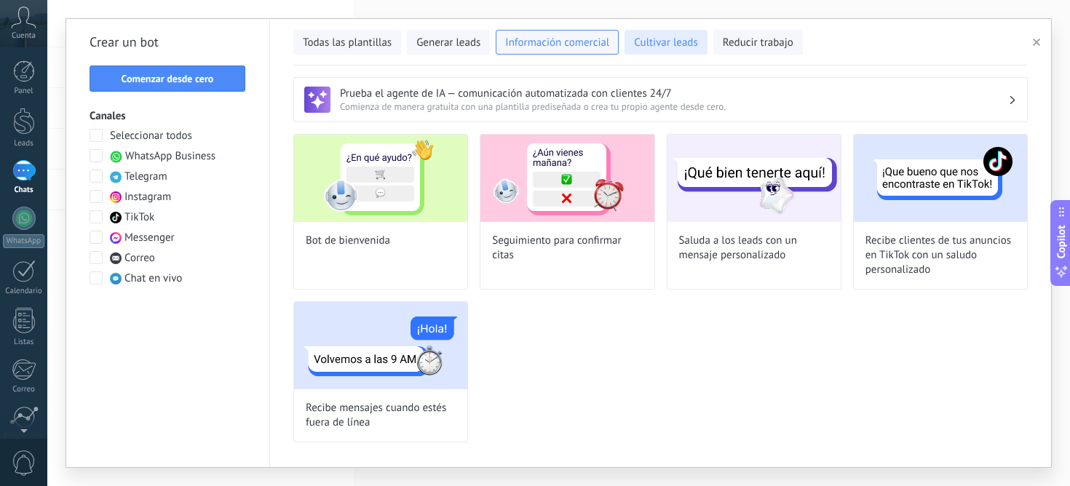
click at [679, 47] on span "Cultivar leads" at bounding box center [665, 43] width 63 height 15
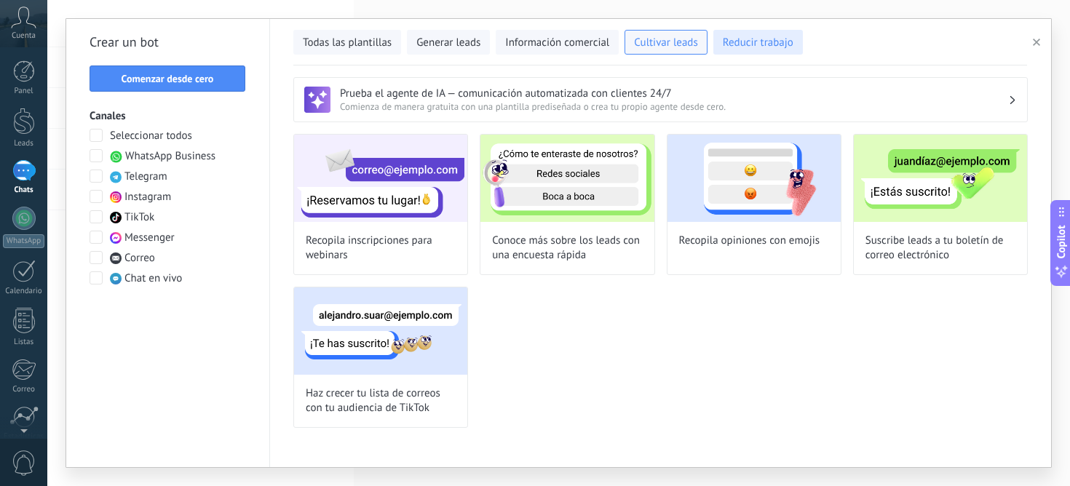
click at [749, 48] on span "Reducir trabajo" at bounding box center [758, 43] width 71 height 15
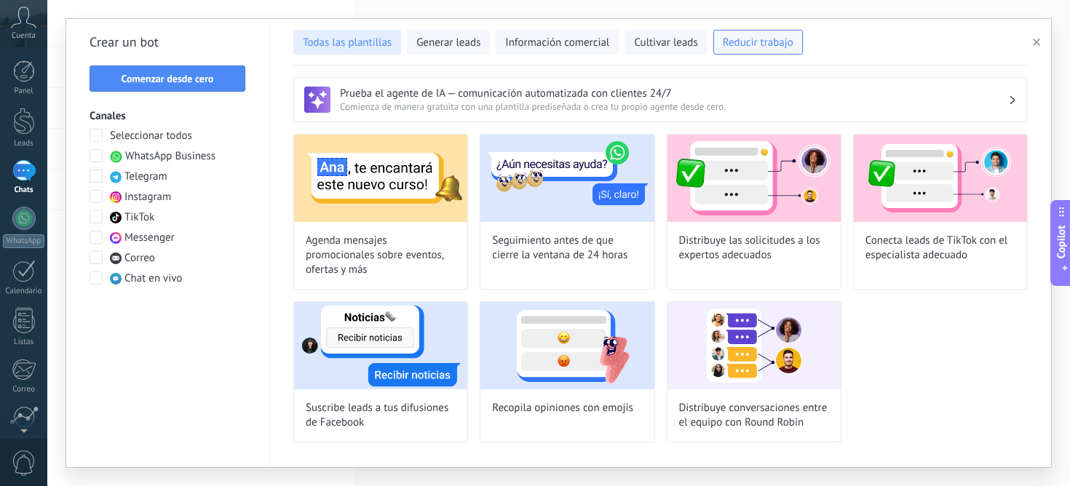
click at [348, 42] on span "Todas las plantillas" at bounding box center [347, 43] width 89 height 15
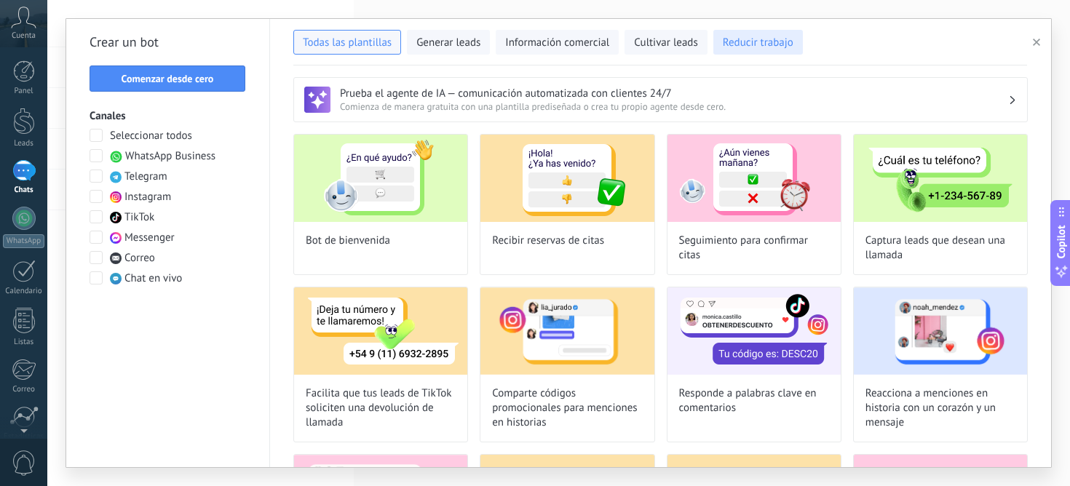
click at [743, 45] on span "Reducir trabajo" at bounding box center [758, 43] width 71 height 15
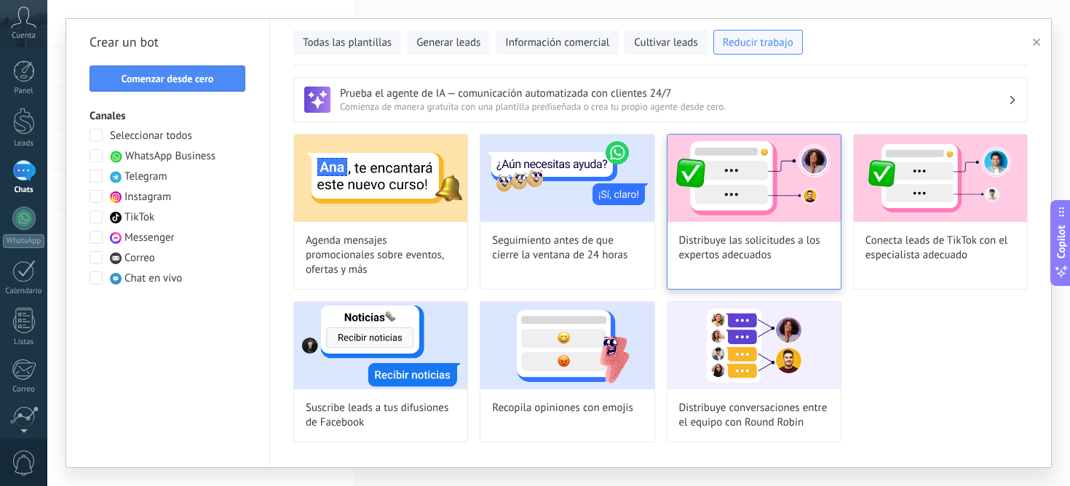
click at [755, 204] on img at bounding box center [754, 178] width 173 height 87
type input "**********"
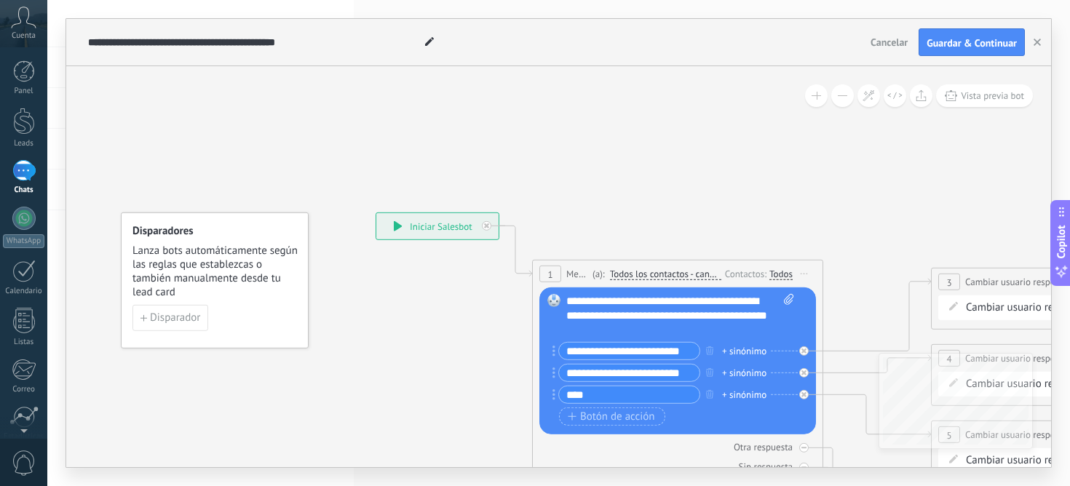
click at [422, 227] on div "**********" at bounding box center [437, 226] width 122 height 26
click at [178, 319] on span "Disparador" at bounding box center [175, 318] width 50 height 10
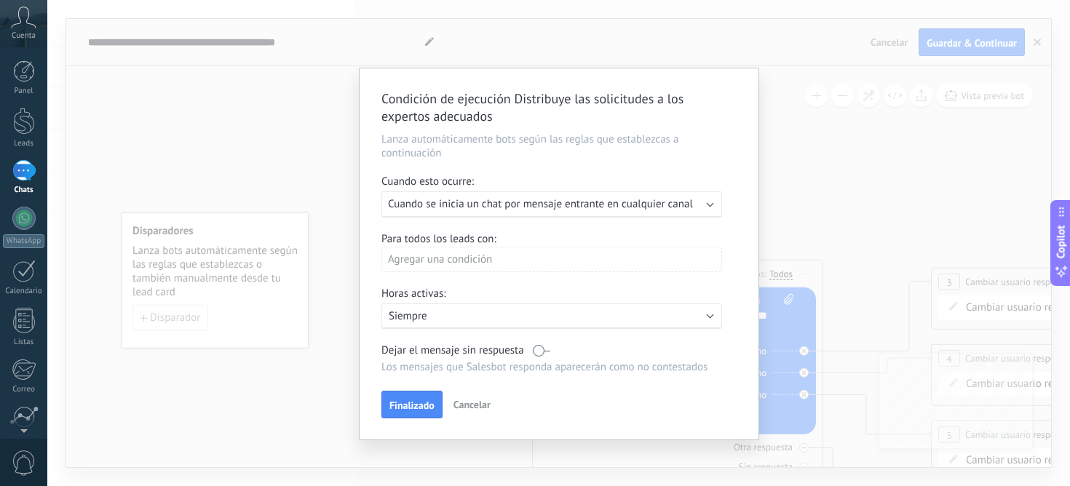
click at [465, 409] on span "Cancelar" at bounding box center [472, 404] width 37 height 13
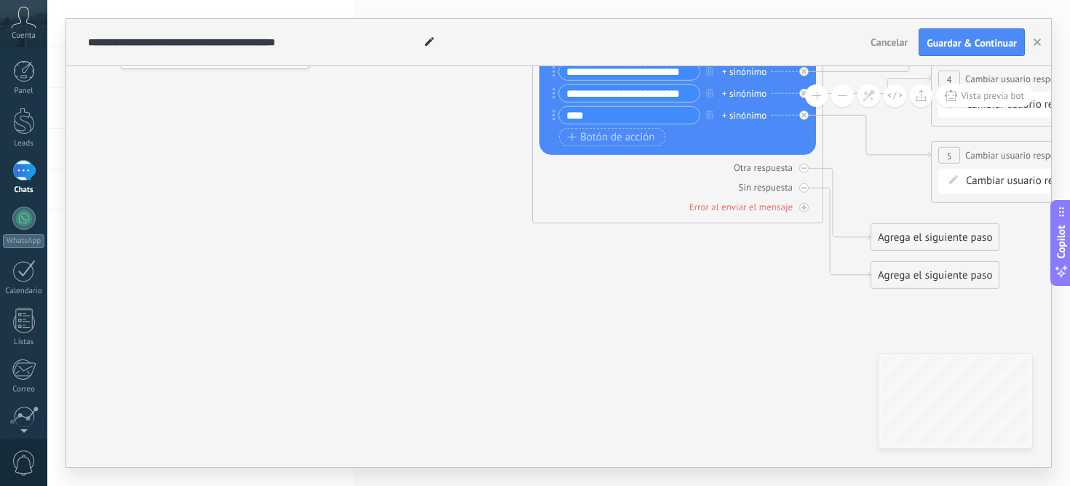
drag, startPoint x: 657, startPoint y: 29, endPoint x: 660, endPoint y: 72, distance: 43.0
click at [660, 73] on div "**********" at bounding box center [558, 243] width 985 height 449
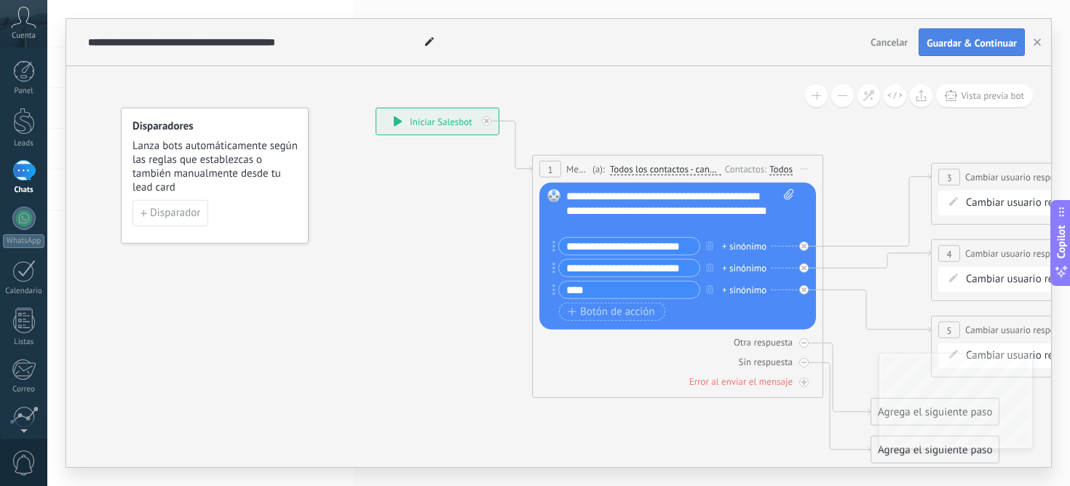
click at [965, 39] on span "Guardar & Continuar" at bounding box center [972, 43] width 90 height 10
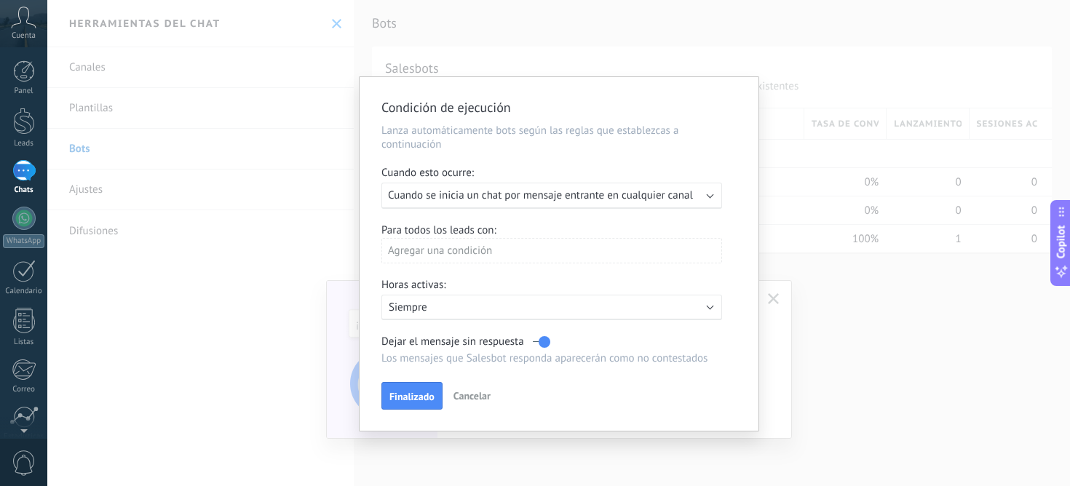
click at [574, 313] on p "Siempre" at bounding box center [516, 308] width 255 height 14
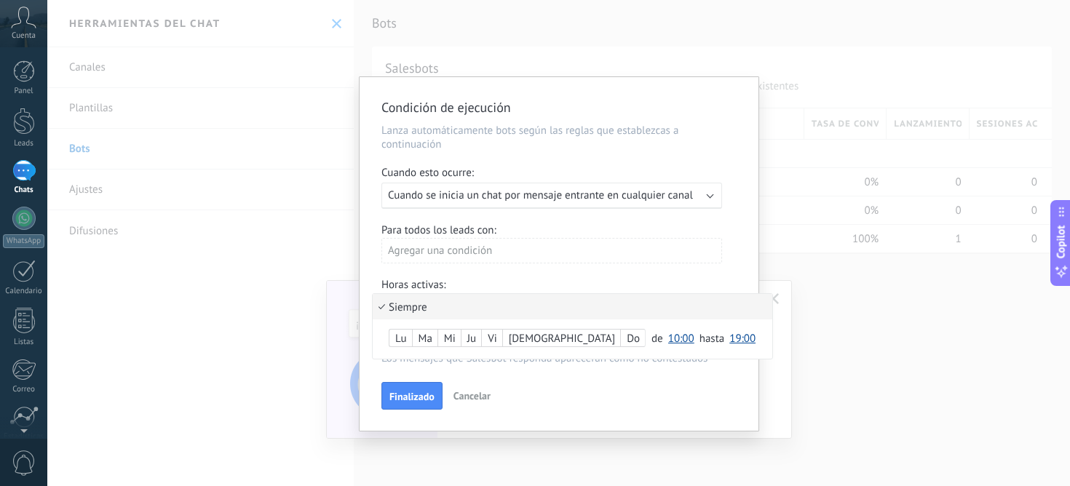
click at [574, 313] on li "Siempre" at bounding box center [573, 306] width 400 height 25
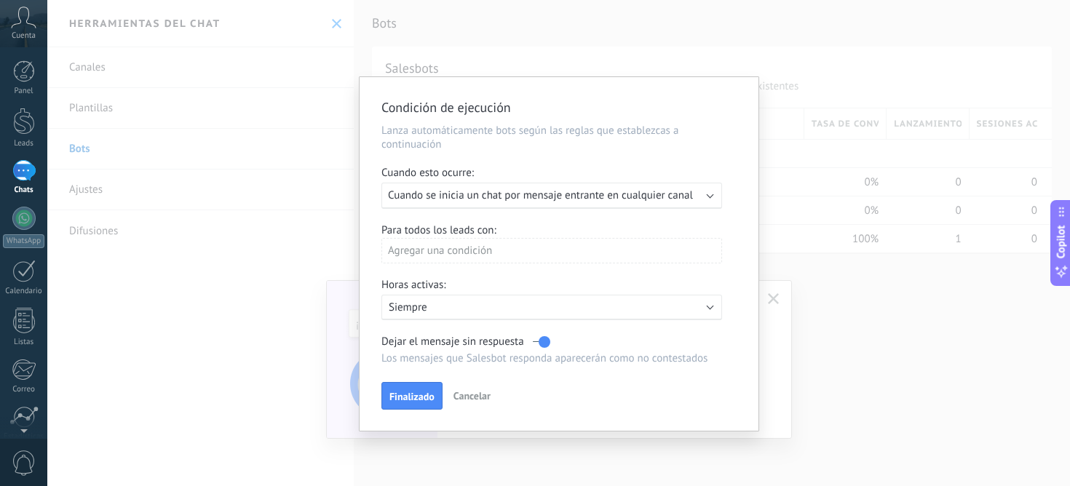
click at [398, 394] on span "Finalizado" at bounding box center [412, 397] width 45 height 10
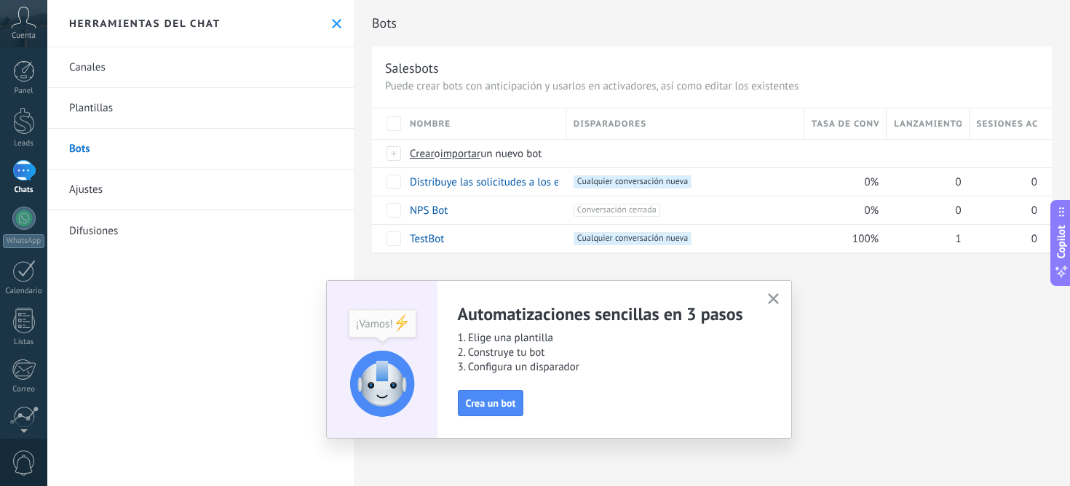
click at [775, 294] on icon "button" at bounding box center [773, 298] width 11 height 11
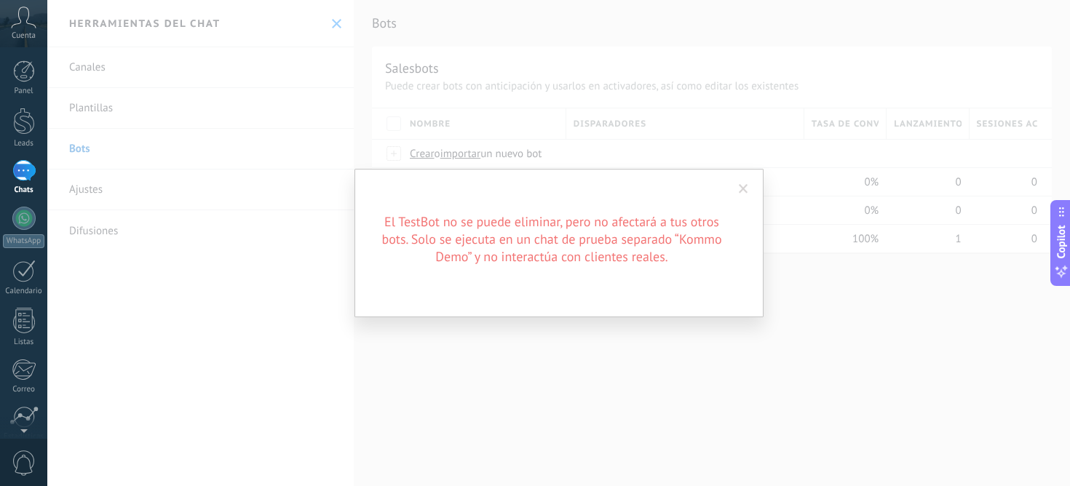
click at [588, 370] on div "El TestBot no se puede eliminar, pero no afectará a tus otros bots. Solo se eje…" at bounding box center [558, 243] width 1023 height 486
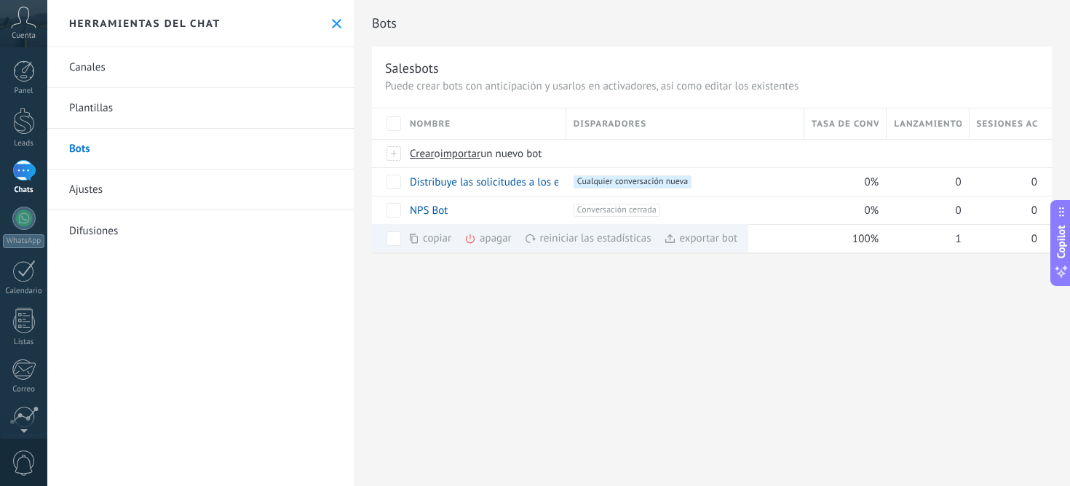
click at [463, 290] on div "Bots Salesbots Puede crear bots con anticipación y usarlos en activadores, así …" at bounding box center [712, 243] width 716 height 486
drag, startPoint x: 925, startPoint y: 418, endPoint x: 909, endPoint y: 406, distance: 20.4
click at [923, 416] on div "Bots Salesbots Puede crear bots con anticipación y usarlos en activadores, así …" at bounding box center [712, 243] width 716 height 486
click at [729, 245] on div "exportar bot màs" at bounding box center [701, 238] width 74 height 28
click at [706, 240] on div "+1 Cualquier conversación nueva +0" at bounding box center [685, 238] width 223 height 13
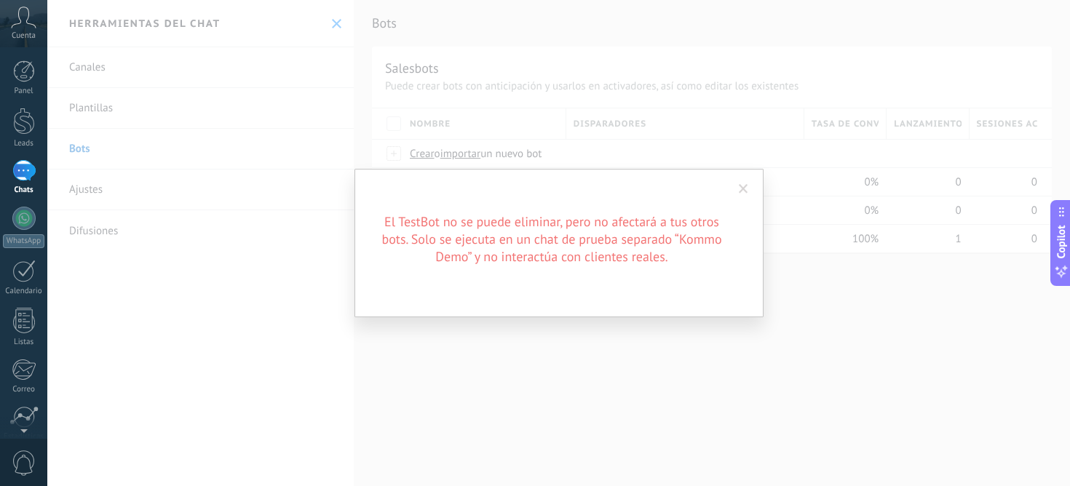
click at [751, 186] on span at bounding box center [744, 189] width 24 height 25
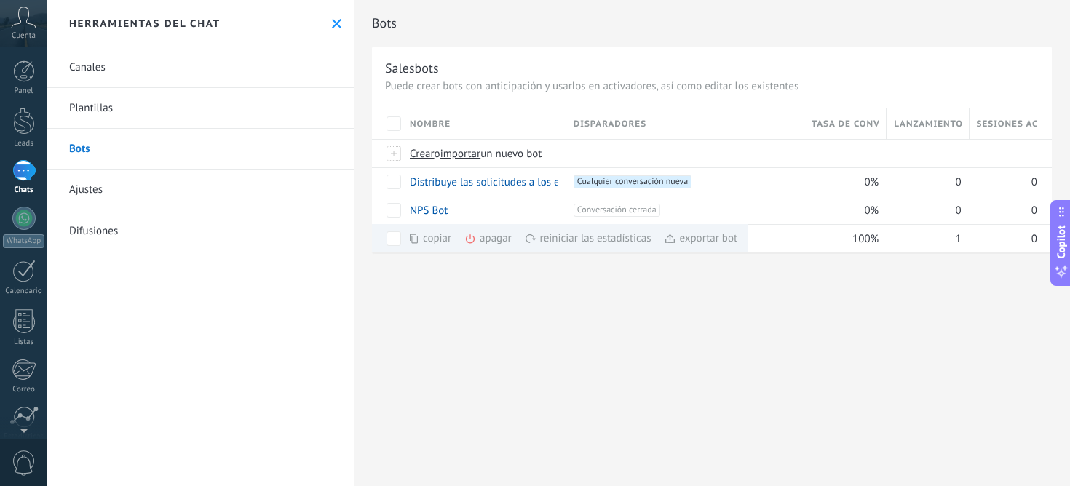
click at [688, 344] on div "Bots Salesbots Puede crear bots con anticipación y usarlos en activadores, así …" at bounding box center [712, 243] width 716 height 486
click at [100, 226] on link "Difusiones" at bounding box center [200, 230] width 307 height 41
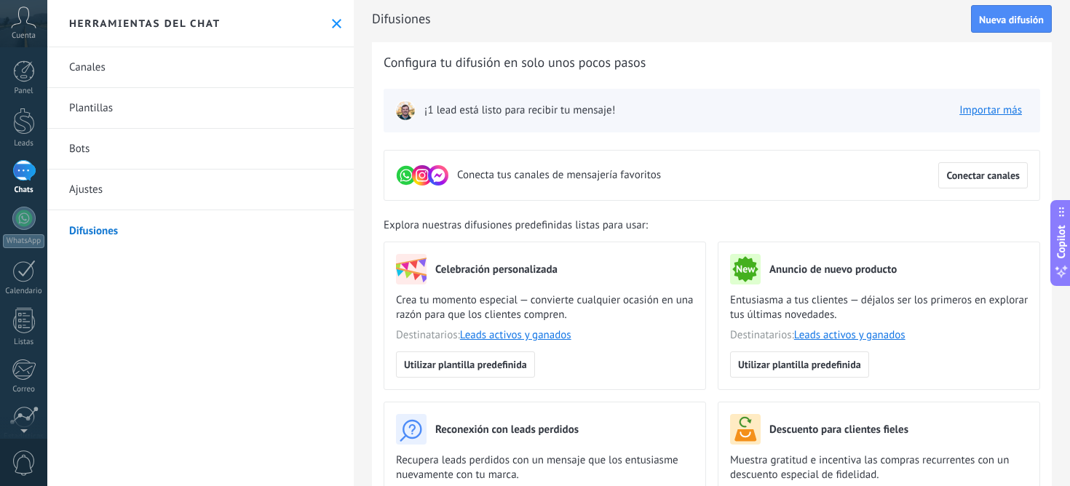
scroll to position [6, 0]
click at [333, 23] on icon at bounding box center [336, 23] width 9 height 9
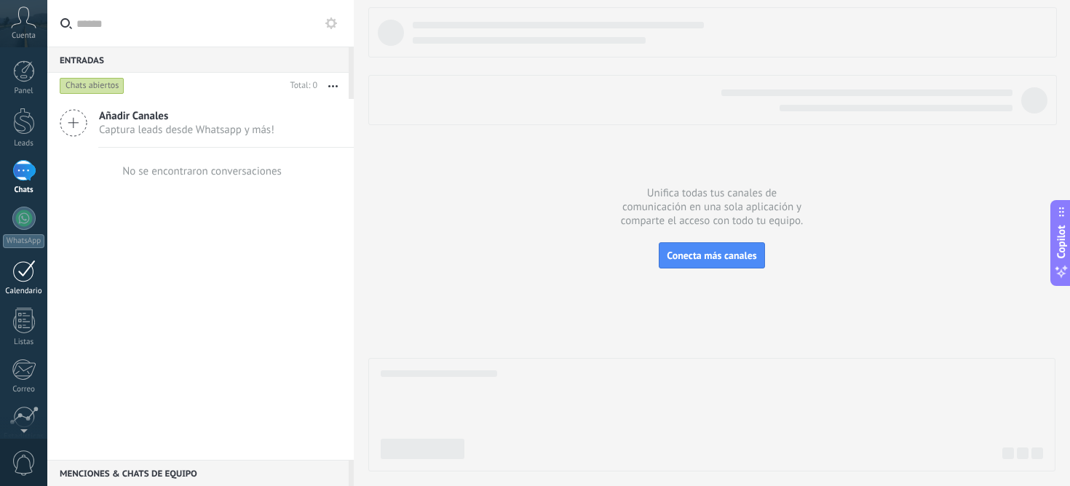
click at [15, 293] on div "Calendario" at bounding box center [24, 291] width 42 height 9
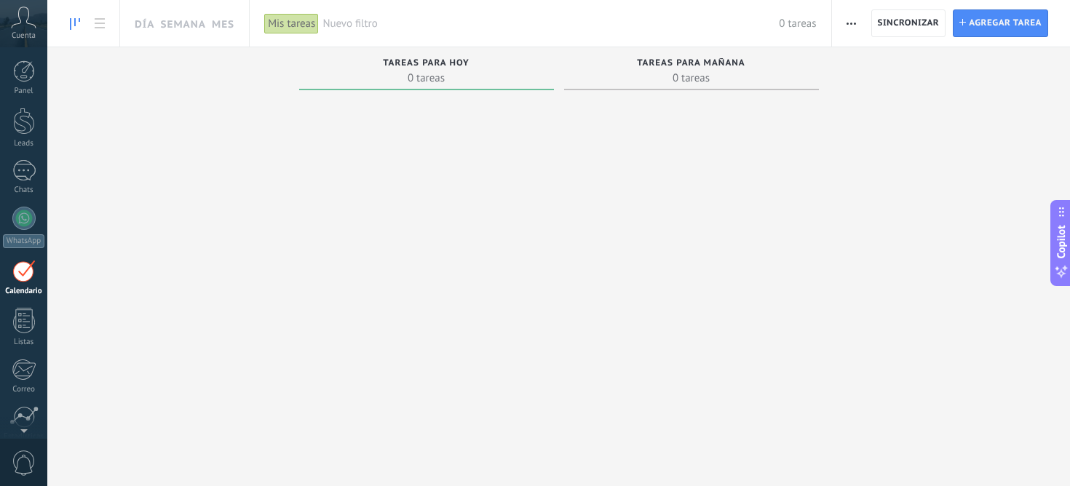
scroll to position [42, 0]
click at [21, 148] on div "Chats" at bounding box center [24, 147] width 42 height 9
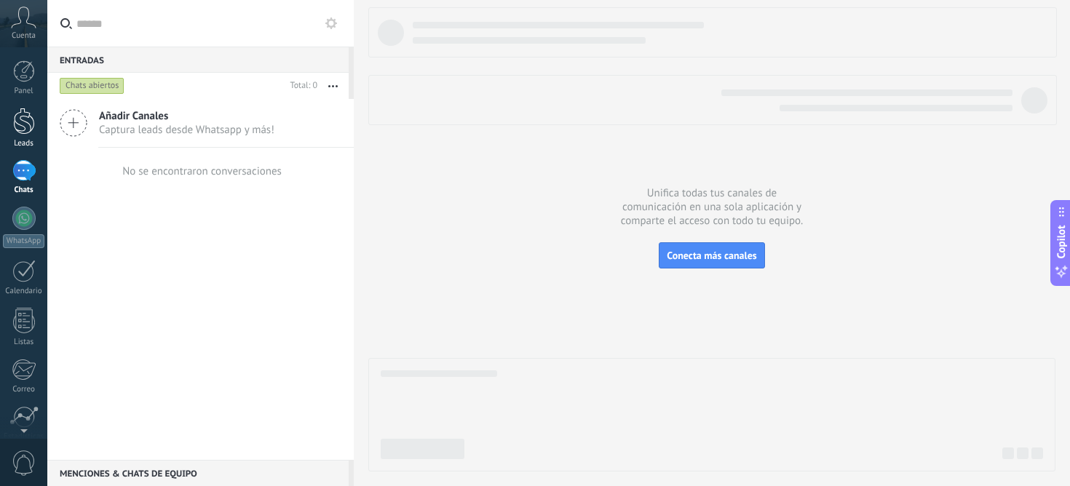
click at [13, 122] on div at bounding box center [24, 121] width 22 height 27
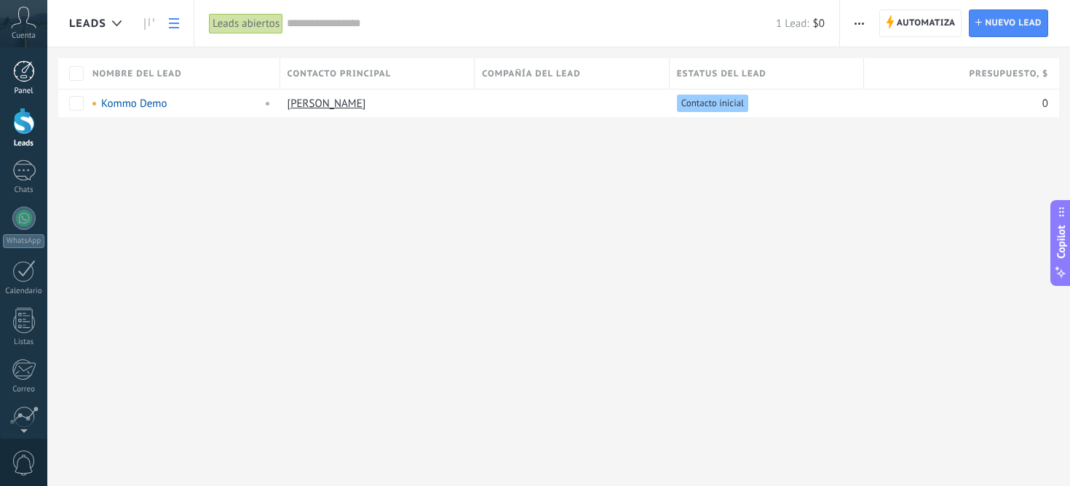
click at [23, 61] on div "Panel Leads 1 Chats WhatsApp Clientes" at bounding box center [47, 243] width 95 height 392
click at [23, 71] on div at bounding box center [24, 71] width 22 height 22
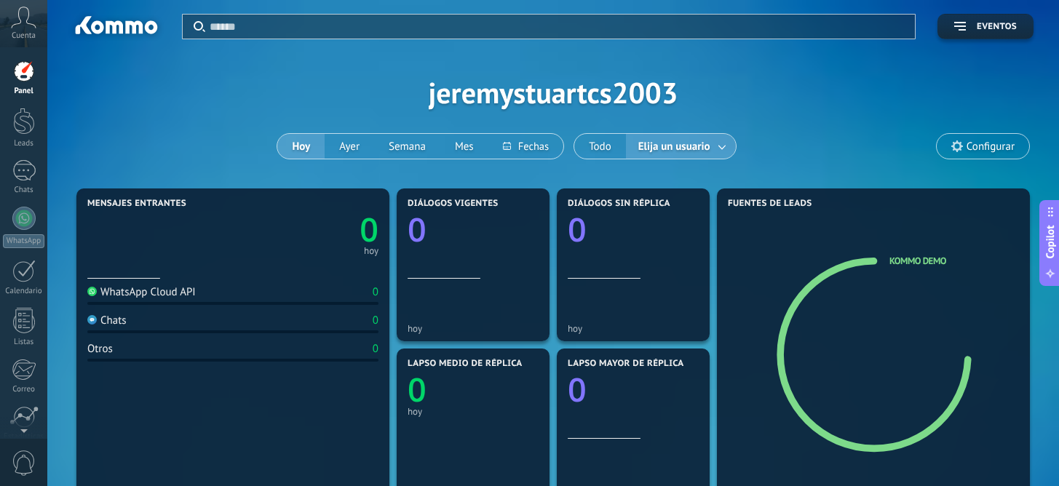
click at [984, 150] on span "Configurar" at bounding box center [991, 147] width 48 height 12
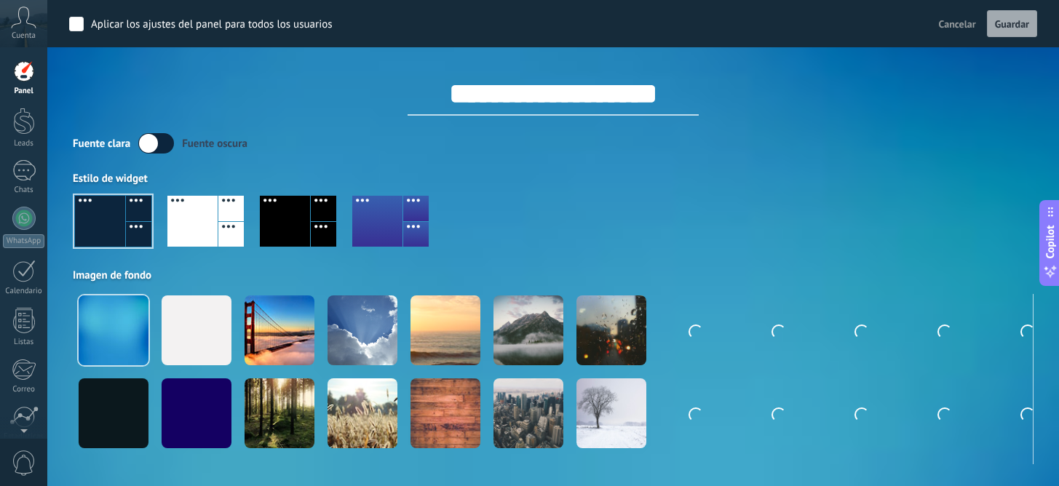
click at [984, 150] on div "Fuente [PERSON_NAME] oscura" at bounding box center [553, 143] width 961 height 20
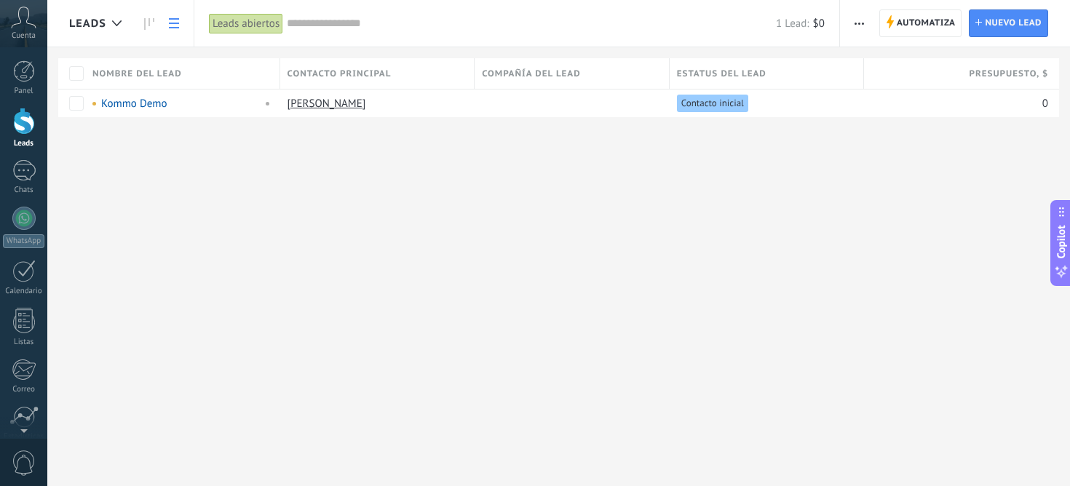
click at [338, 29] on input "text" at bounding box center [531, 23] width 489 height 15
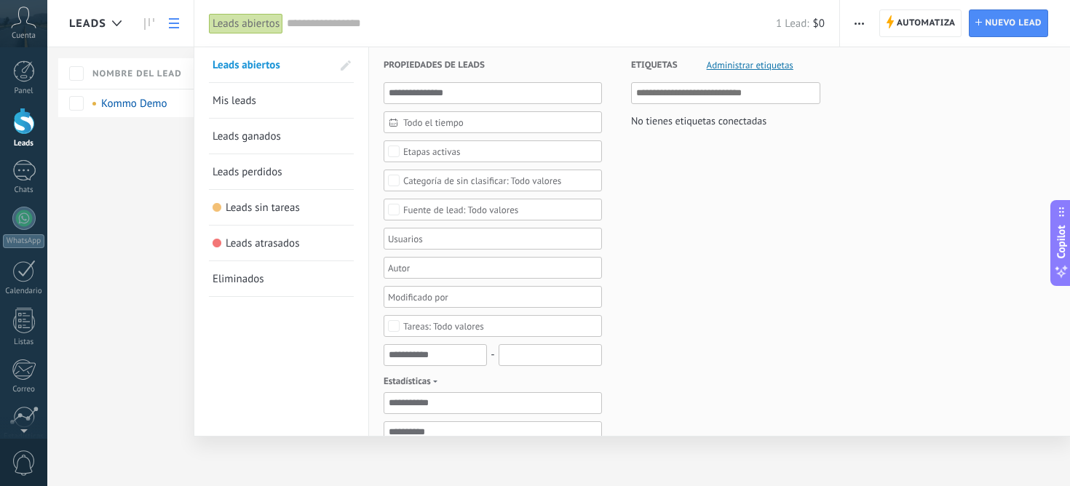
drag, startPoint x: 59, startPoint y: 209, endPoint x: 52, endPoint y: 195, distance: 15.6
click at [59, 208] on div at bounding box center [535, 243] width 1070 height 486
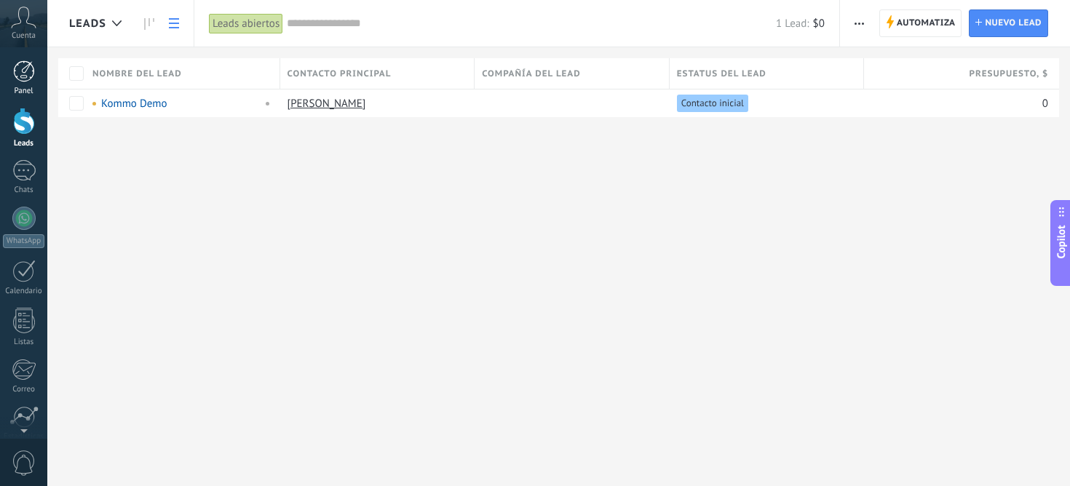
click at [28, 75] on div at bounding box center [24, 71] width 22 height 22
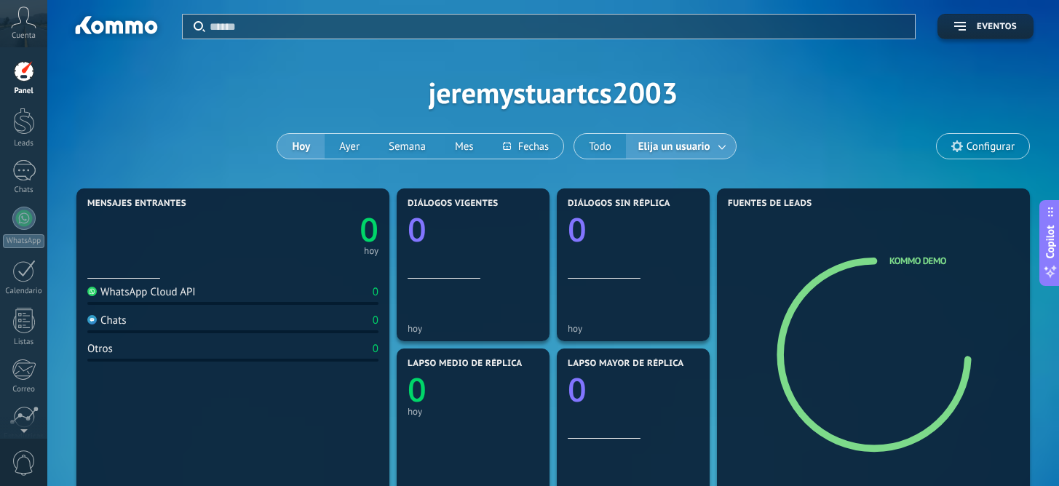
click at [676, 149] on span "Elija un usuario" at bounding box center [675, 147] width 78 height 20
click at [696, 145] on span "Elija un usuario" at bounding box center [675, 147] width 78 height 20
click at [721, 150] on link at bounding box center [723, 147] width 26 height 24
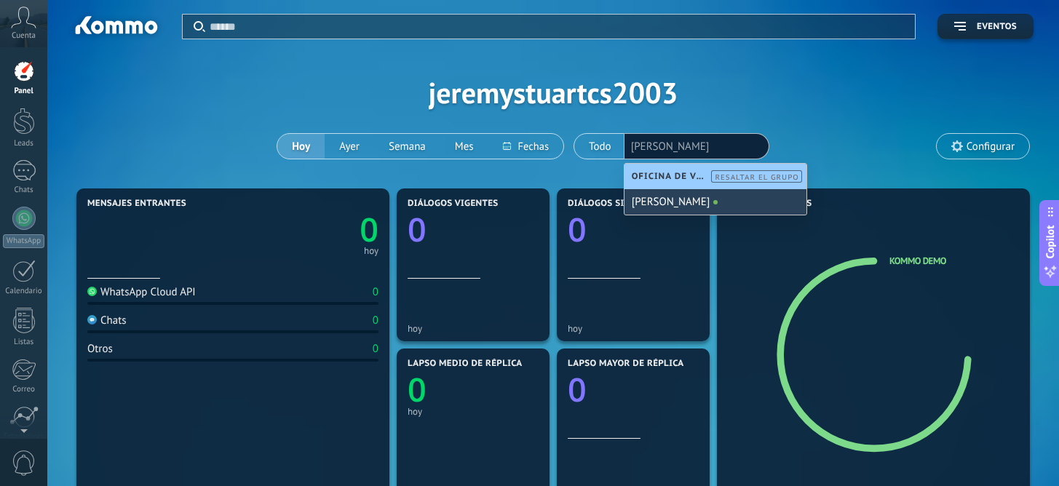
click at [749, 207] on div "[PERSON_NAME]" at bounding box center [716, 201] width 182 height 25
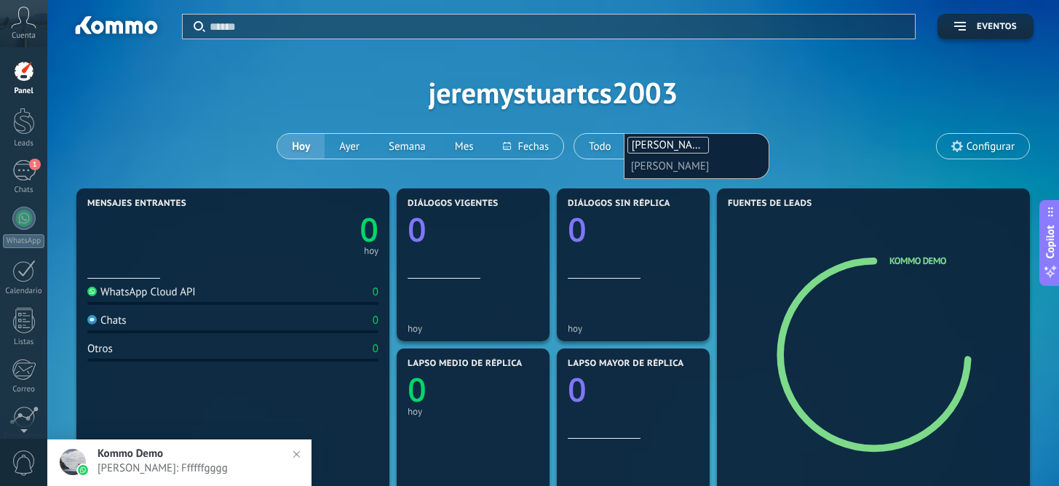
click at [799, 119] on div "Aplicar Eventos jeremystuartcs2003 [DATE] [DATE] Semana Mes Todo Elija un usuar…" at bounding box center [553, 92] width 968 height 185
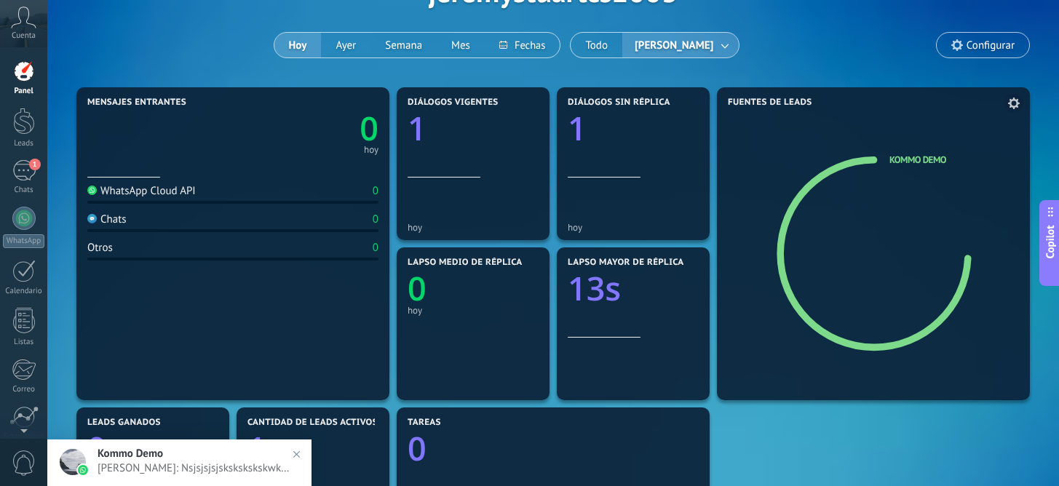
scroll to position [173, 0]
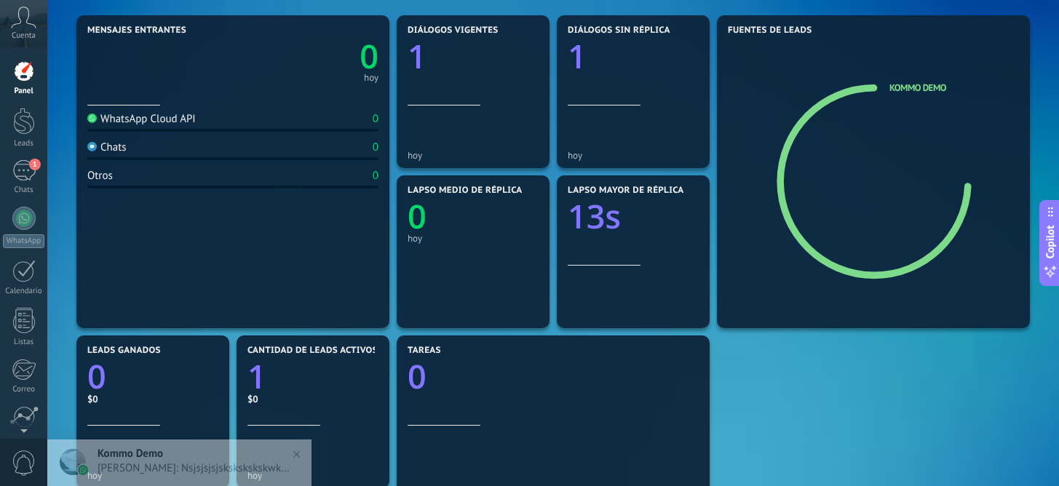
click at [644, 256] on div "Lapso mayor de réplica 13s" at bounding box center [633, 226] width 131 height 80
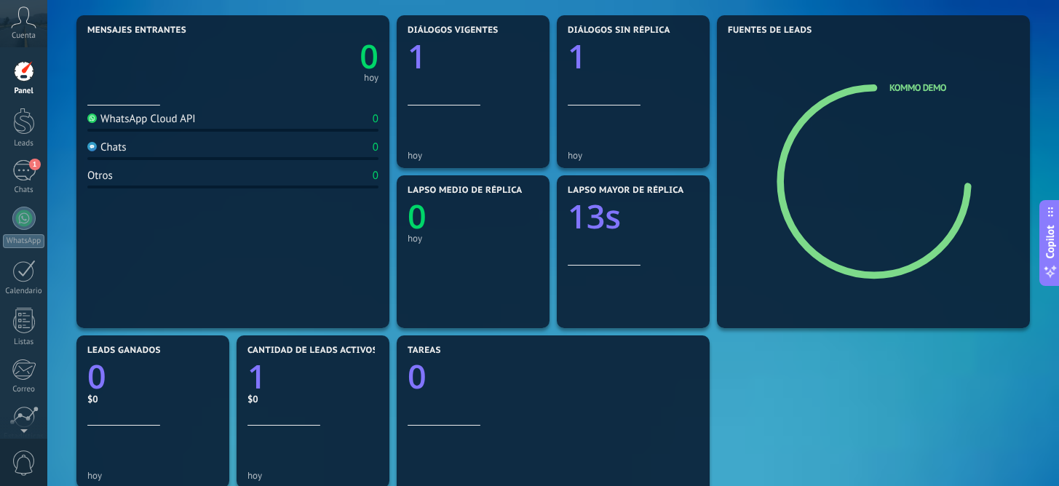
click at [603, 222] on text "13s" at bounding box center [594, 216] width 53 height 44
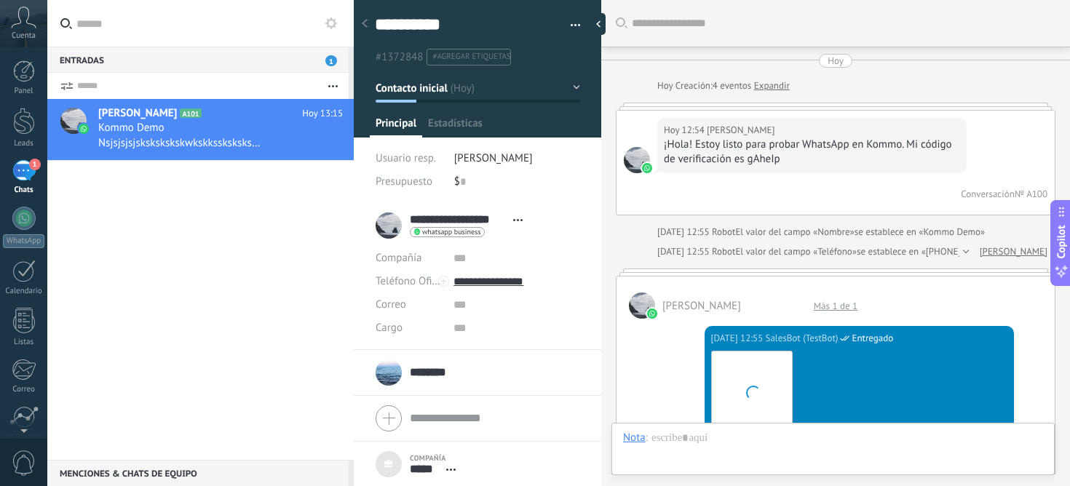
scroll to position [15, 0]
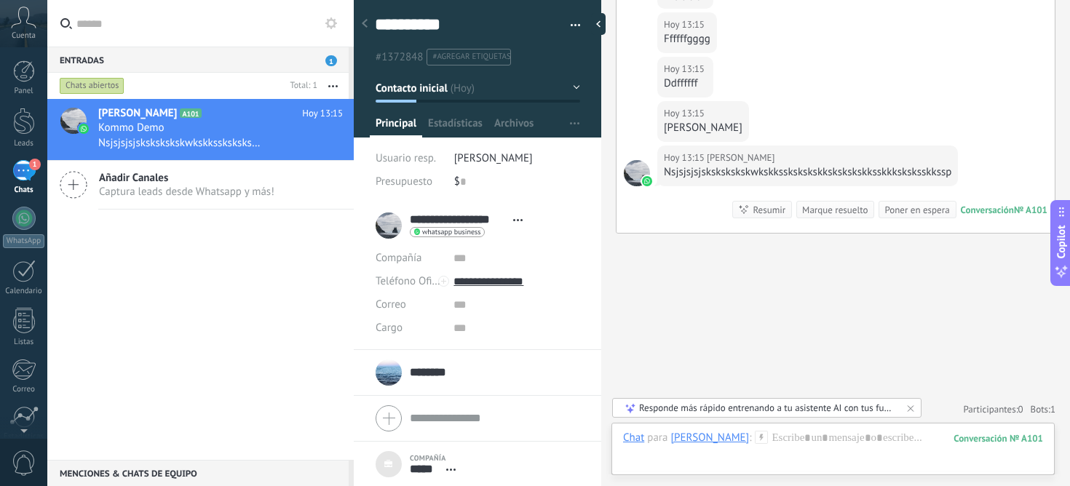
click at [738, 405] on div "Responde más rápido entrenando a tu asistente AI con tus fuentes de datos" at bounding box center [767, 408] width 257 height 12
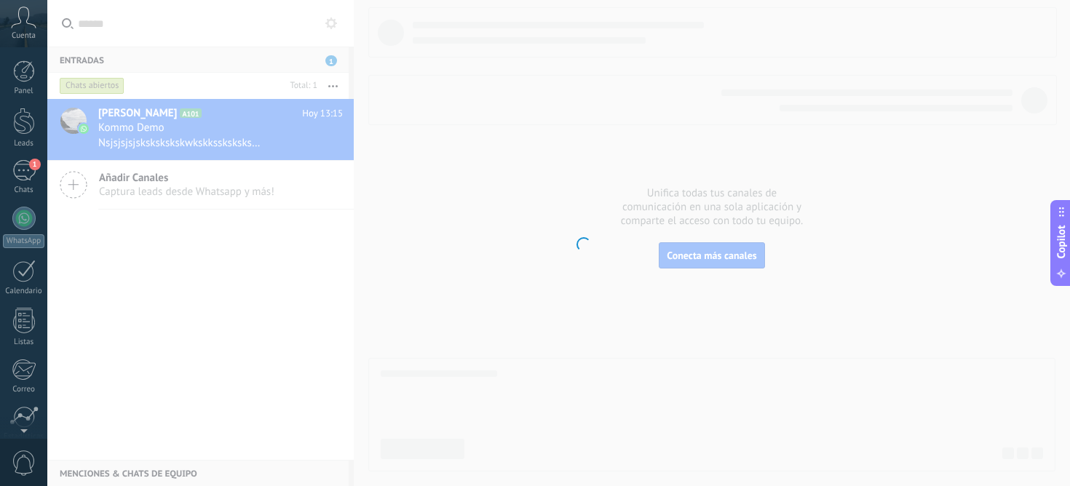
scroll to position [119, 0]
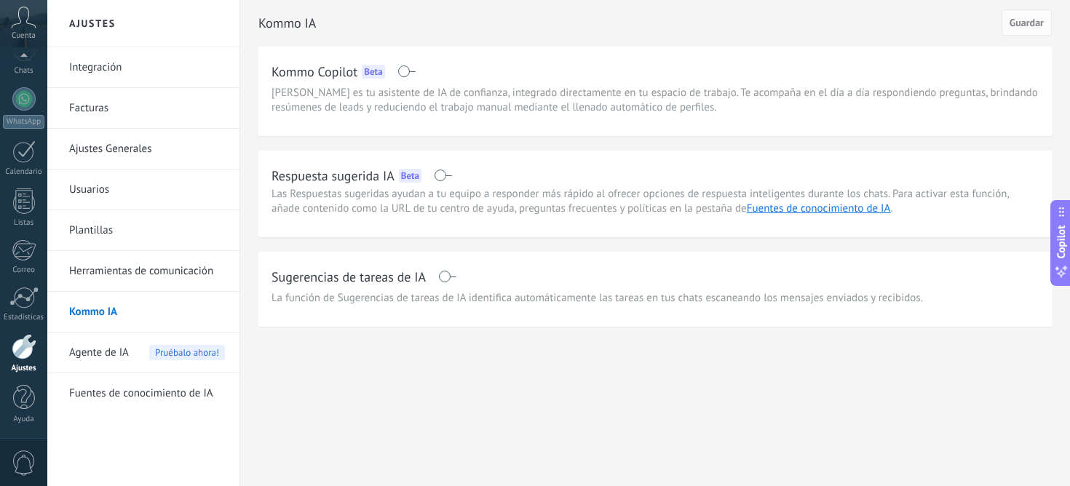
drag, startPoint x: 724, startPoint y: 420, endPoint x: 644, endPoint y: 291, distance: 152.4
click at [724, 420] on div "Ajustes Integración Facturas Ajustes Generales Usuarios Plantillas Herramientas…" at bounding box center [558, 243] width 1023 height 486
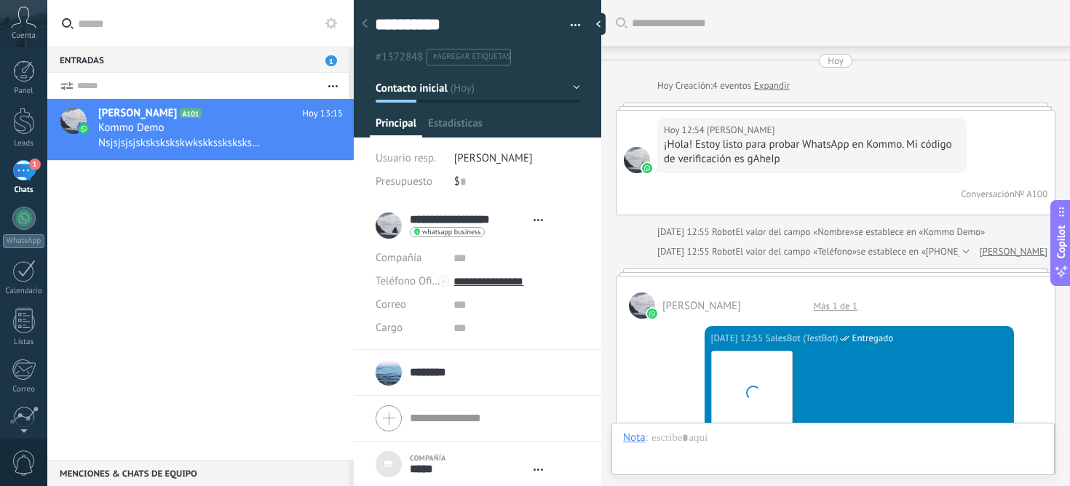
type textarea "***"
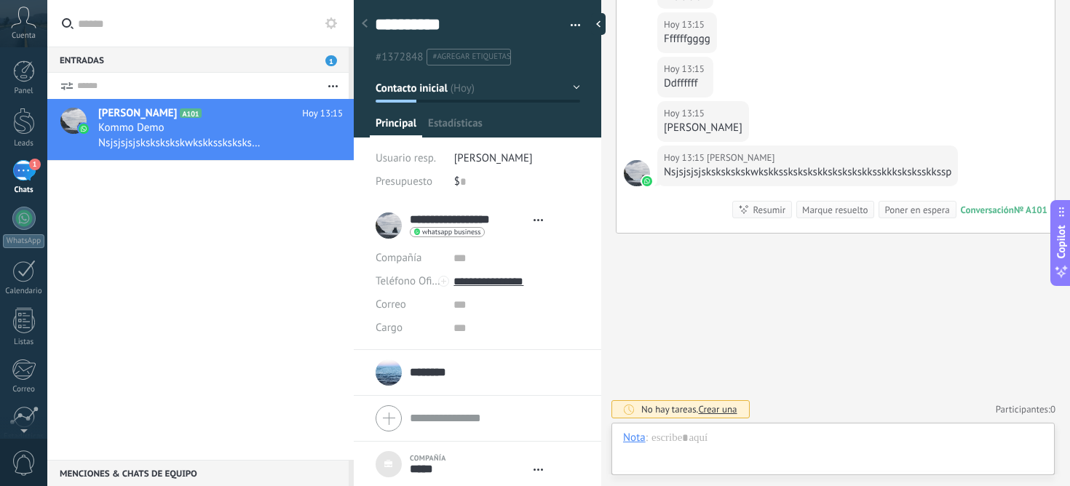
scroll to position [15, 0]
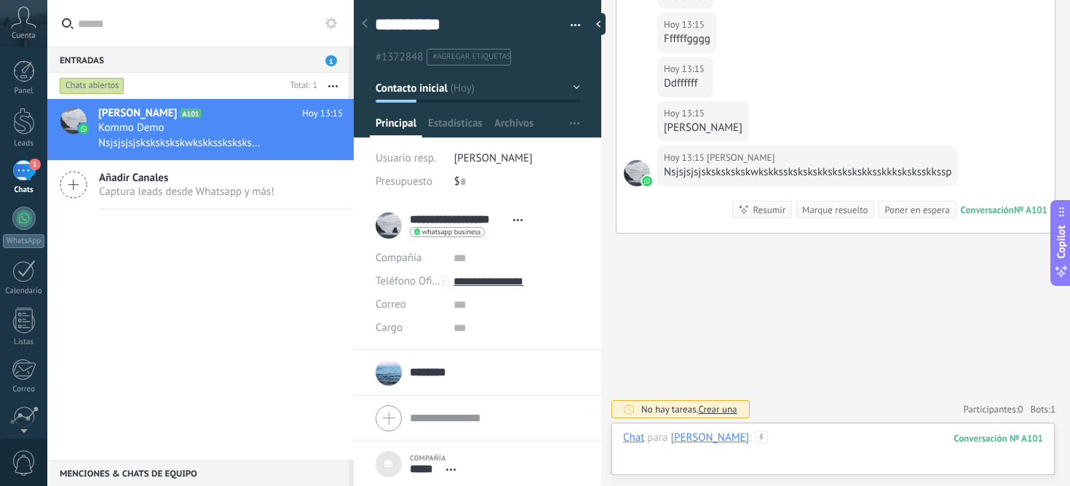
click at [827, 444] on div at bounding box center [833, 453] width 420 height 44
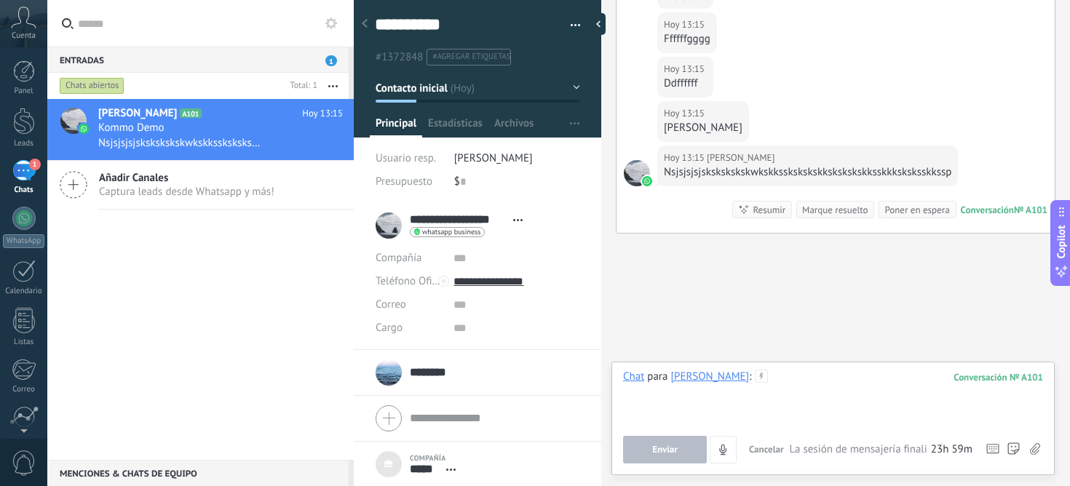
click at [842, 406] on div at bounding box center [833, 397] width 420 height 55
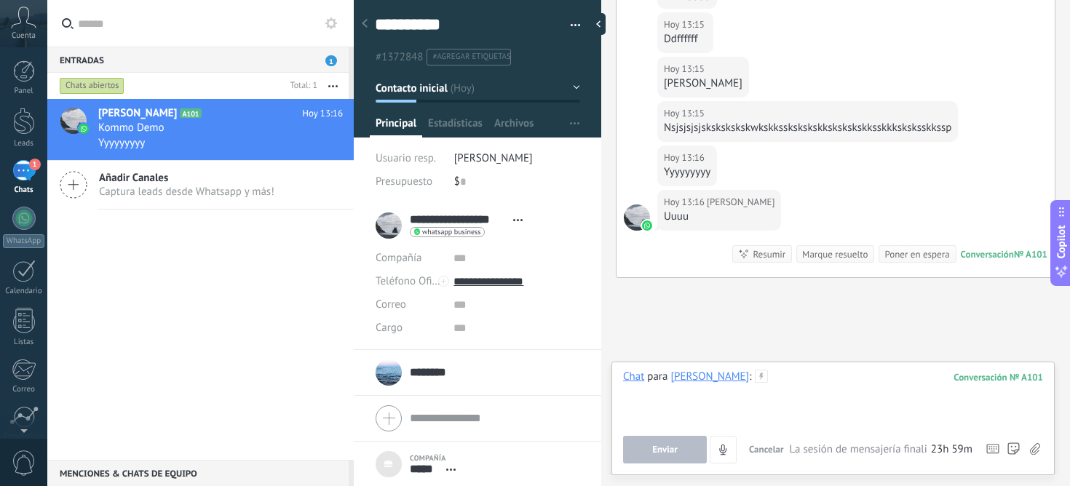
scroll to position [2866, 0]
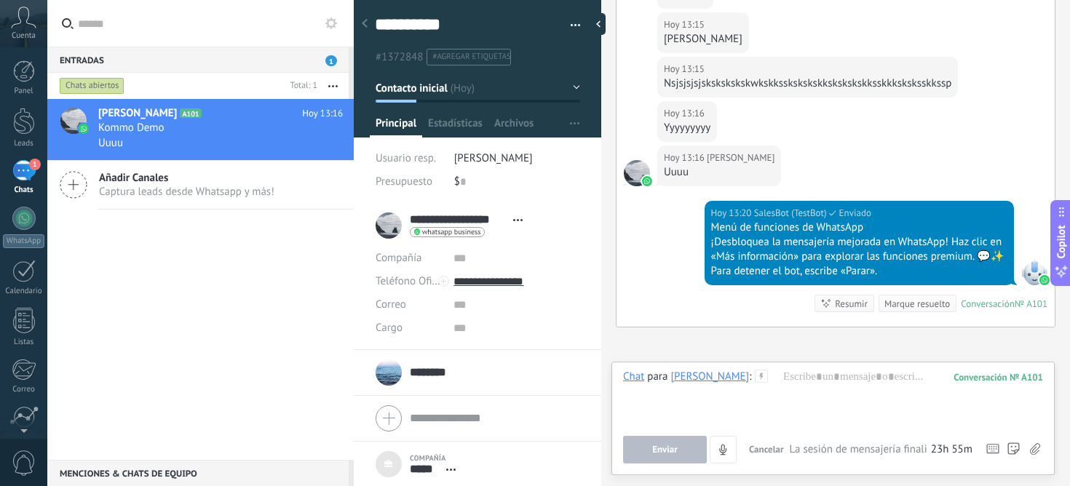
scroll to position [2960, 0]
